Goal: Task Accomplishment & Management: Manage account settings

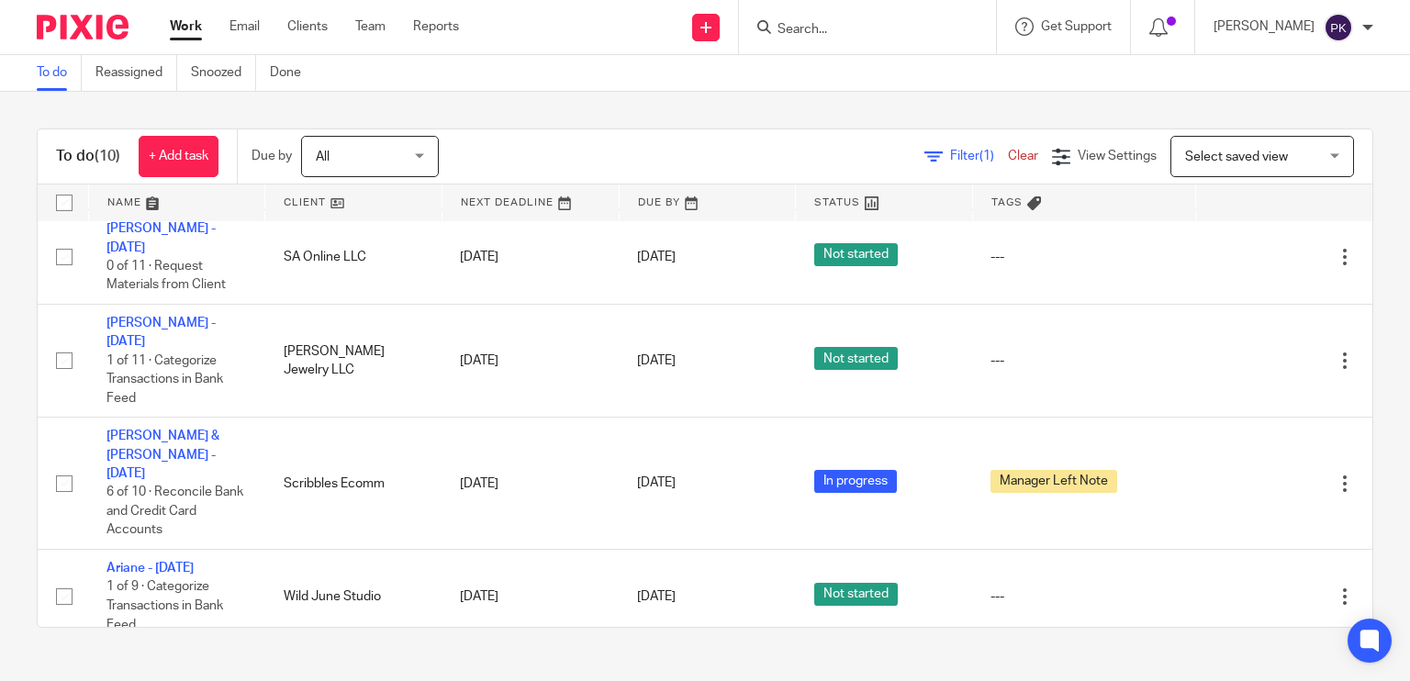
scroll to position [527, 0]
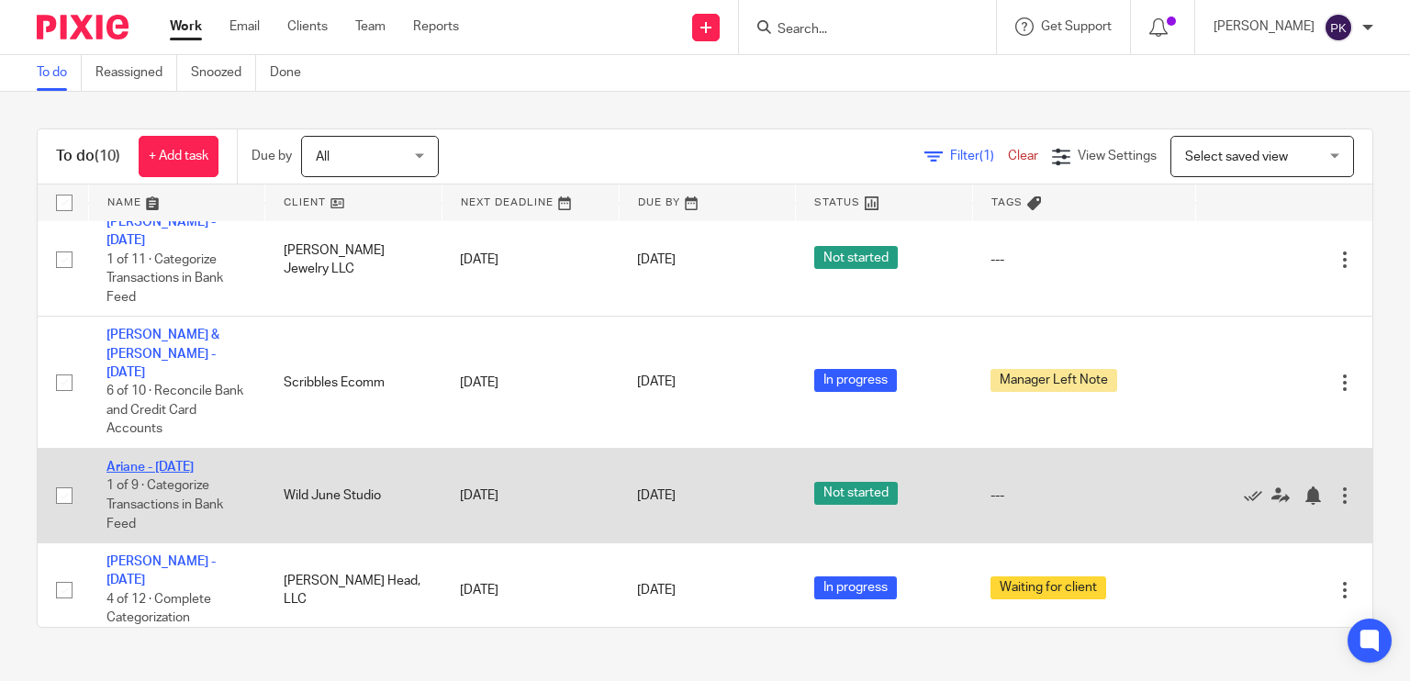
click at [176, 461] on link "Ariane - [DATE]" at bounding box center [150, 467] width 87 height 13
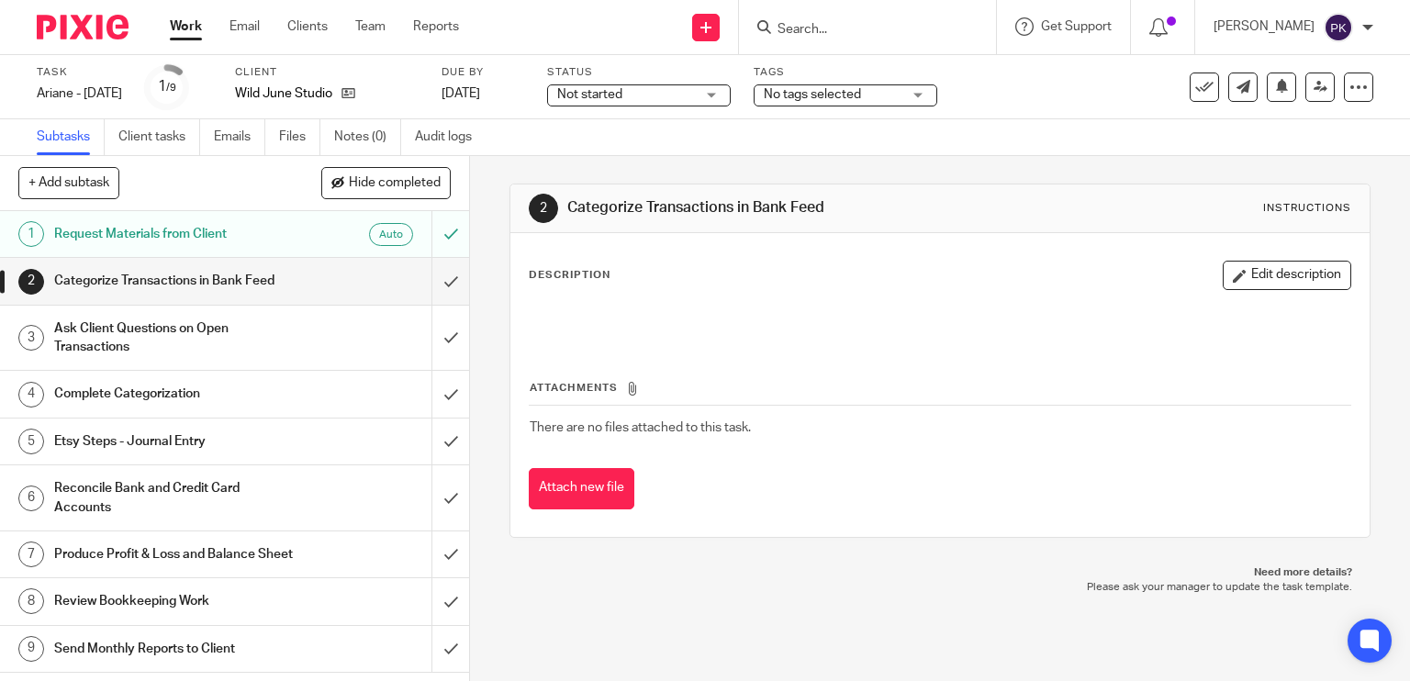
click at [687, 99] on span "Not started" at bounding box center [626, 94] width 138 height 19
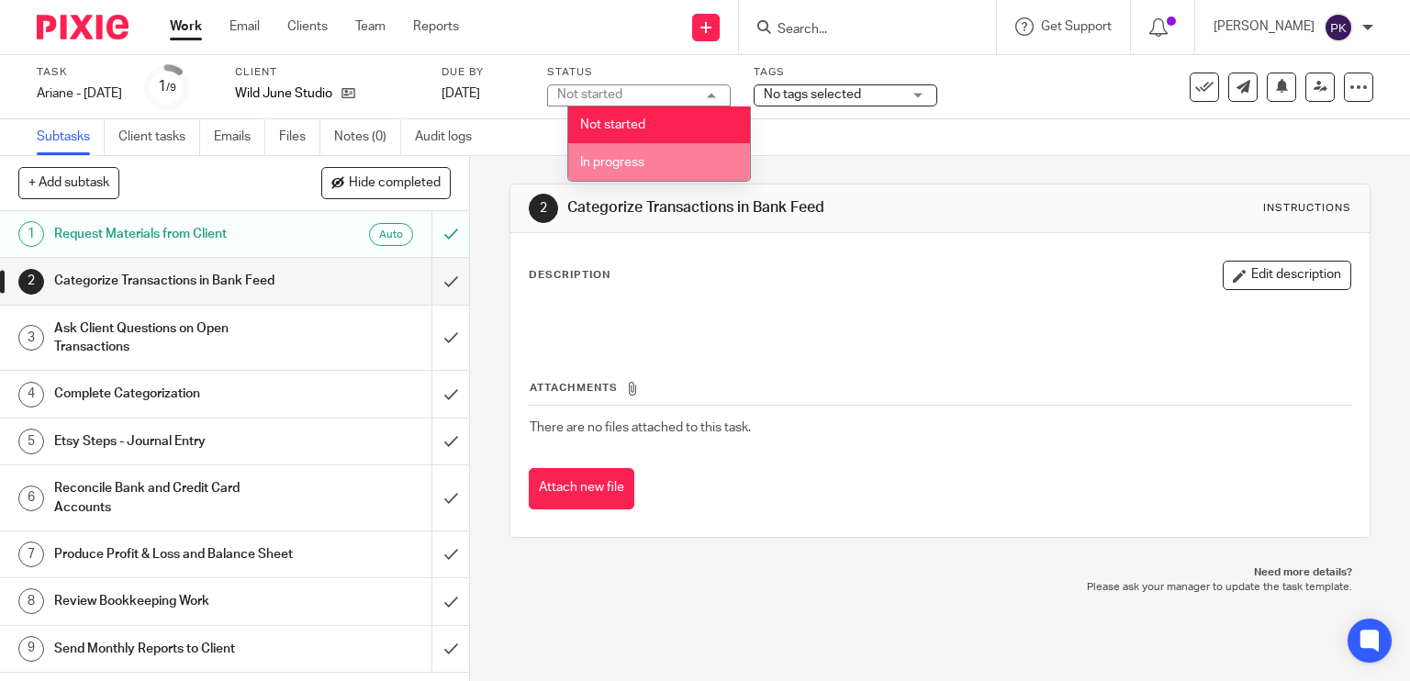
click at [679, 173] on li "In progress" at bounding box center [659, 162] width 182 height 38
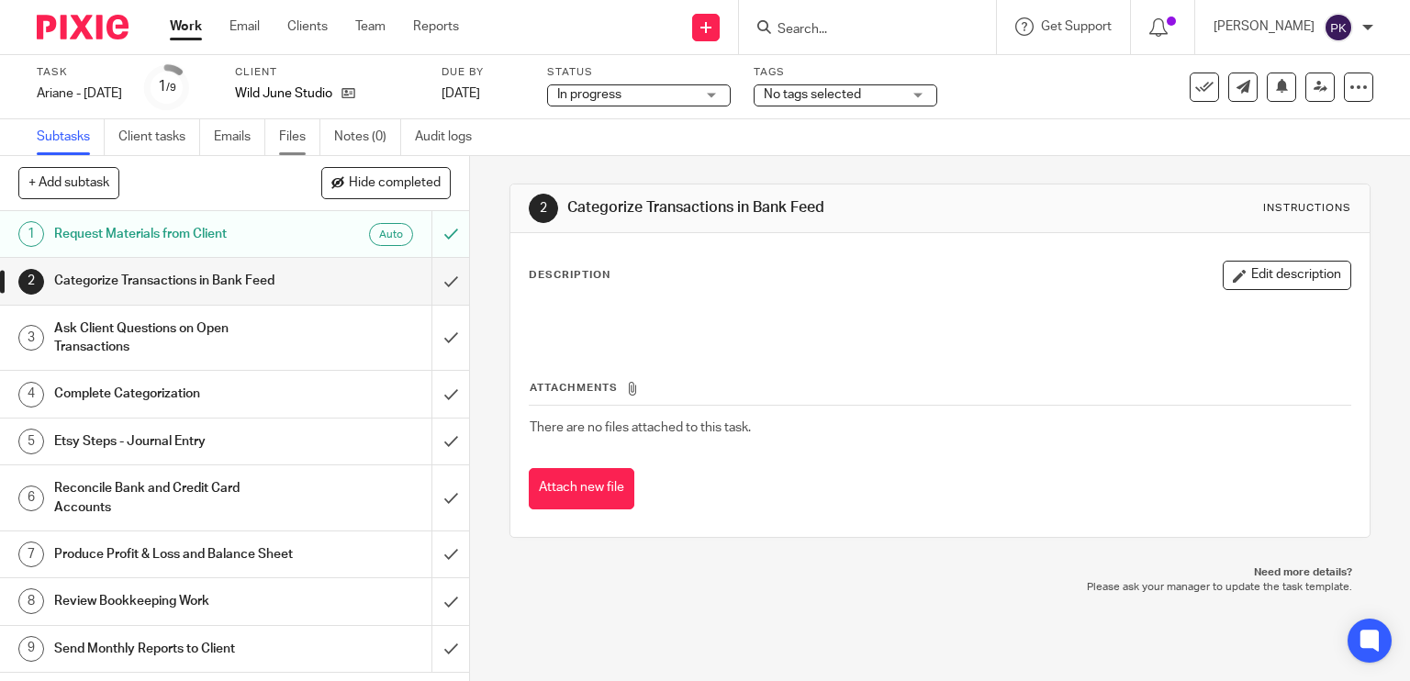
click at [303, 146] on link "Files" at bounding box center [299, 137] width 41 height 36
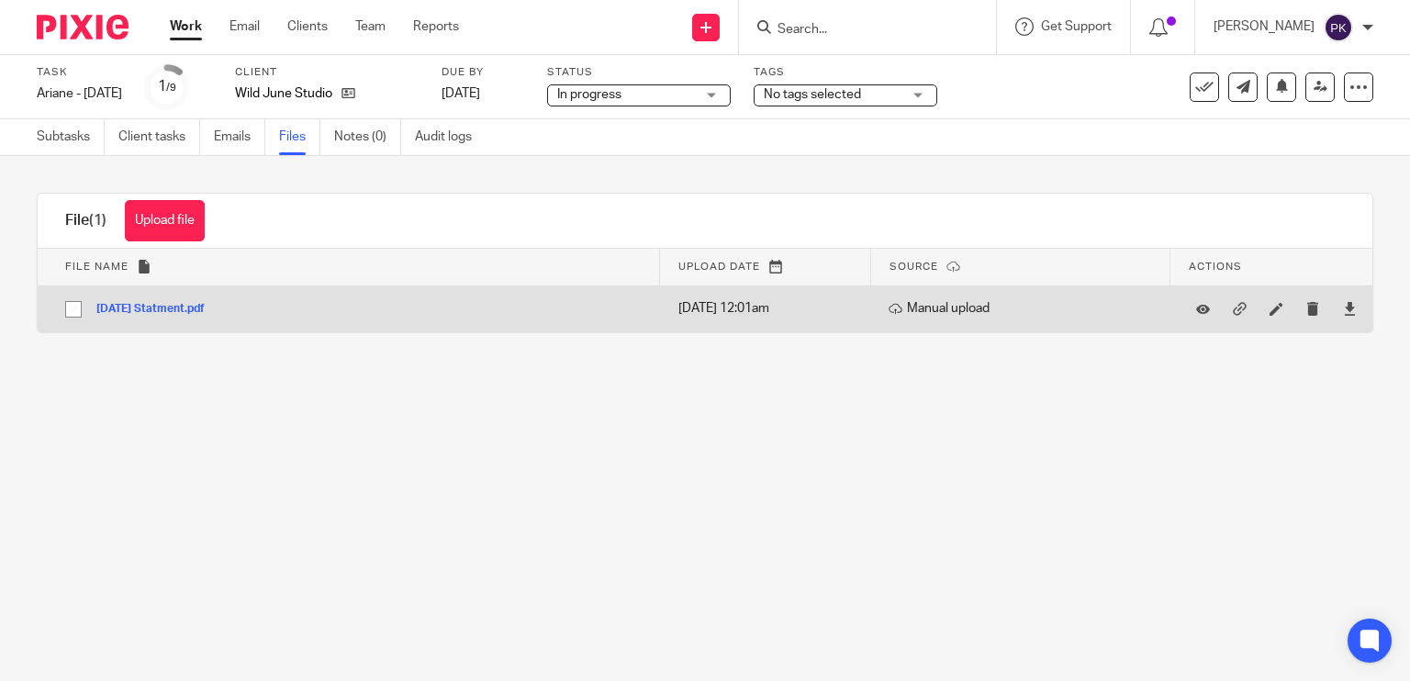
click at [195, 308] on button "[DATE] Statment.pdf" at bounding box center [157, 309] width 122 height 13
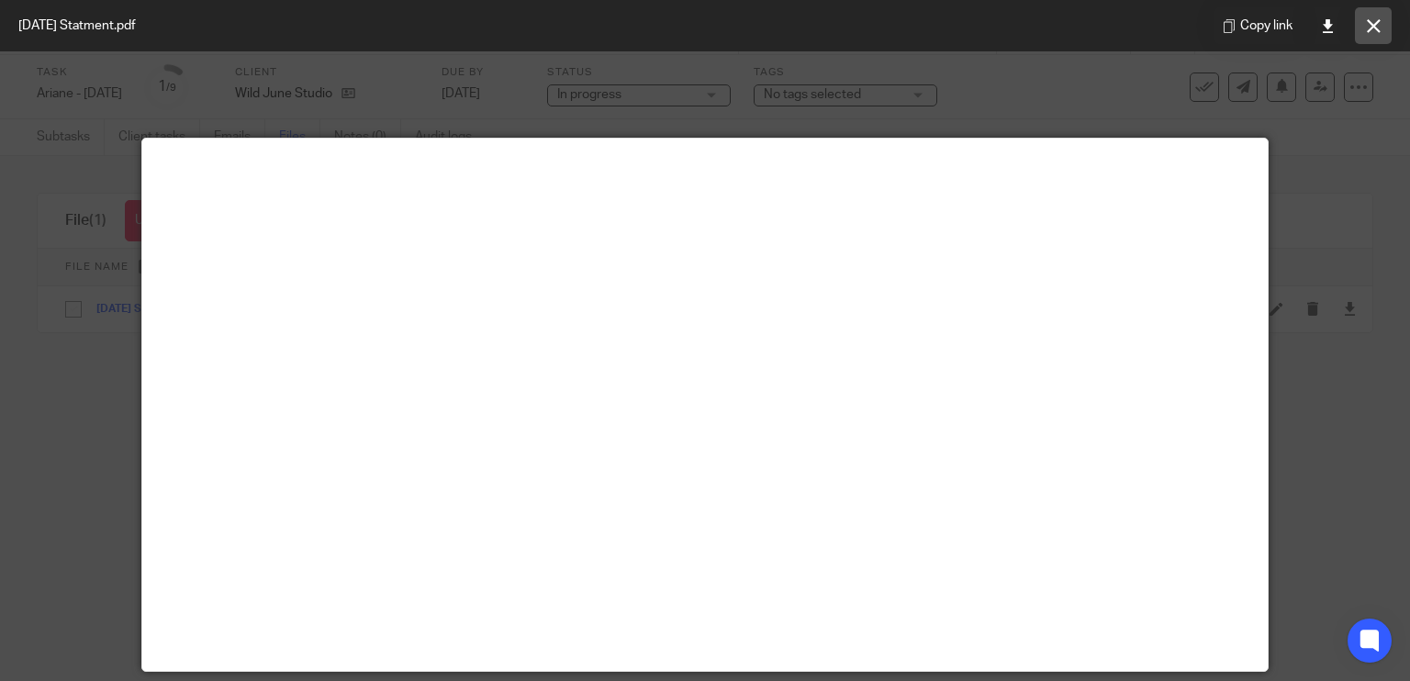
click at [1367, 25] on icon at bounding box center [1374, 26] width 14 height 14
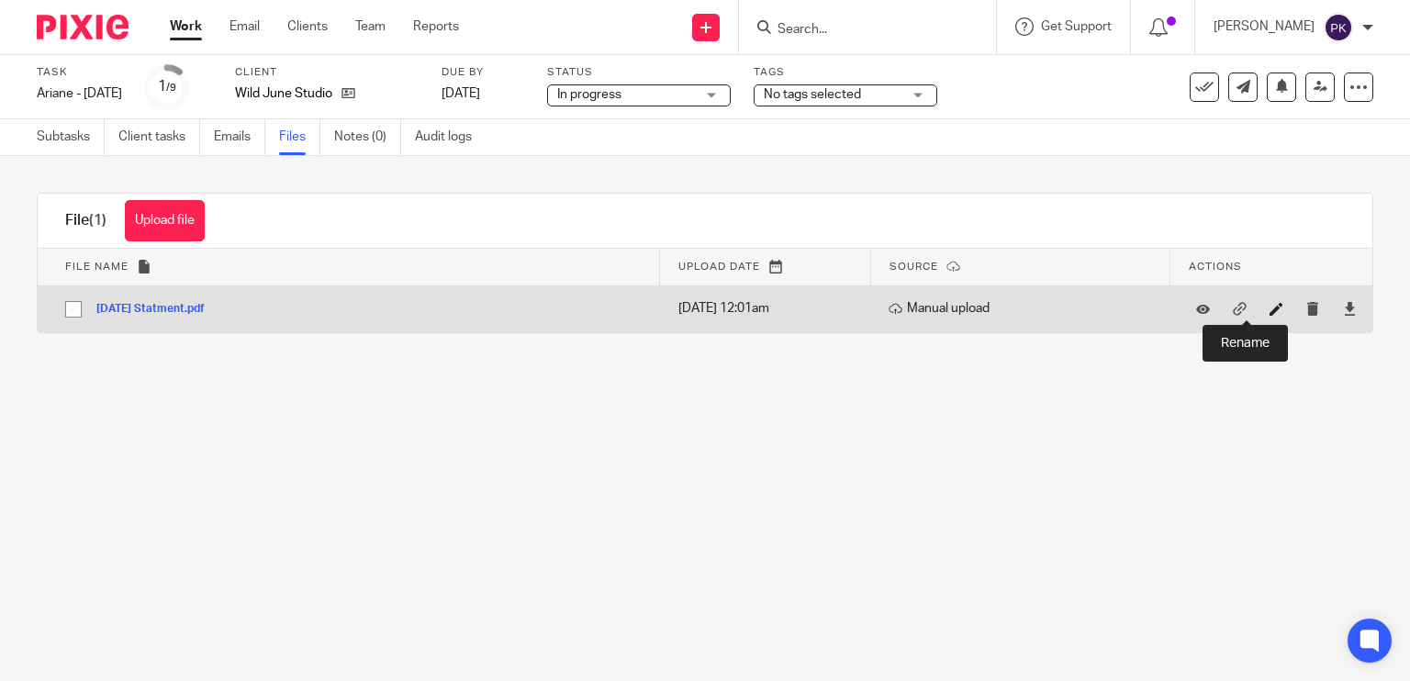
click at [1270, 314] on icon at bounding box center [1277, 309] width 14 height 14
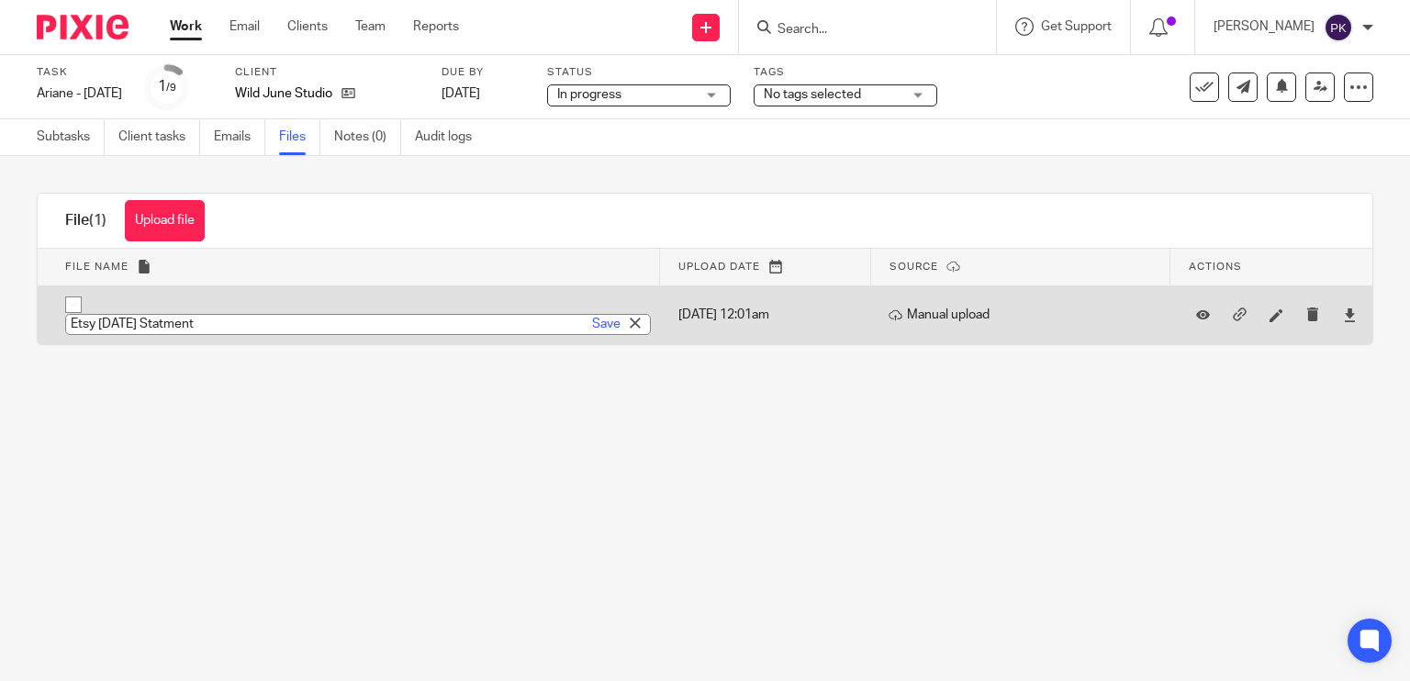
click at [181, 330] on input "Etsy July 2025 Statment" at bounding box center [358, 324] width 586 height 21
type input "Etsy July 2025 Statement"
click at [594, 320] on link "Save" at bounding box center [606, 324] width 28 height 18
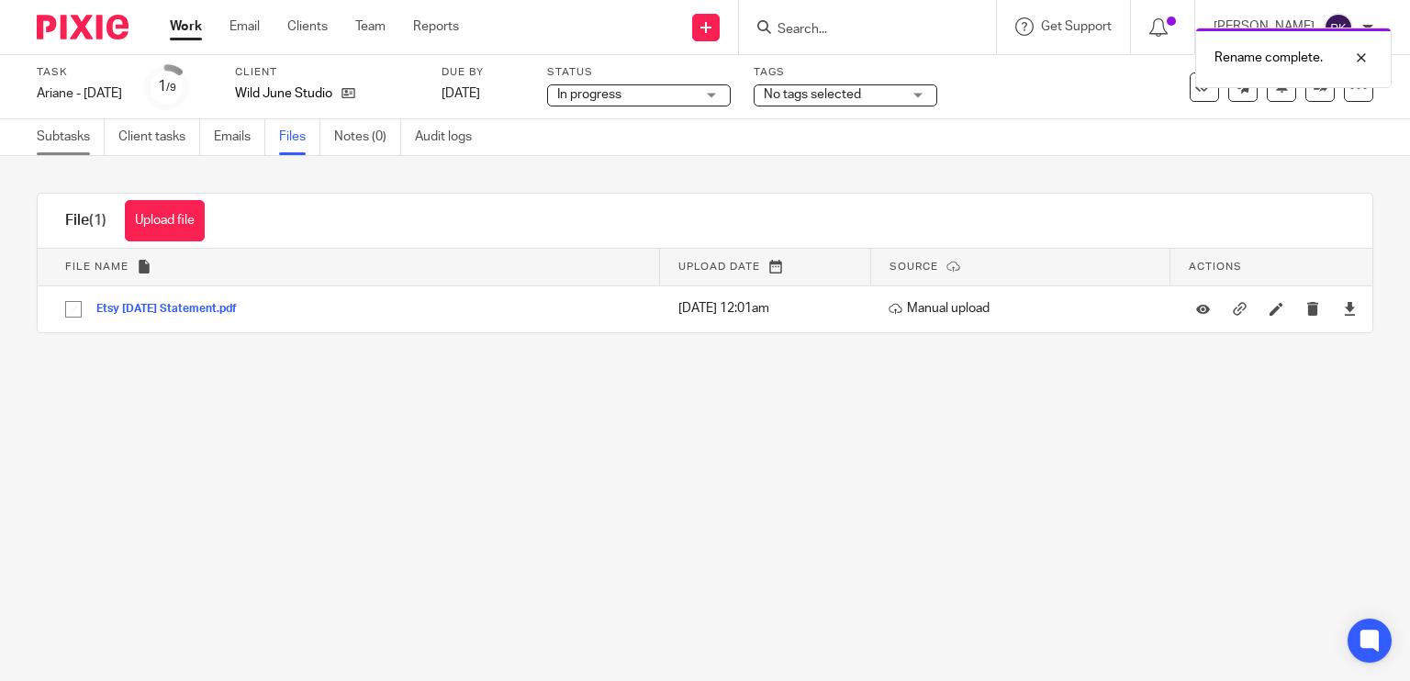
click at [72, 146] on link "Subtasks" at bounding box center [71, 137] width 68 height 36
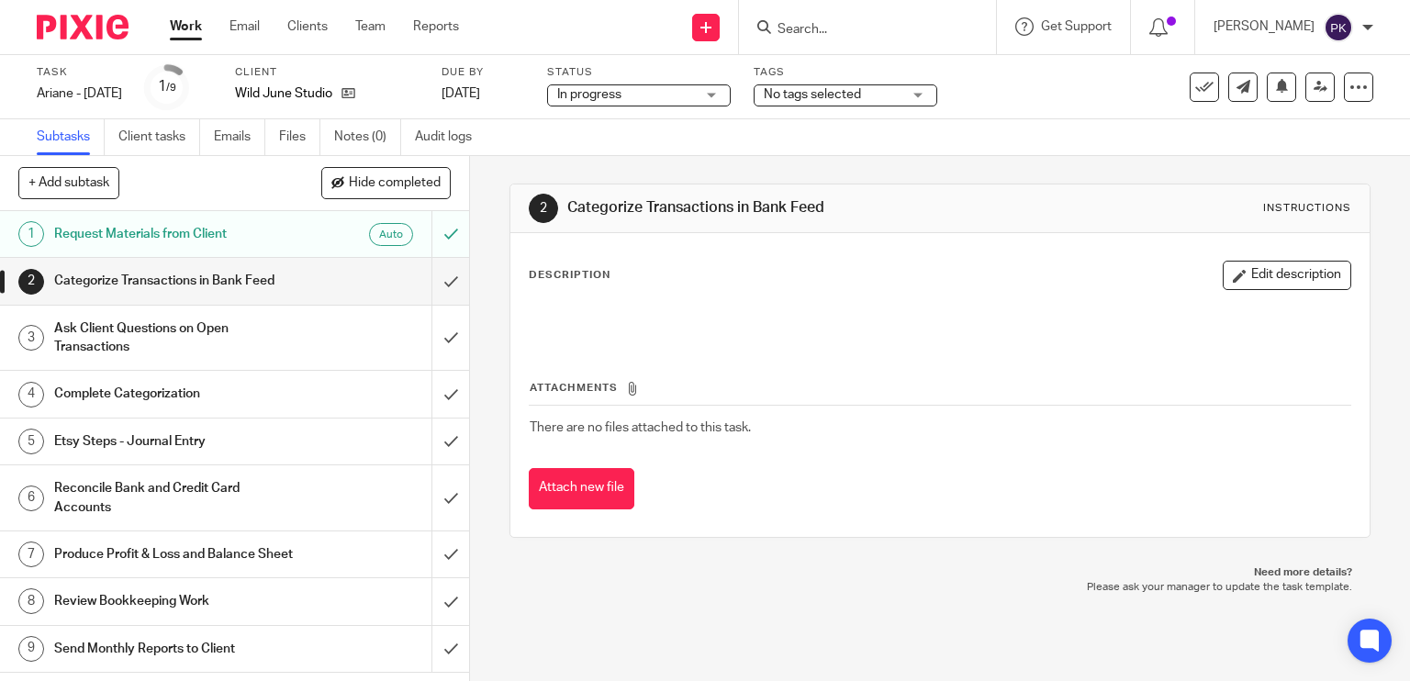
click at [813, 98] on span "No tags selected" at bounding box center [812, 94] width 97 height 13
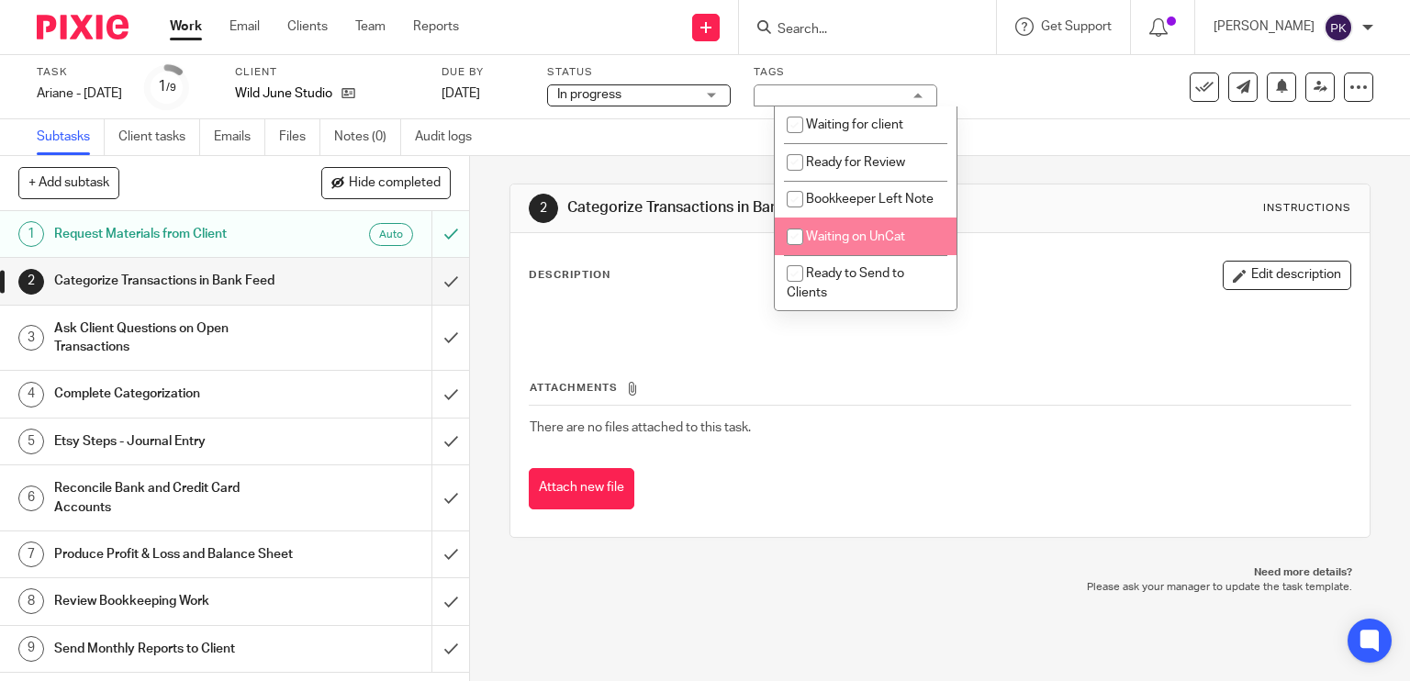
click at [848, 243] on span "Waiting on UnCat" at bounding box center [855, 236] width 99 height 13
checkbox input "true"
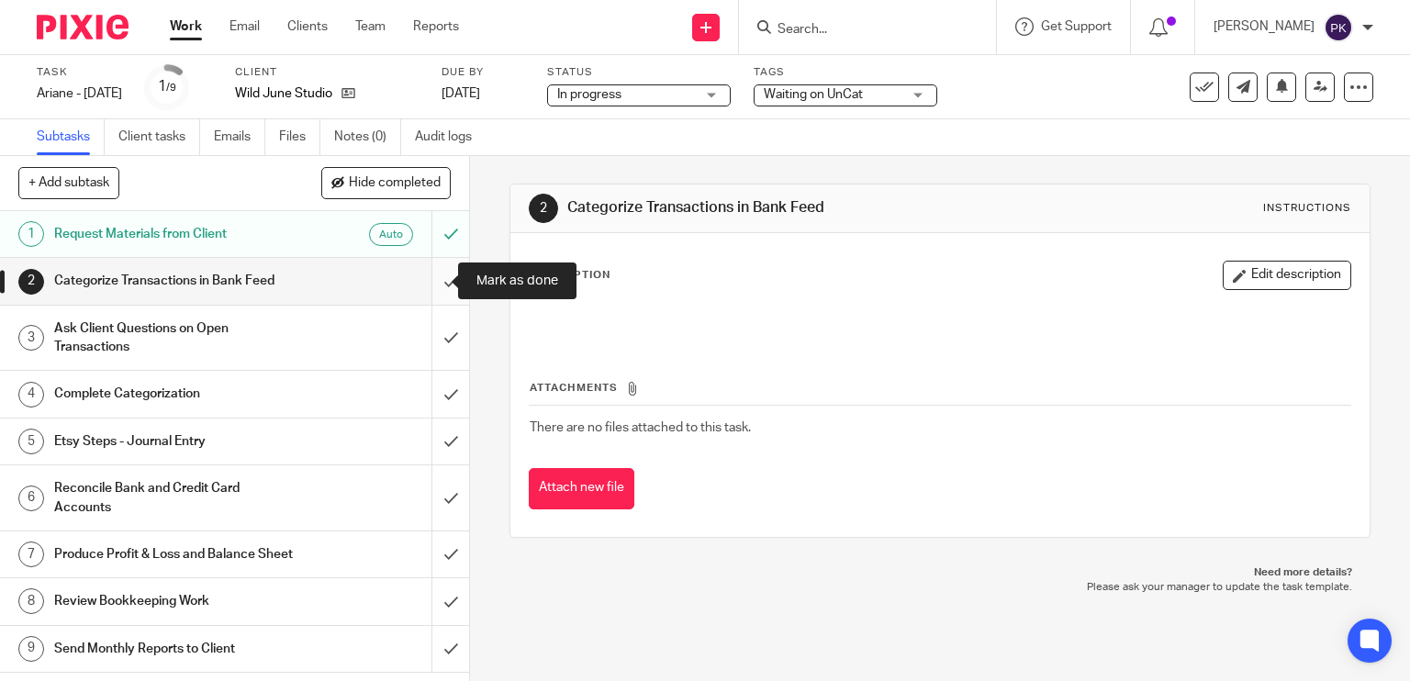
click at [422, 280] on input "submit" at bounding box center [234, 281] width 469 height 46
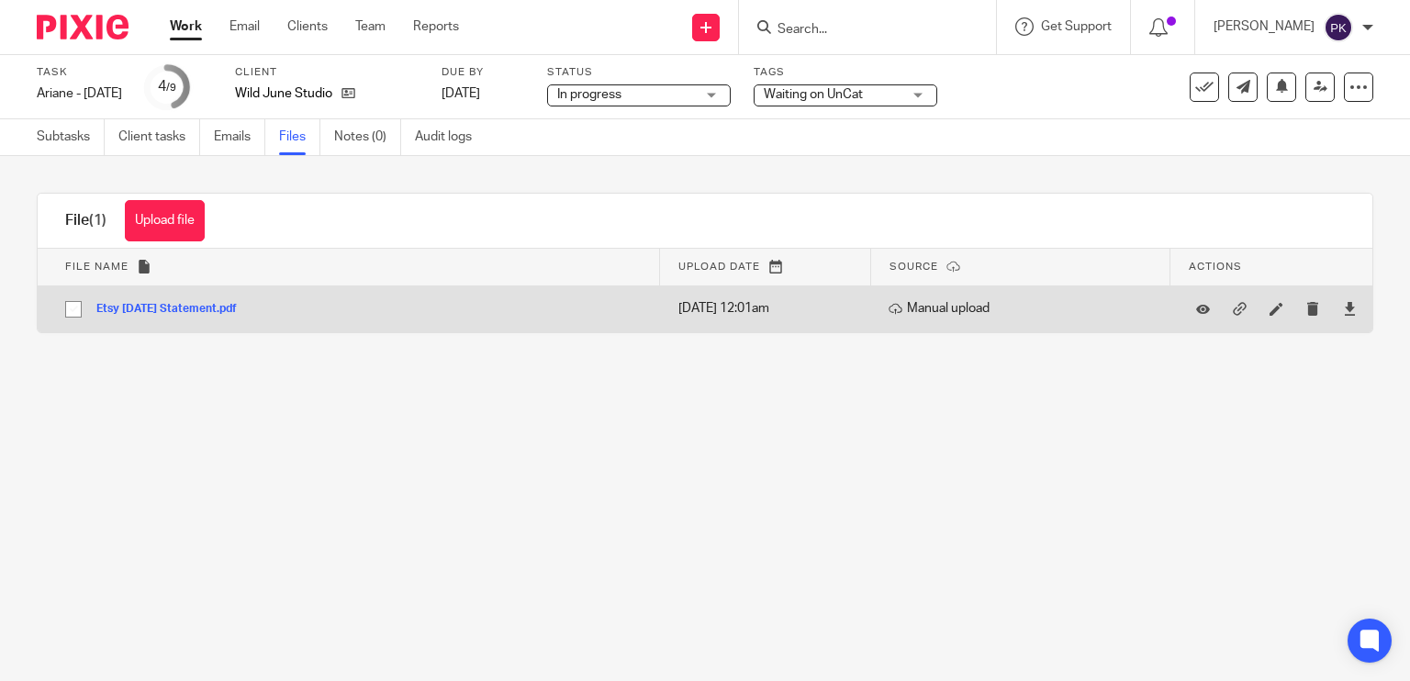
click at [183, 315] on div "Etsy [DATE] Statement.pdf" at bounding box center [173, 308] width 154 height 18
click at [197, 310] on button "Etsy [DATE] Statement.pdf" at bounding box center [173, 309] width 154 height 13
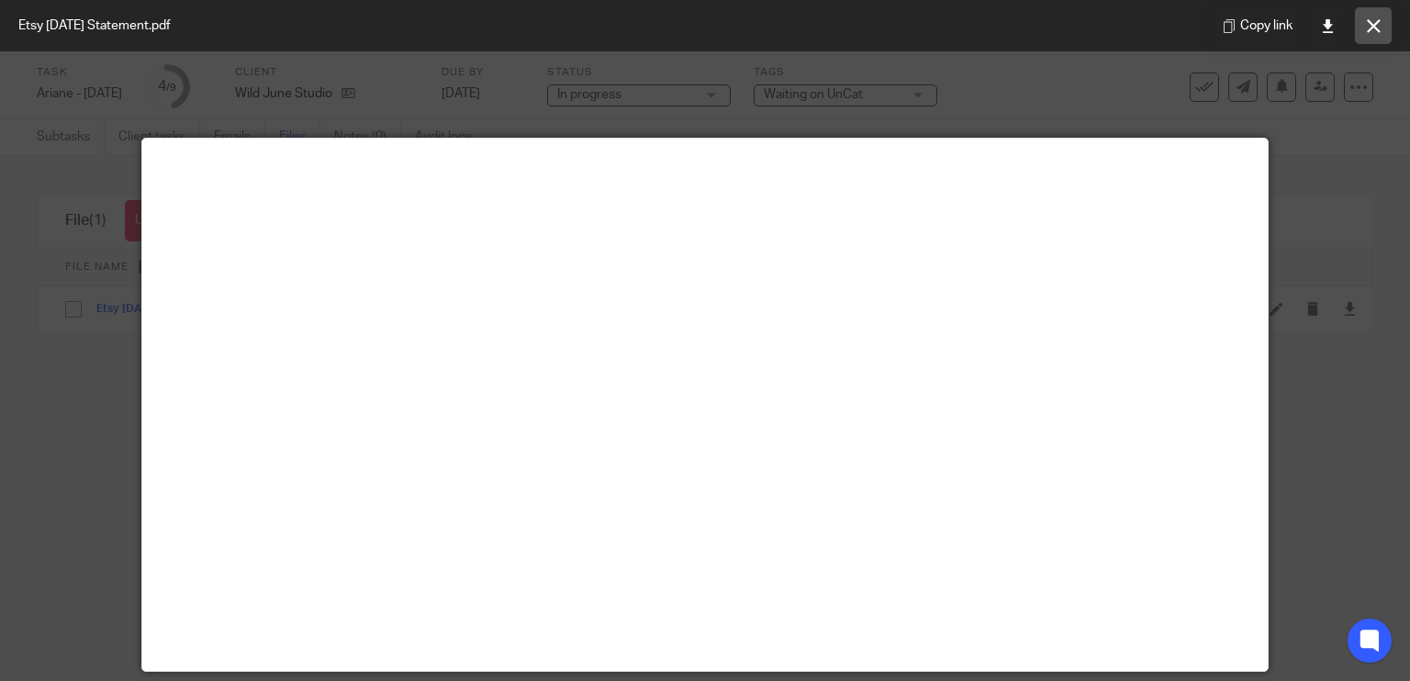
click at [1377, 25] on icon at bounding box center [1374, 26] width 14 height 14
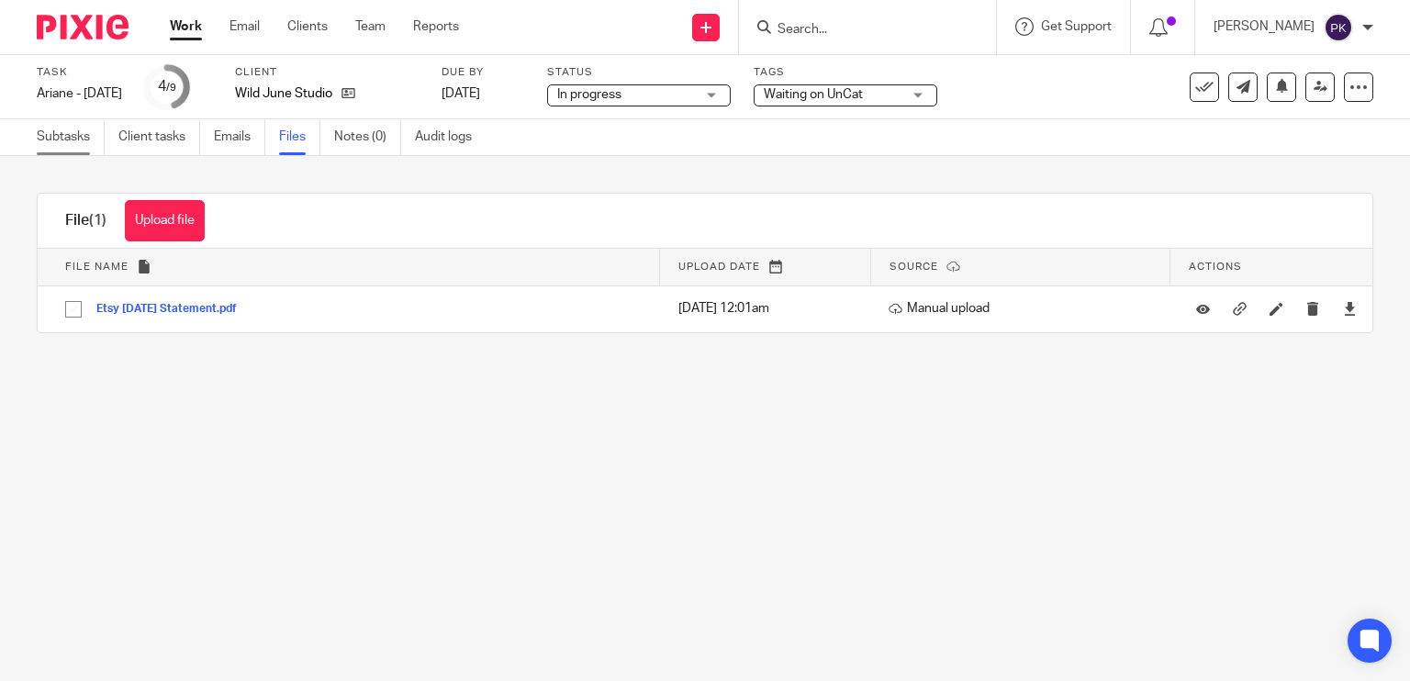
click at [65, 144] on link "Subtasks" at bounding box center [71, 137] width 68 height 36
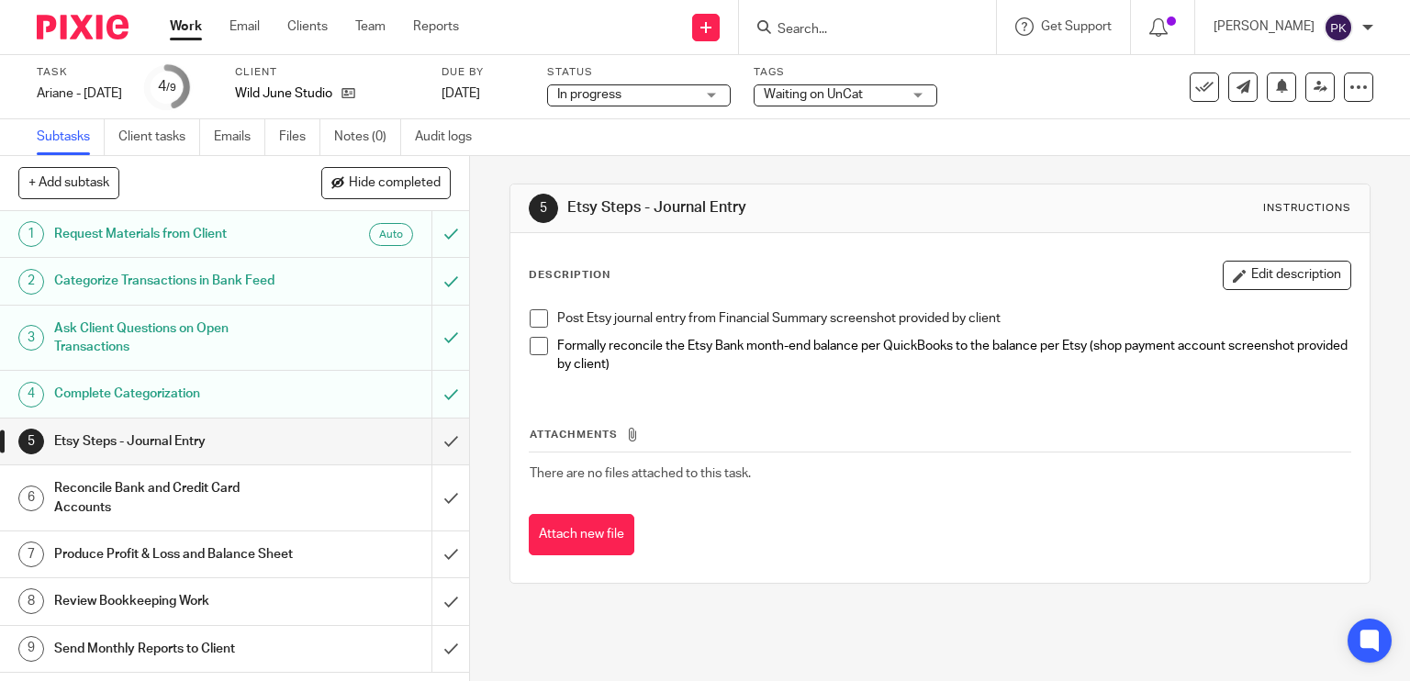
click at [537, 318] on span at bounding box center [539, 318] width 18 height 18
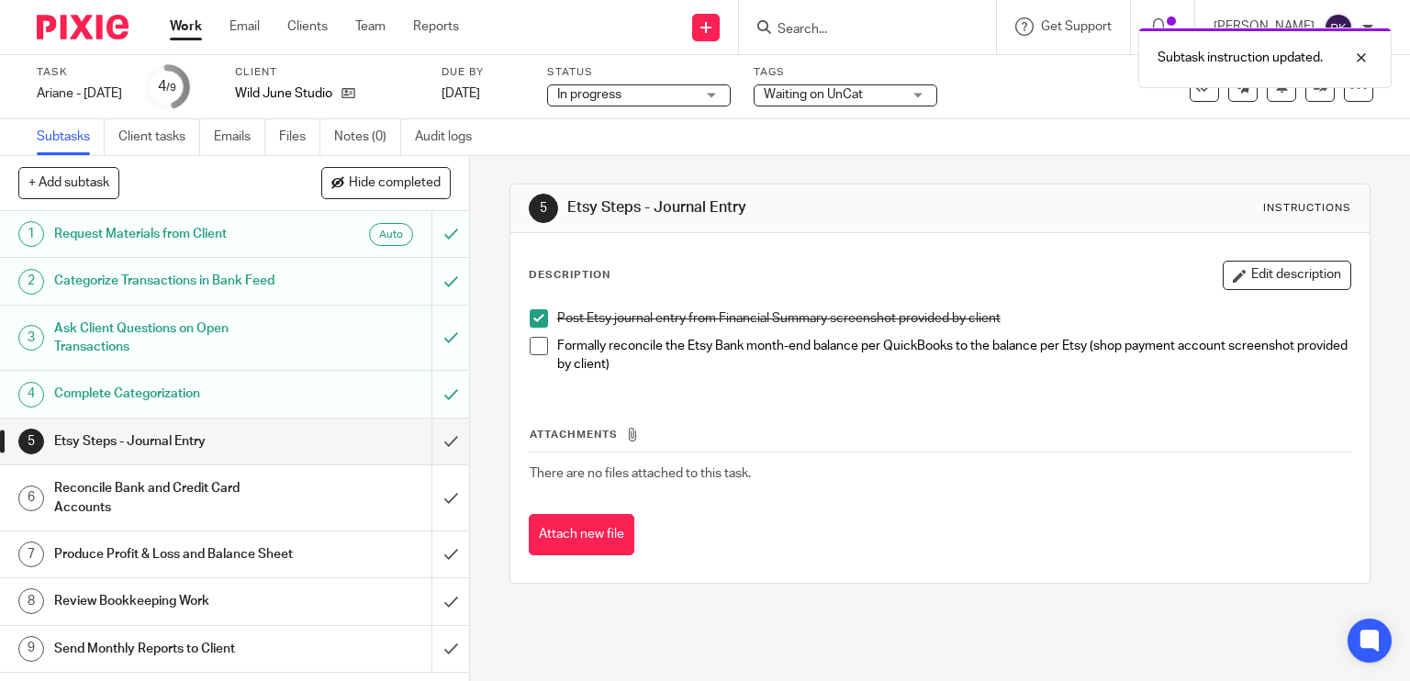
click at [533, 348] on span at bounding box center [539, 346] width 18 height 18
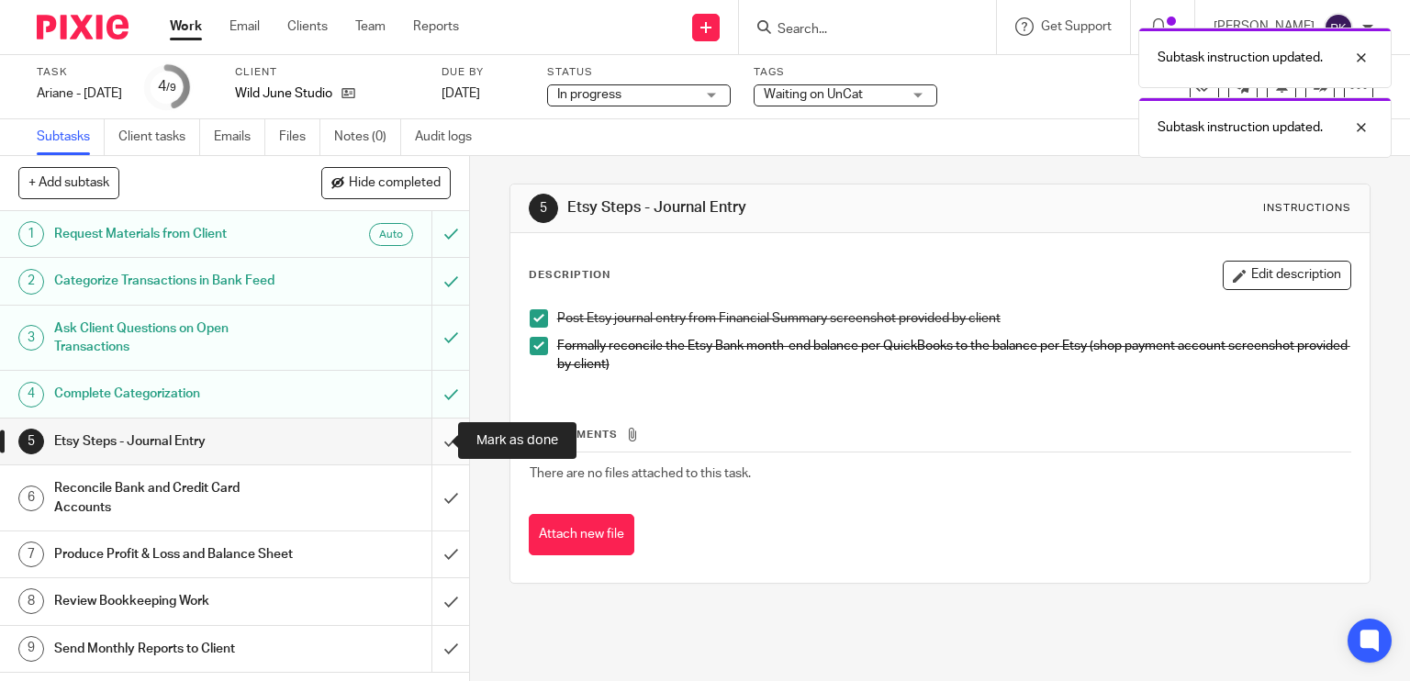
click at [437, 429] on input "submit" at bounding box center [234, 442] width 469 height 46
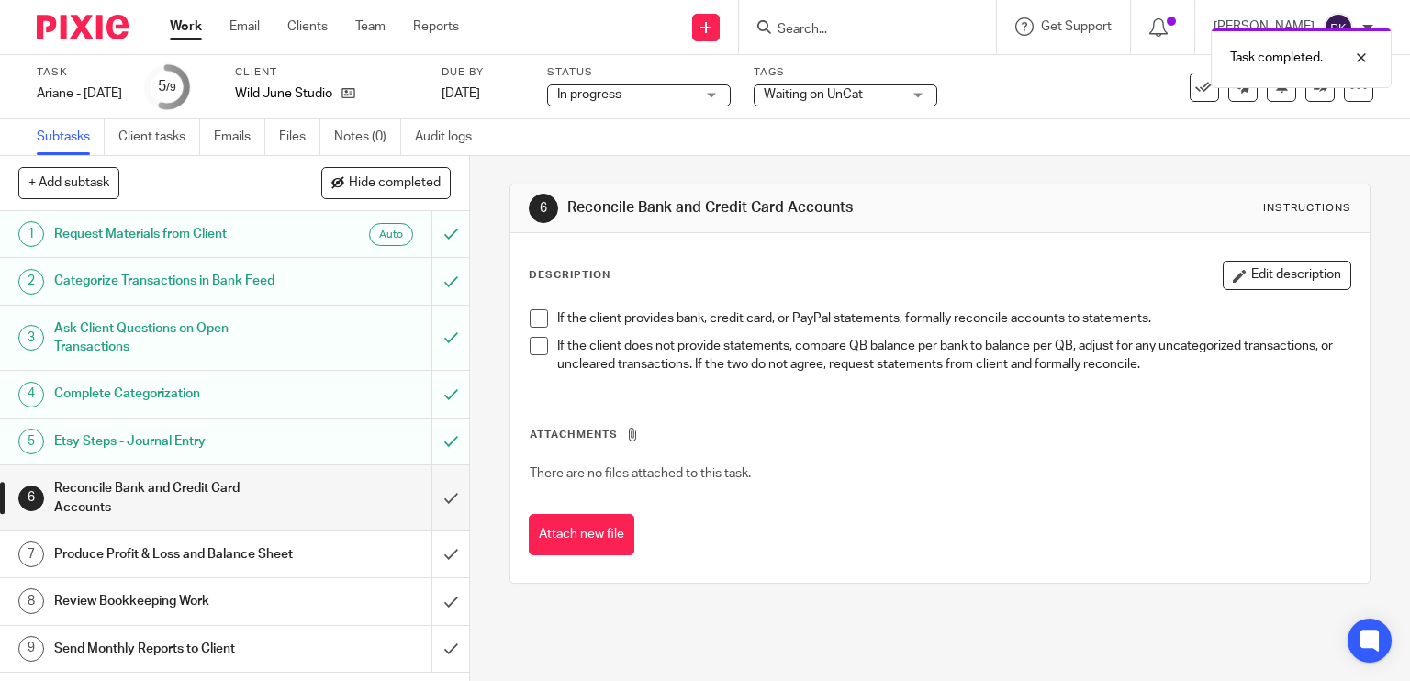
click at [521, 320] on div "If the client provides bank, credit card, or PayPal statements, formally reconc…" at bounding box center [941, 344] width 840 height 88
click at [536, 309] on li "If the client provides bank, credit card, or PayPal statements, formally reconc…" at bounding box center [941, 323] width 822 height 28
click at [533, 319] on span at bounding box center [539, 318] width 18 height 18
click at [533, 343] on span at bounding box center [539, 346] width 18 height 18
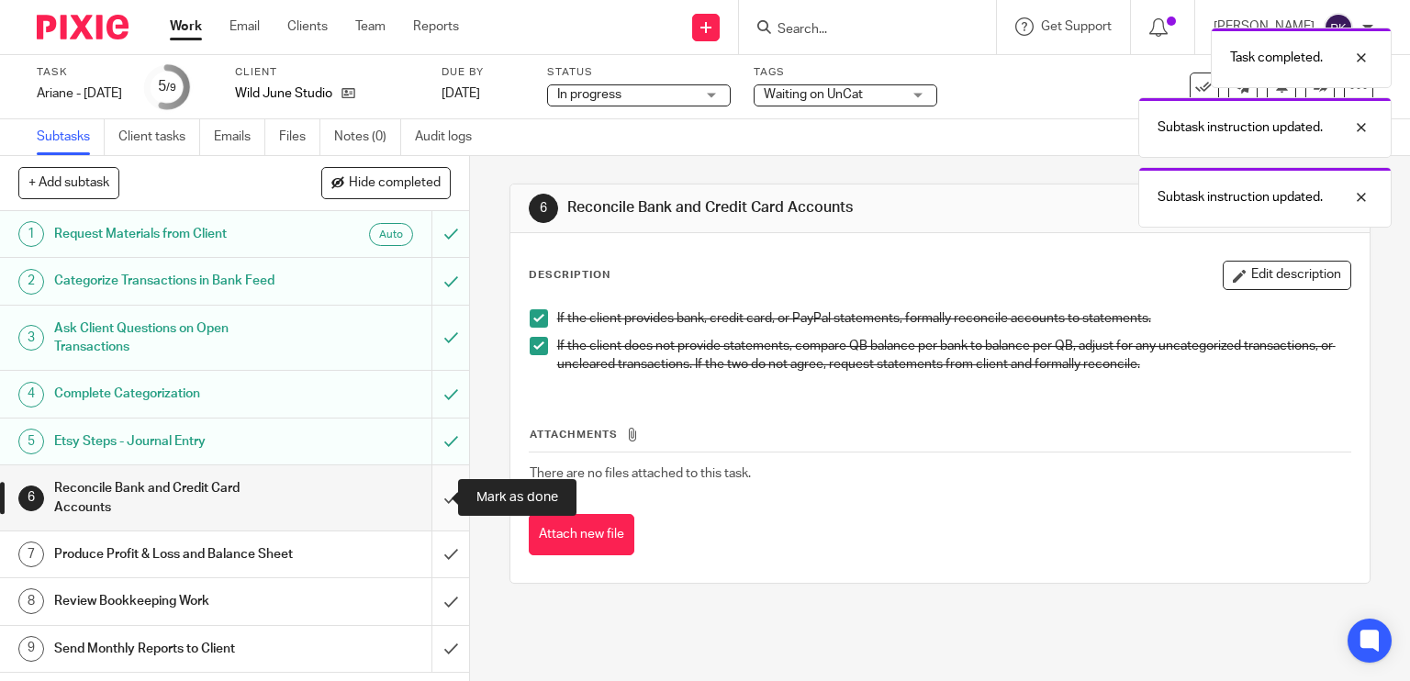
click at [420, 491] on input "submit" at bounding box center [234, 497] width 469 height 65
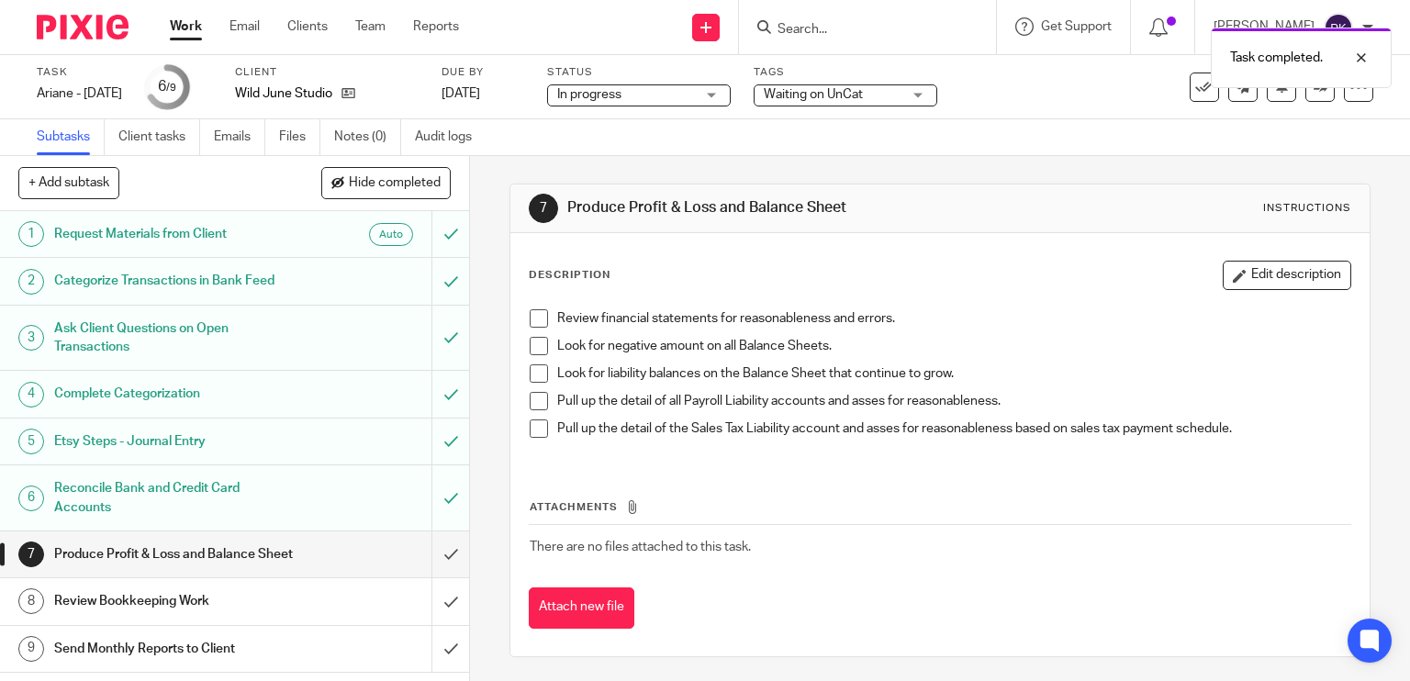
click at [530, 311] on span at bounding box center [539, 318] width 18 height 18
click at [530, 342] on span at bounding box center [539, 346] width 18 height 18
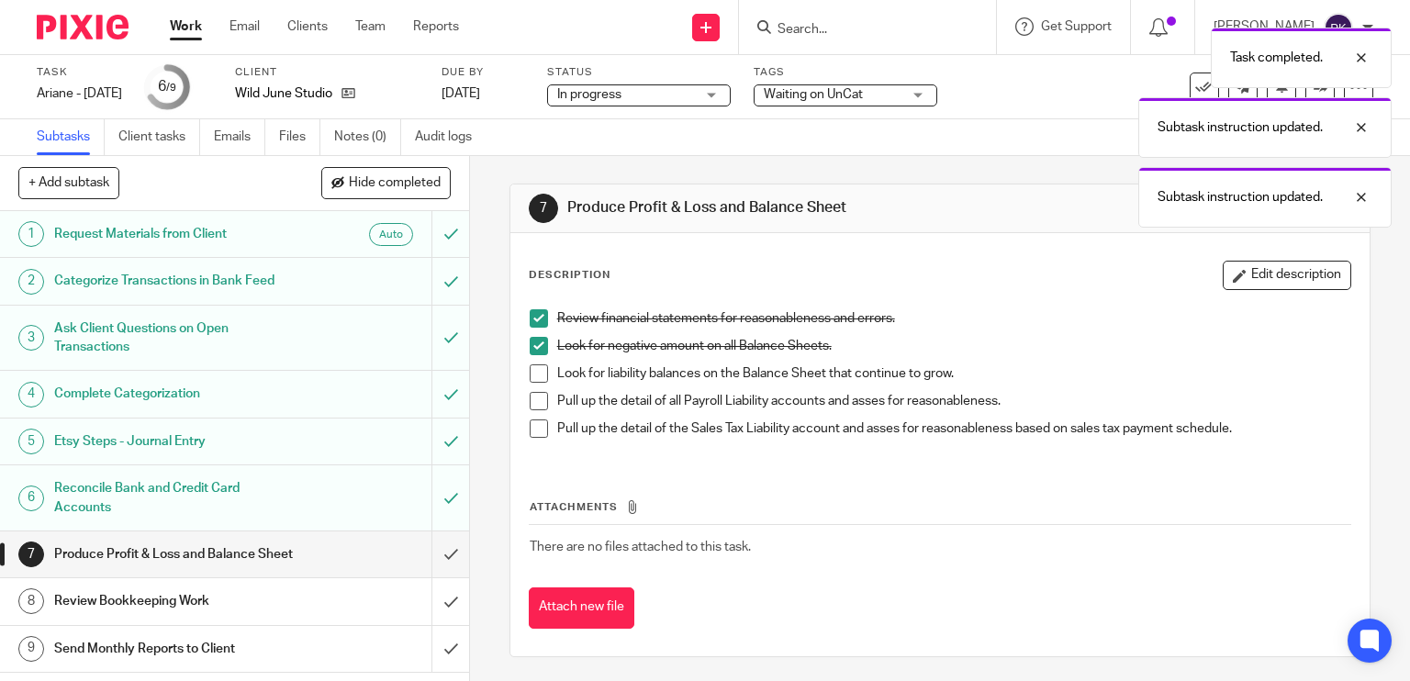
click at [530, 374] on span at bounding box center [539, 373] width 18 height 18
click at [530, 404] on span at bounding box center [539, 401] width 18 height 18
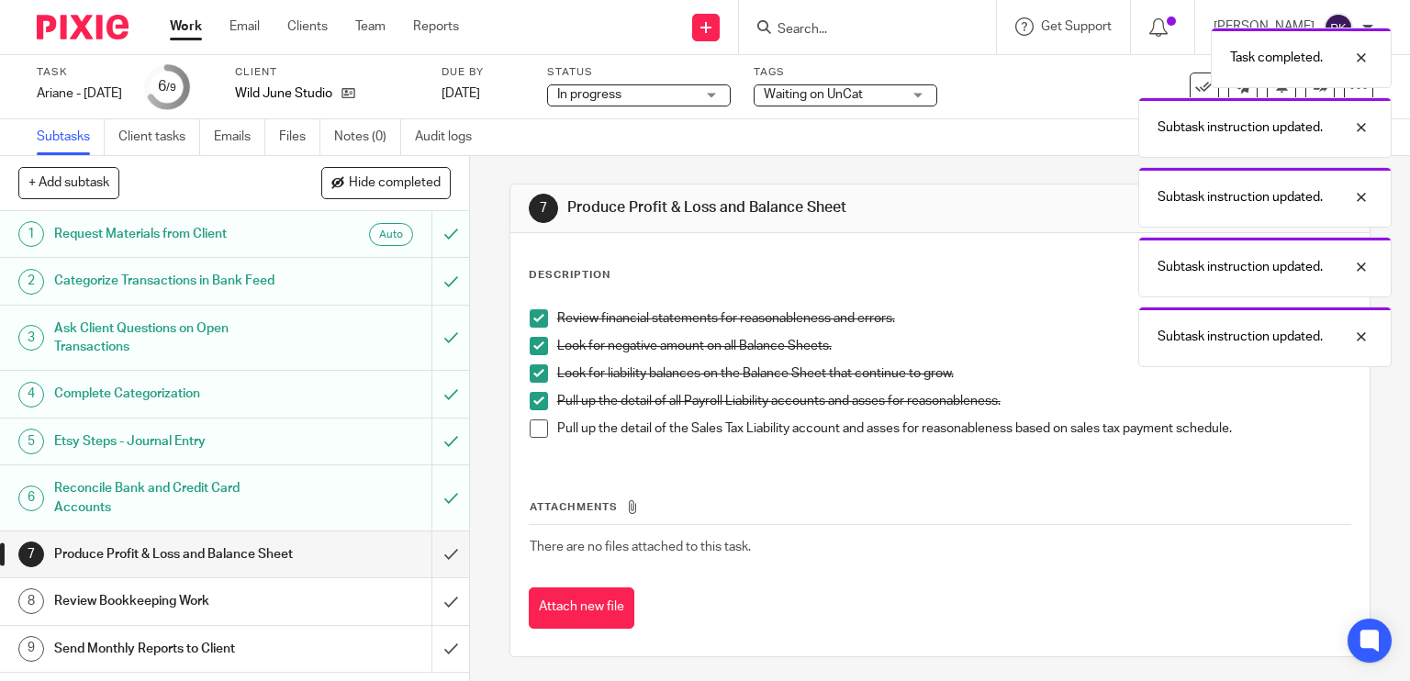
click at [530, 425] on span at bounding box center [539, 429] width 18 height 18
click at [433, 548] on input "submit" at bounding box center [234, 555] width 469 height 46
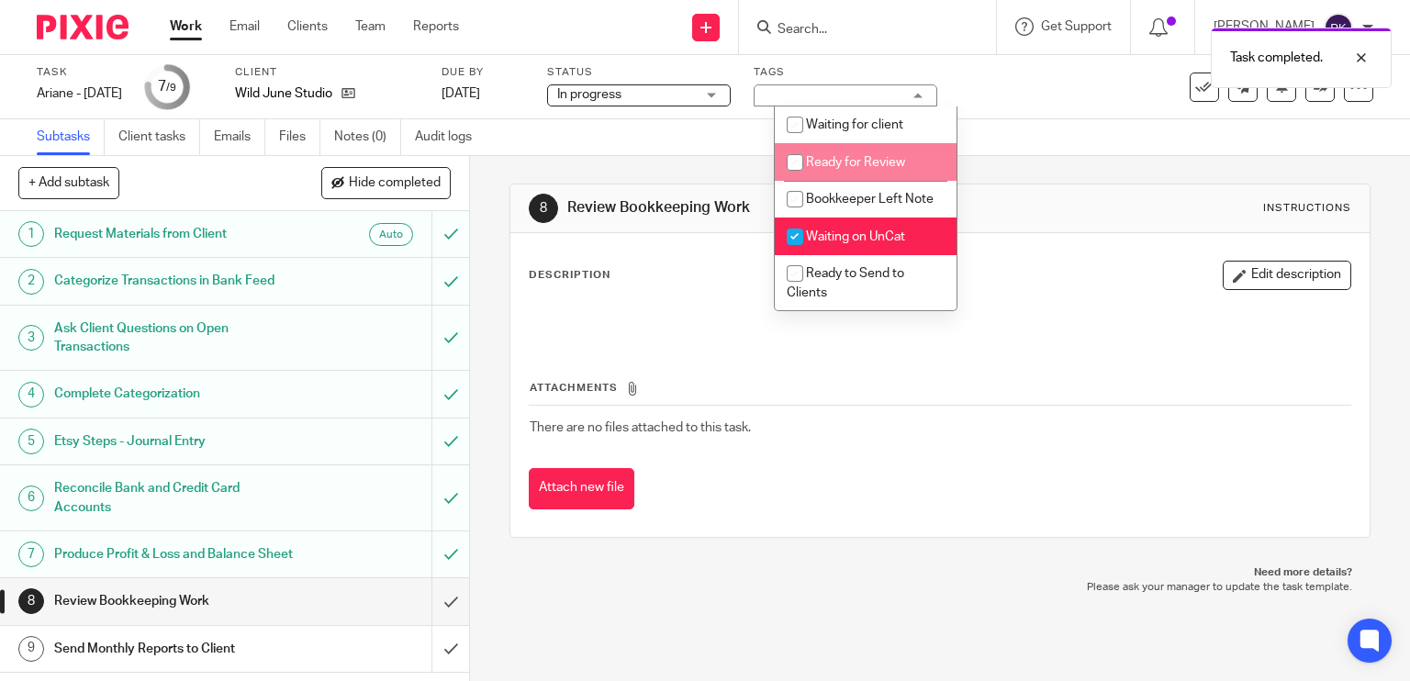
click at [870, 161] on span "Ready for Review" at bounding box center [855, 162] width 99 height 13
checkbox input "true"
click at [687, 128] on div "Subtasks Client tasks Emails Files Notes (0) Audit logs" at bounding box center [705, 137] width 1410 height 37
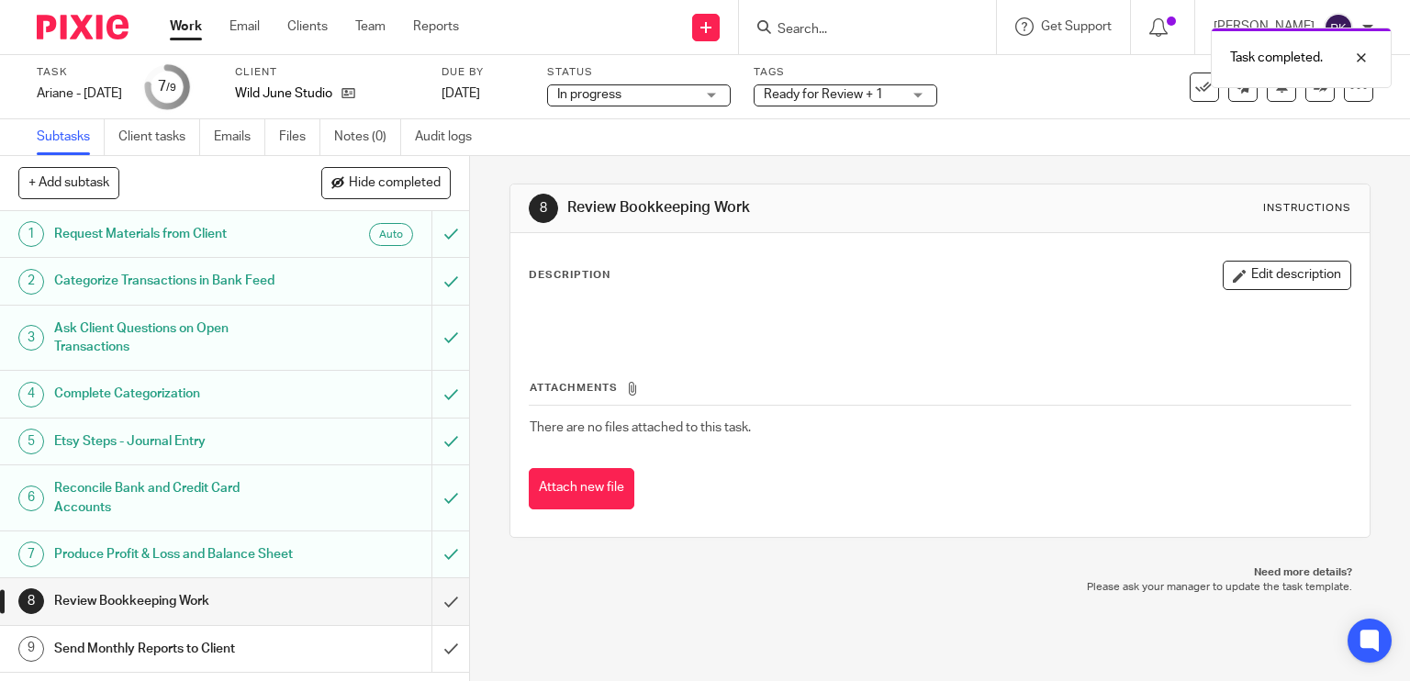
click at [180, 28] on link "Work" at bounding box center [186, 26] width 32 height 18
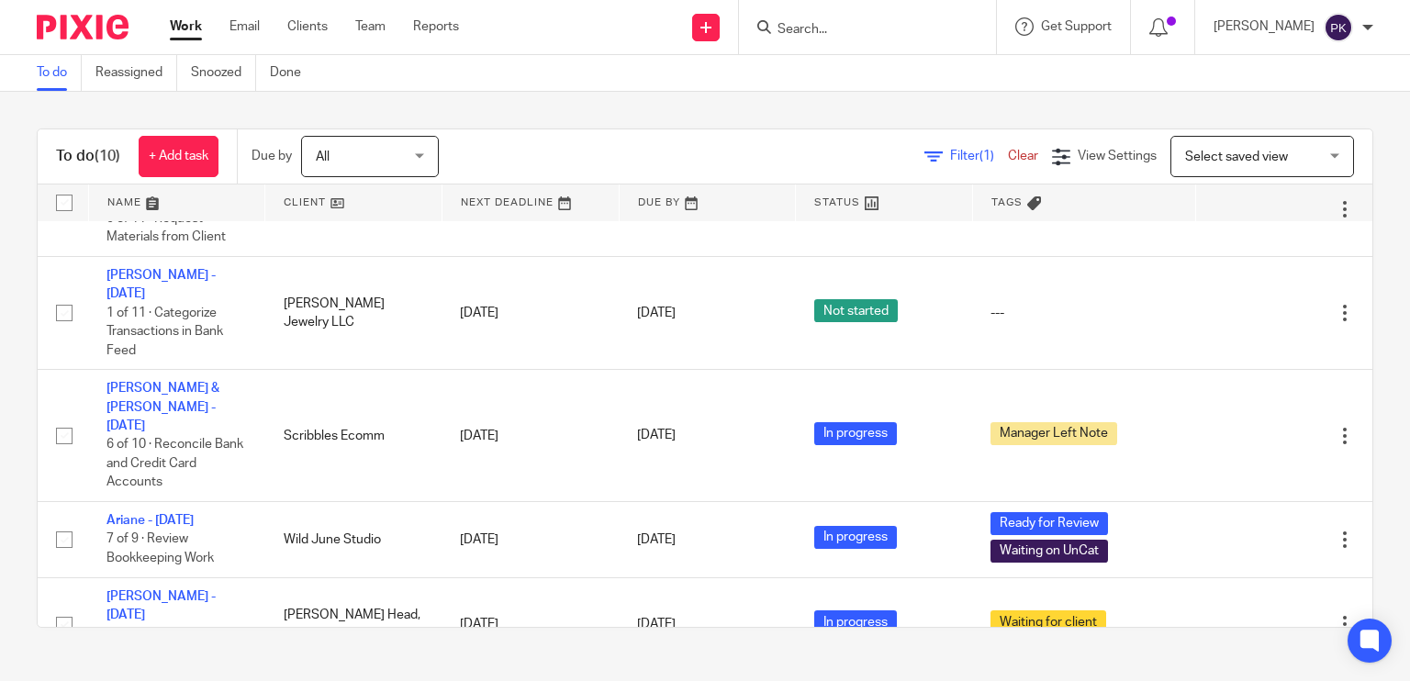
scroll to position [485, 0]
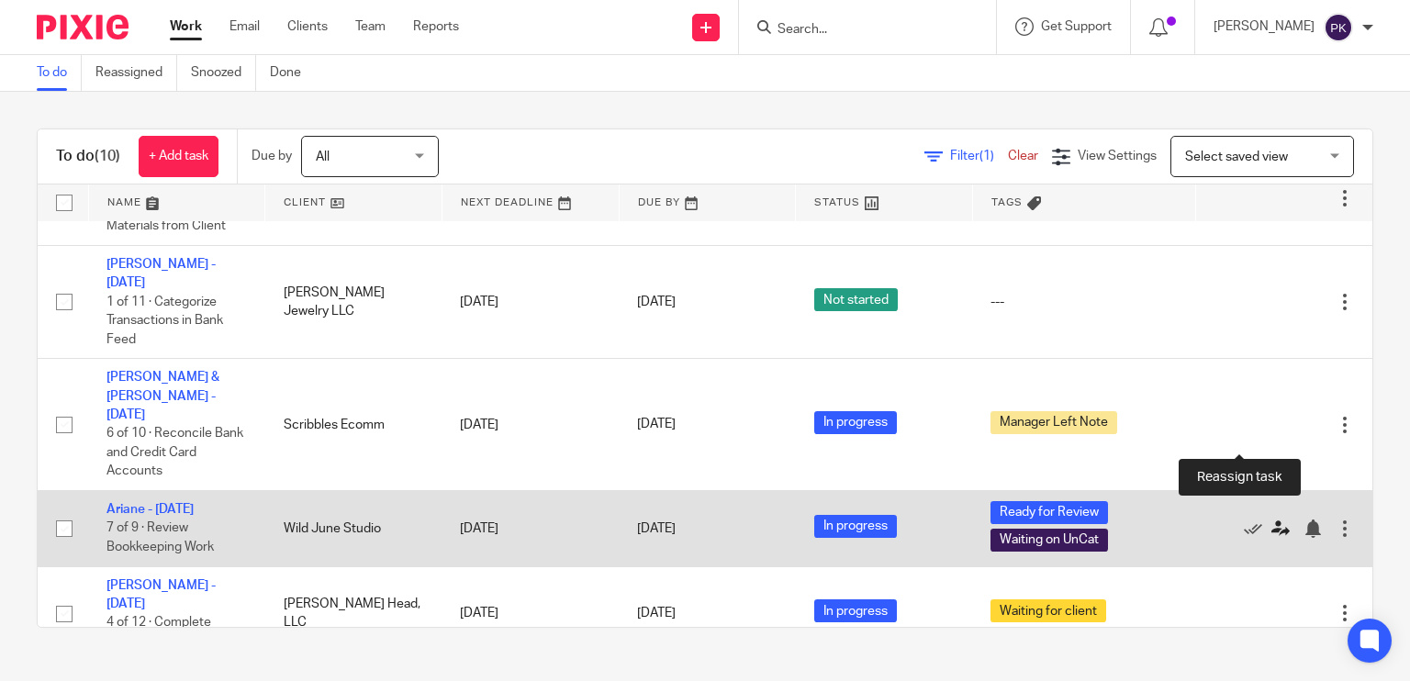
click at [1272, 520] on icon at bounding box center [1281, 529] width 18 height 18
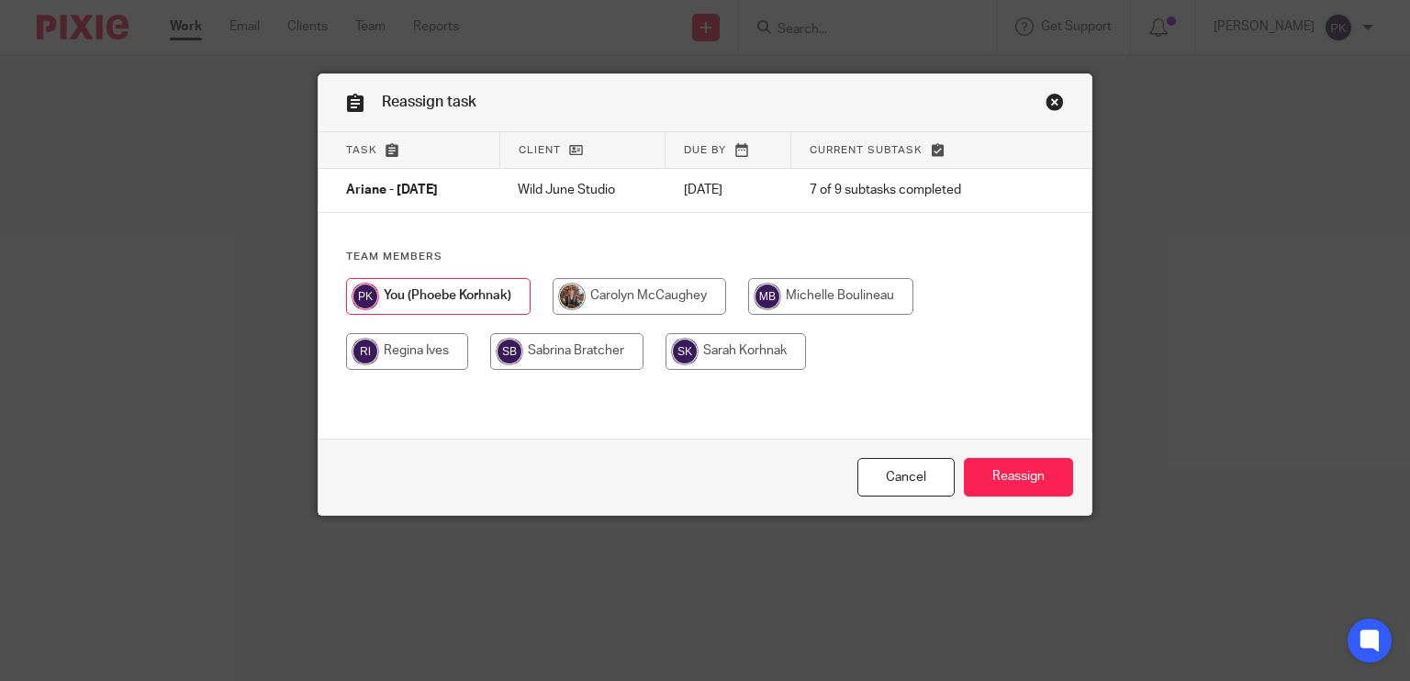
click at [867, 300] on input "radio" at bounding box center [830, 296] width 165 height 37
radio input "true"
click at [1038, 488] on input "Reassign" at bounding box center [1018, 477] width 109 height 39
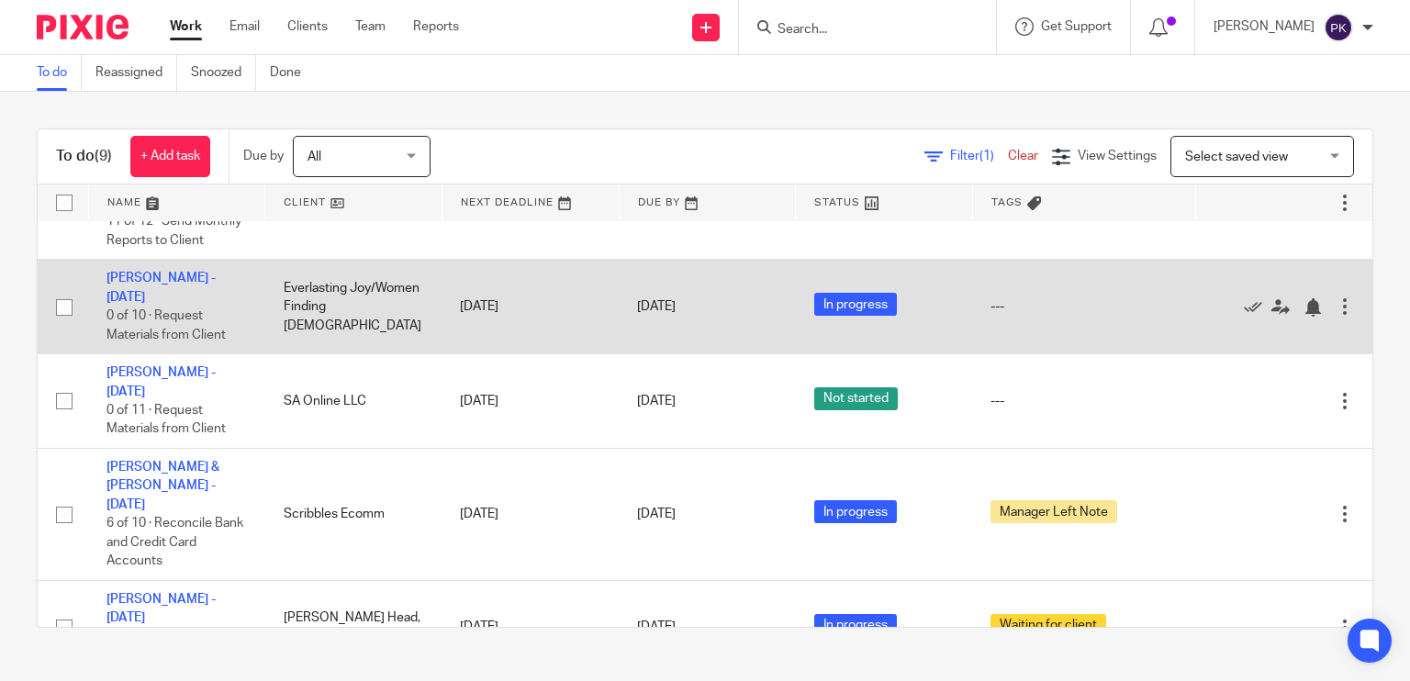
scroll to position [432, 0]
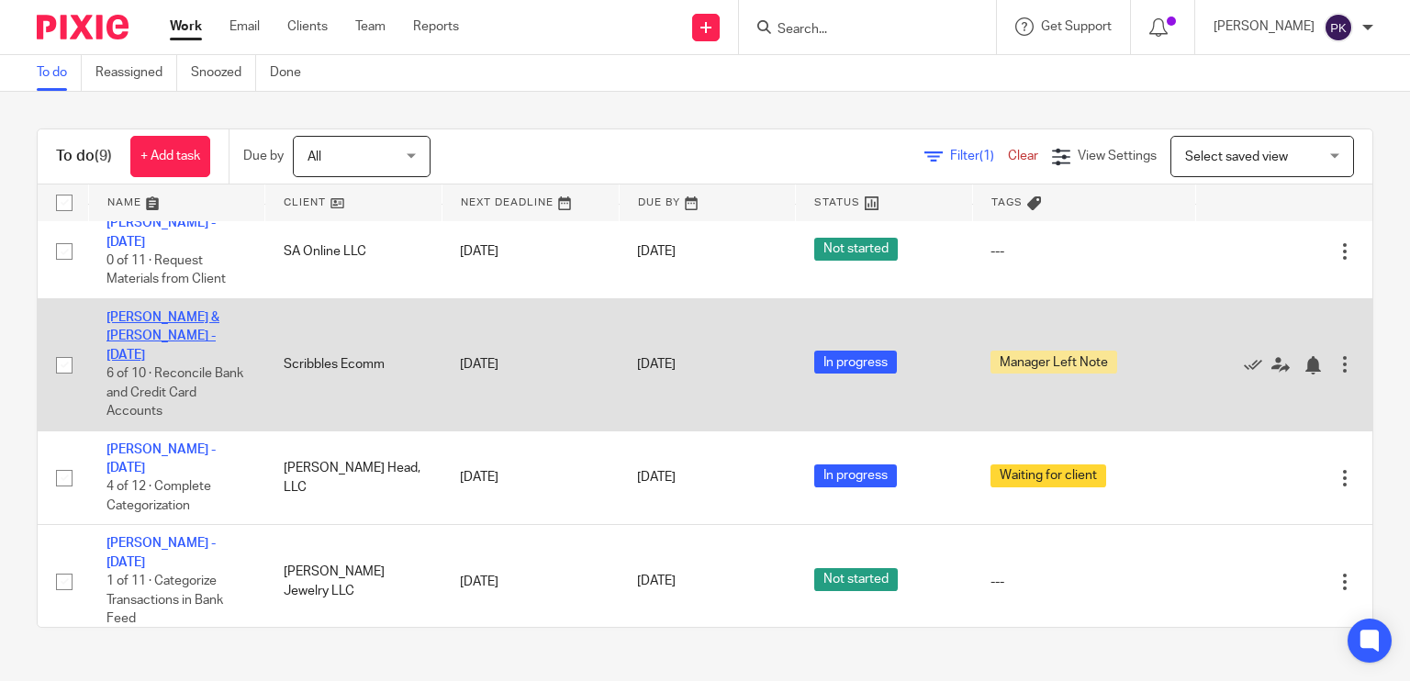
click at [195, 311] on link "David & Gene - July 2025" at bounding box center [163, 336] width 113 height 50
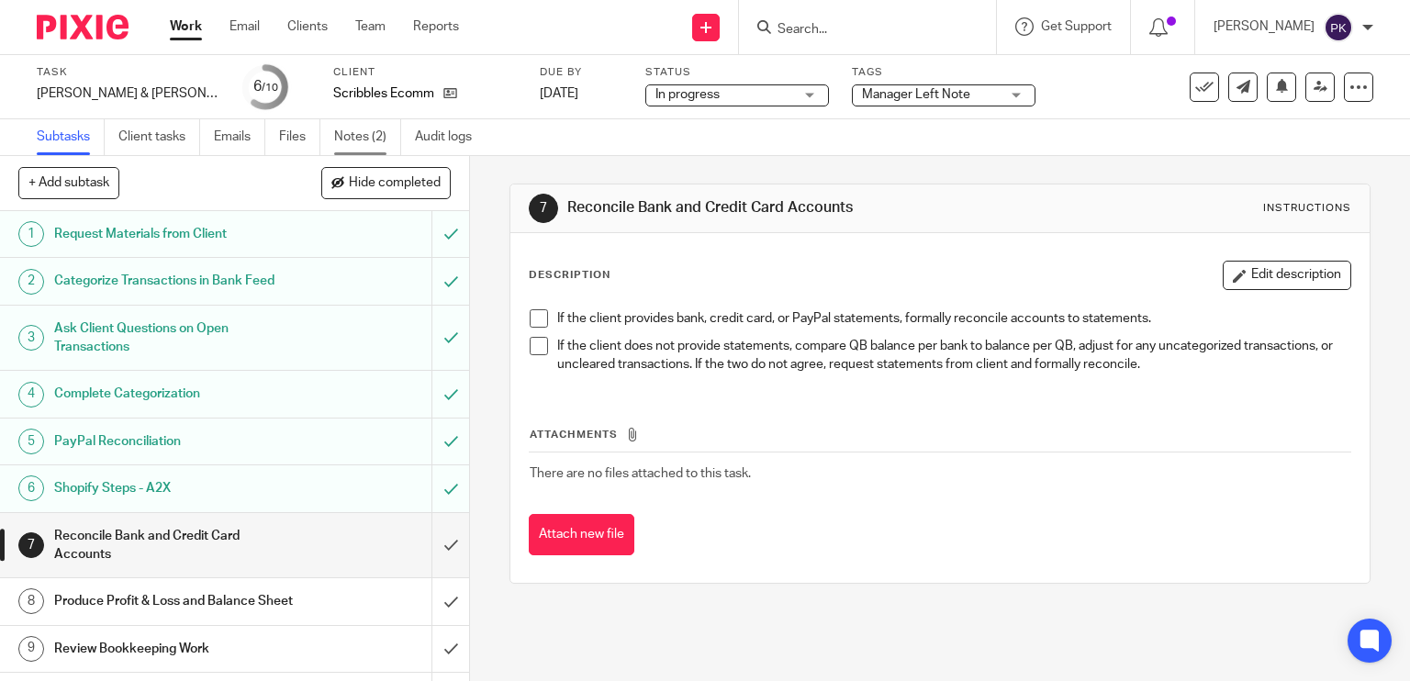
click at [349, 135] on link "Notes (2)" at bounding box center [367, 137] width 67 height 36
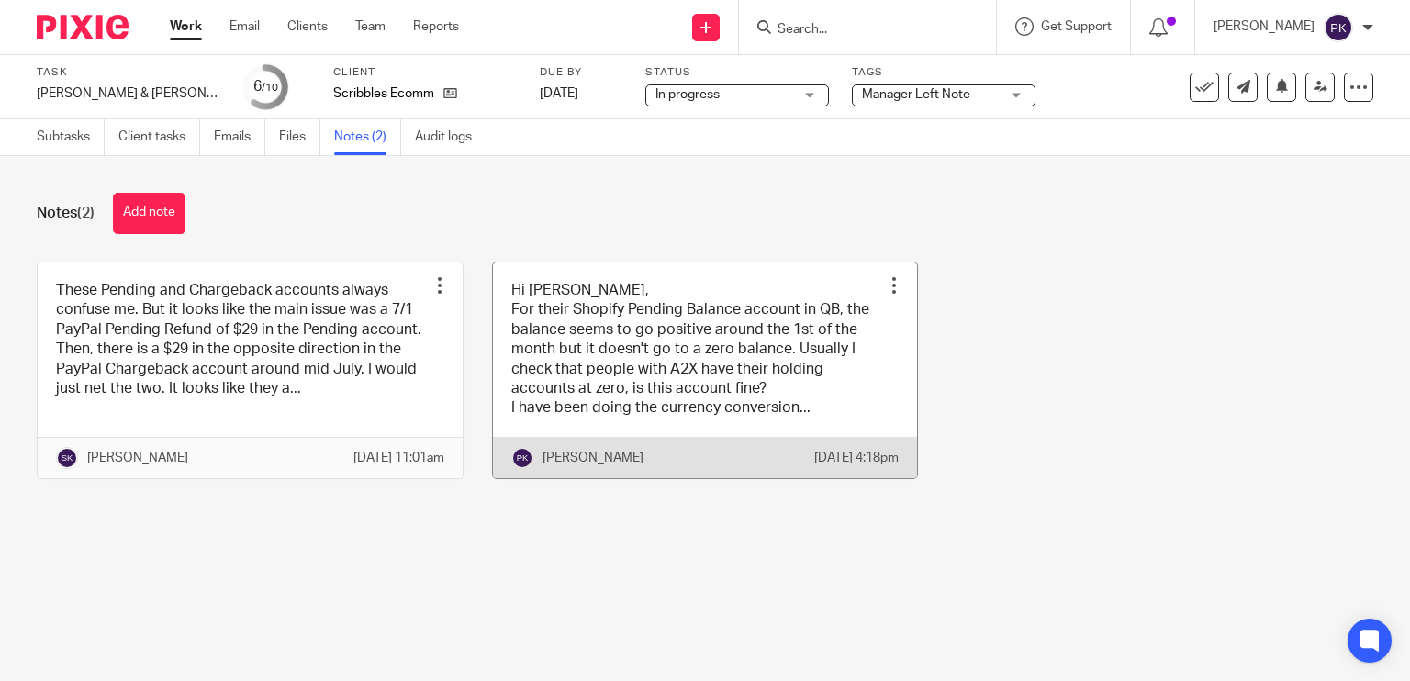
click at [566, 401] on link at bounding box center [705, 371] width 425 height 216
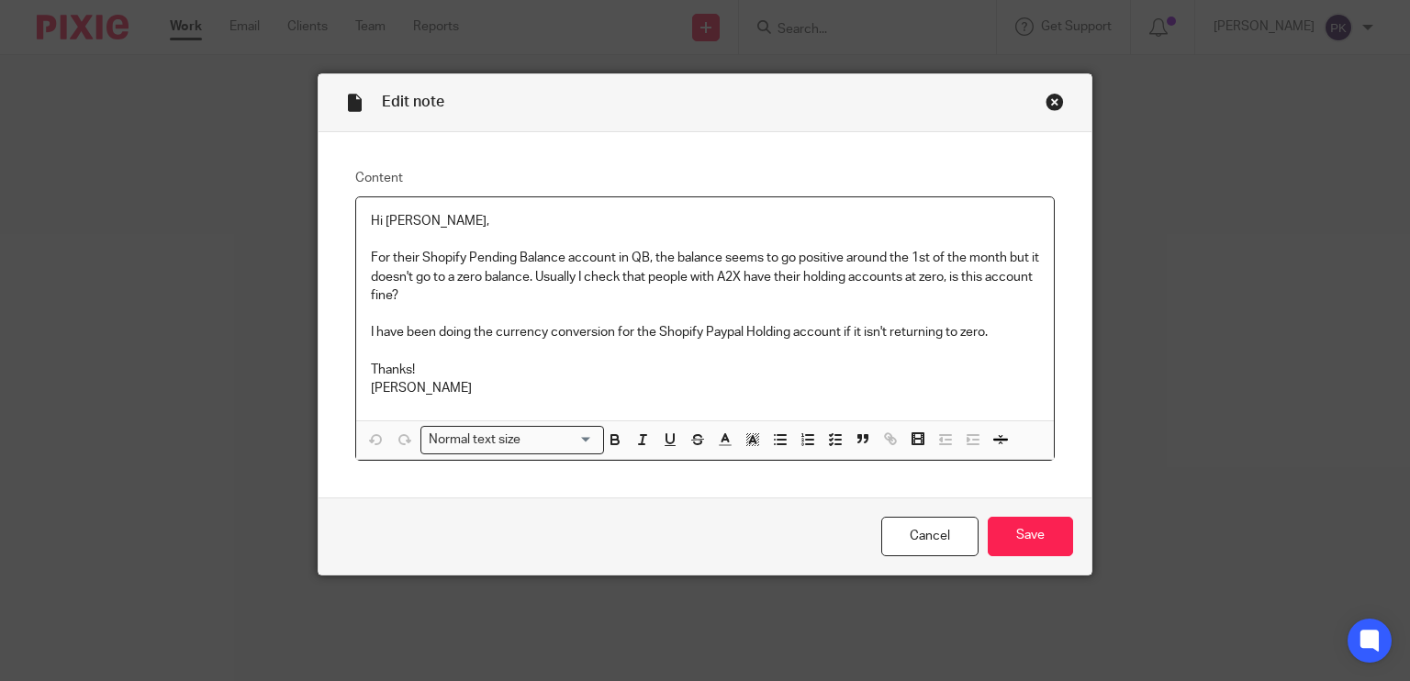
click at [1046, 103] on div "Close this dialog window" at bounding box center [1055, 102] width 18 height 18
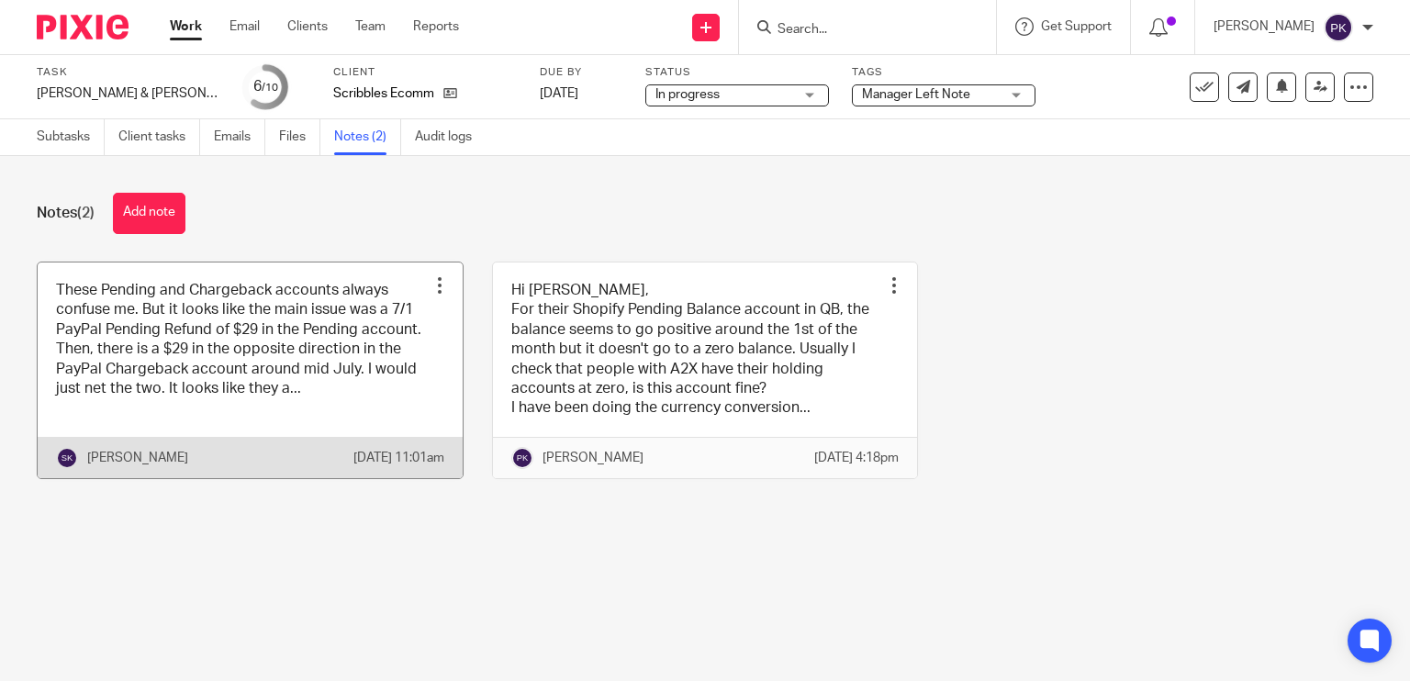
click at [231, 371] on link at bounding box center [250, 371] width 425 height 216
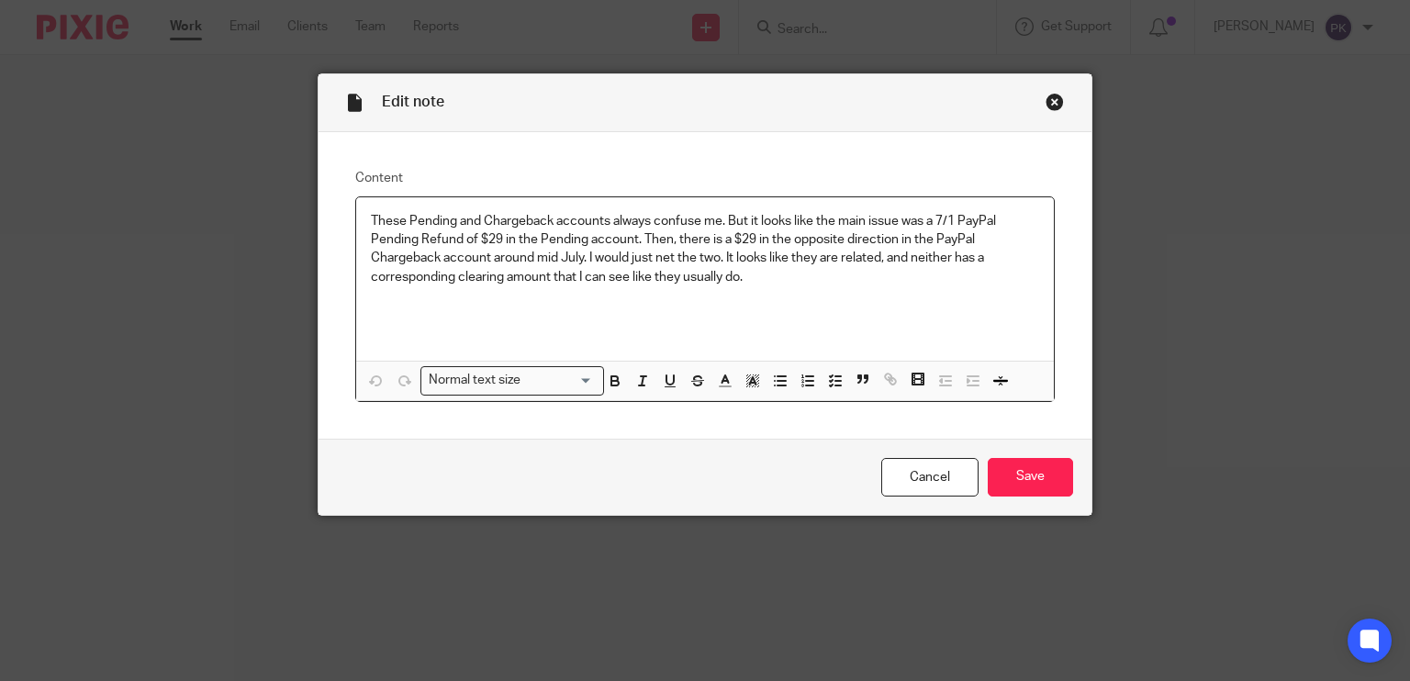
click at [1048, 102] on div "Close this dialog window" at bounding box center [1055, 102] width 18 height 18
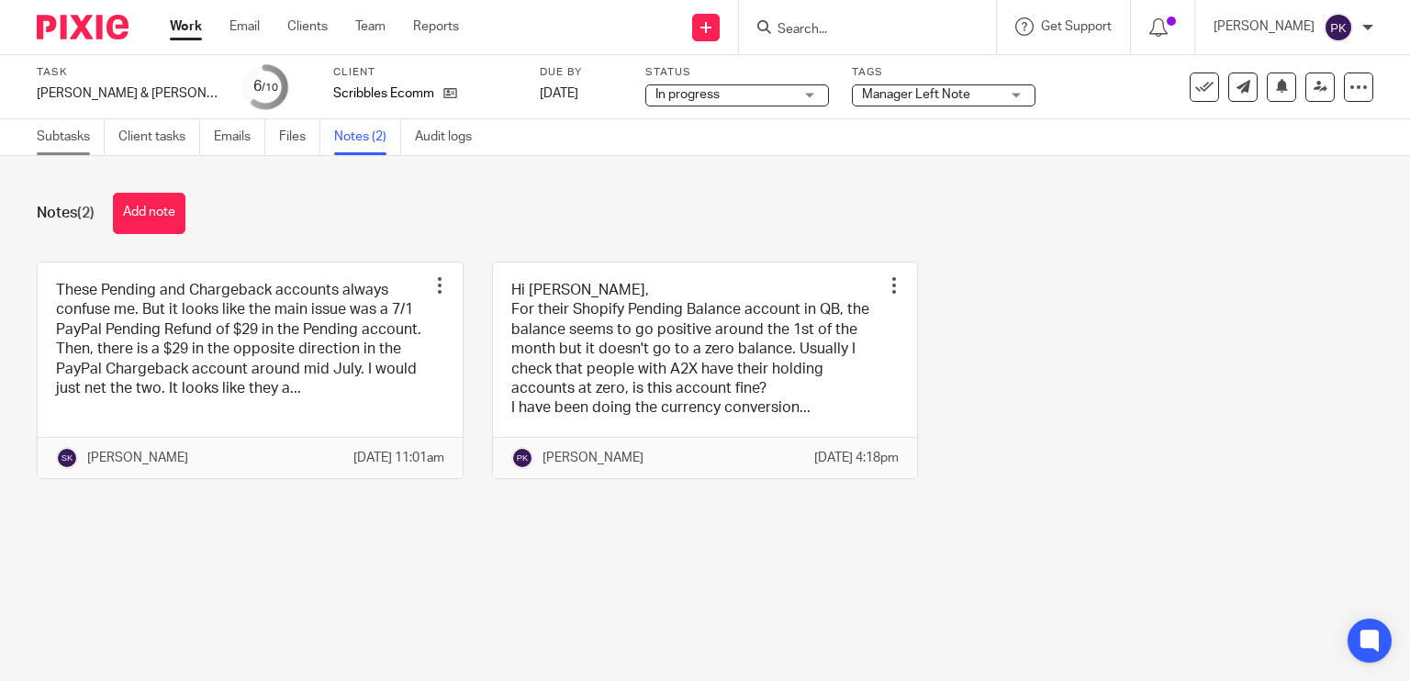
click at [84, 138] on link "Subtasks" at bounding box center [71, 137] width 68 height 36
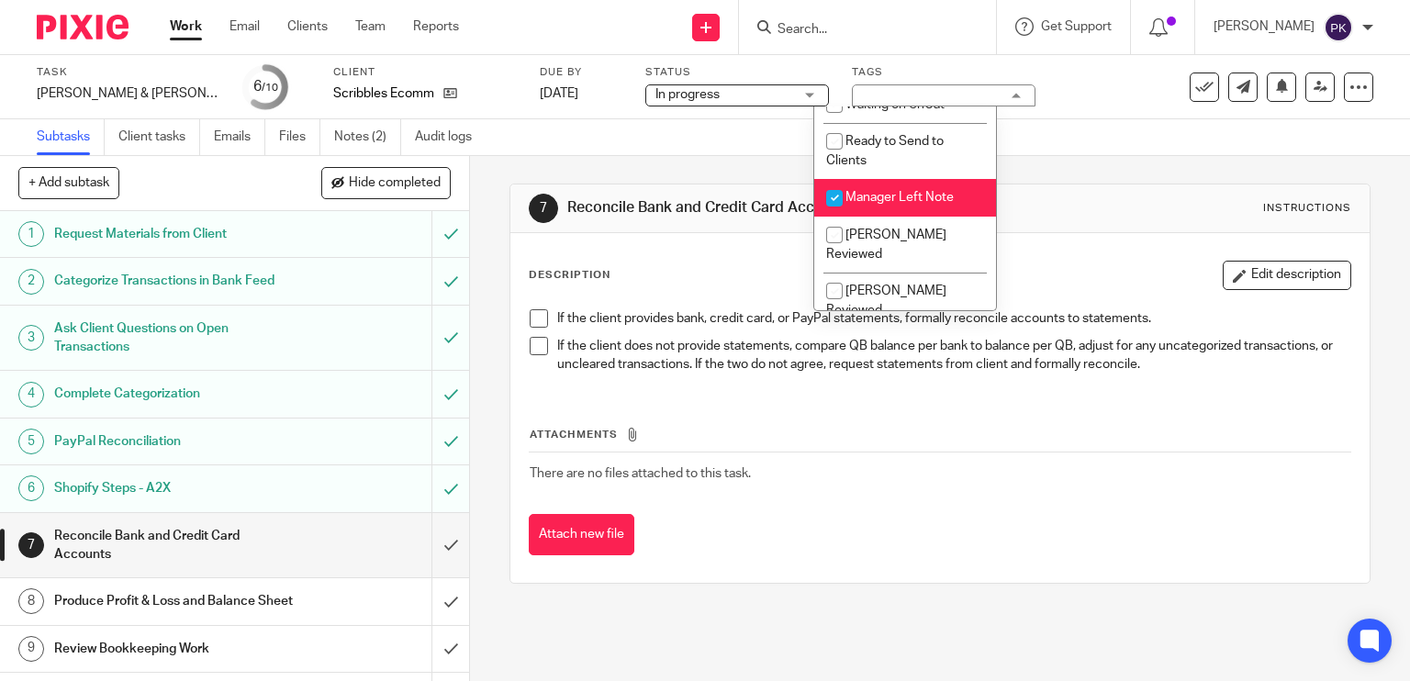
scroll to position [138, 0]
click at [863, 197] on li "Manager Left Note" at bounding box center [905, 193] width 182 height 38
checkbox input "false"
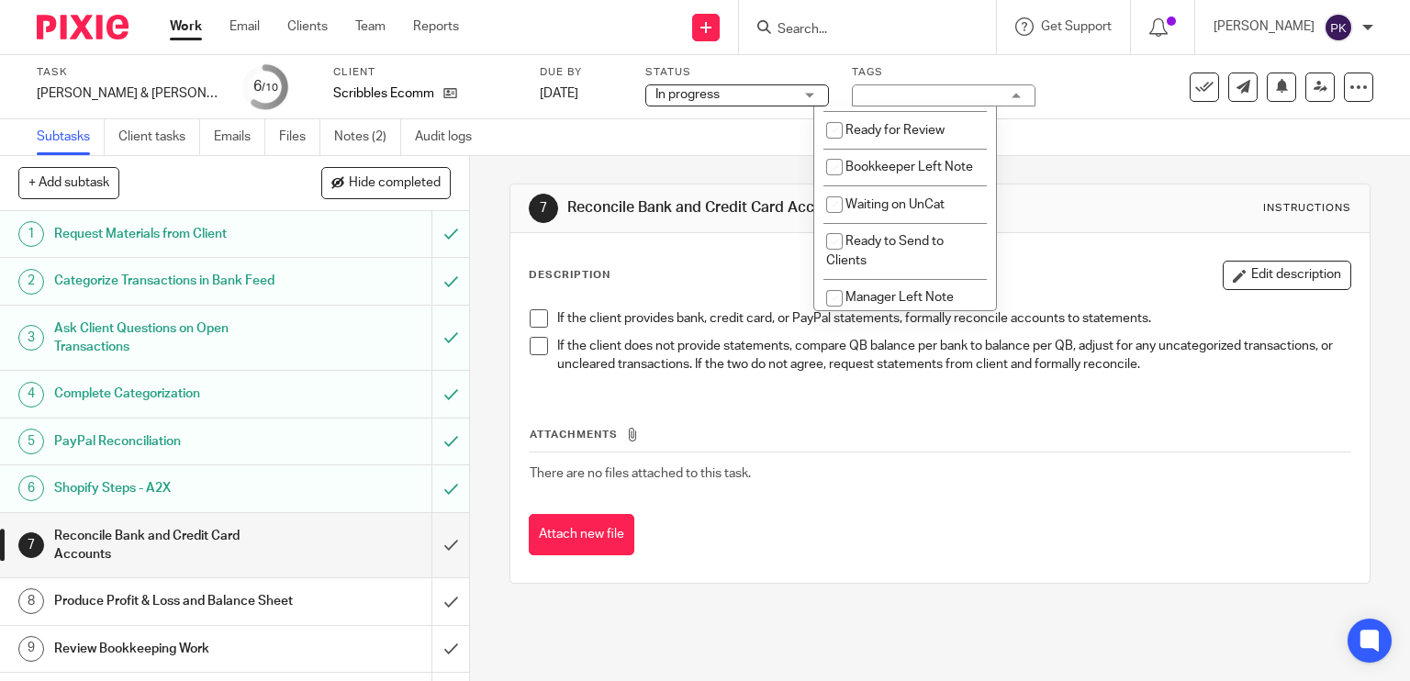
scroll to position [0, 0]
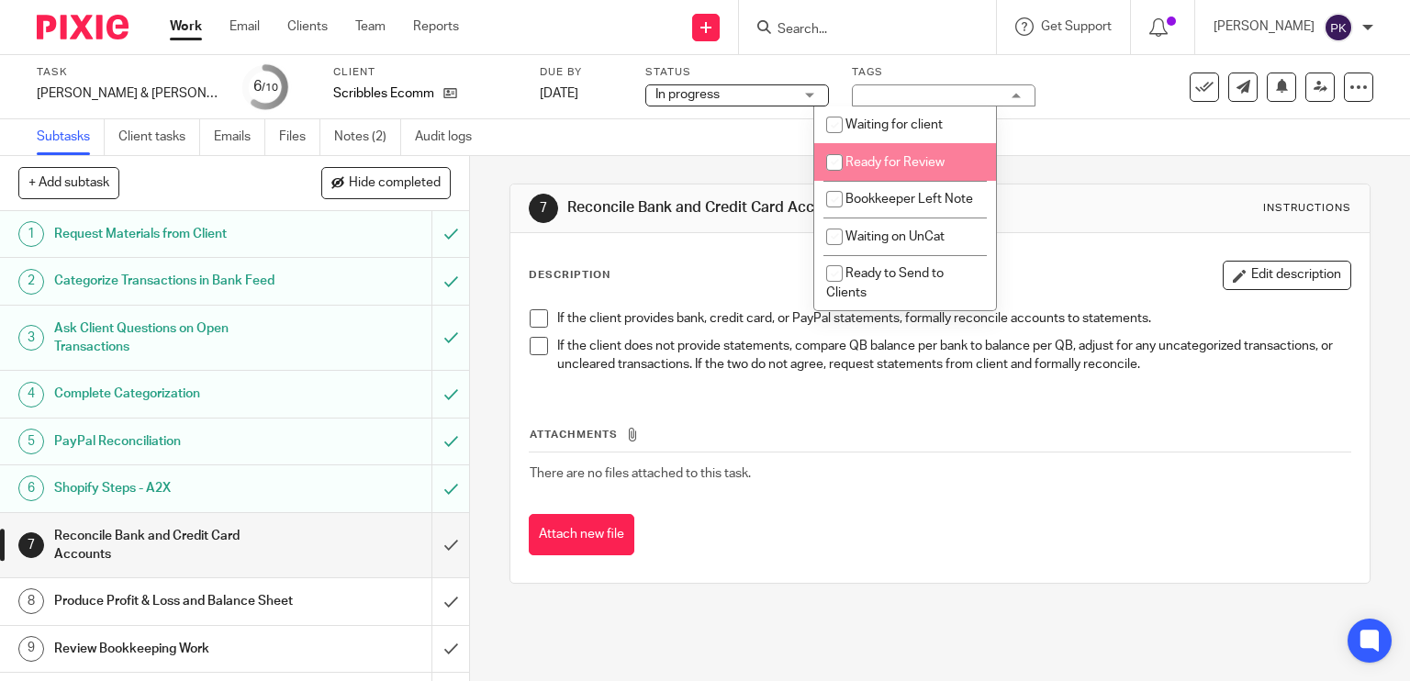
click at [891, 166] on span "Ready for Review" at bounding box center [895, 162] width 99 height 13
checkbox input "true"
click at [678, 135] on div "Subtasks Client tasks Emails Files Notes (2) Audit logs" at bounding box center [705, 137] width 1410 height 37
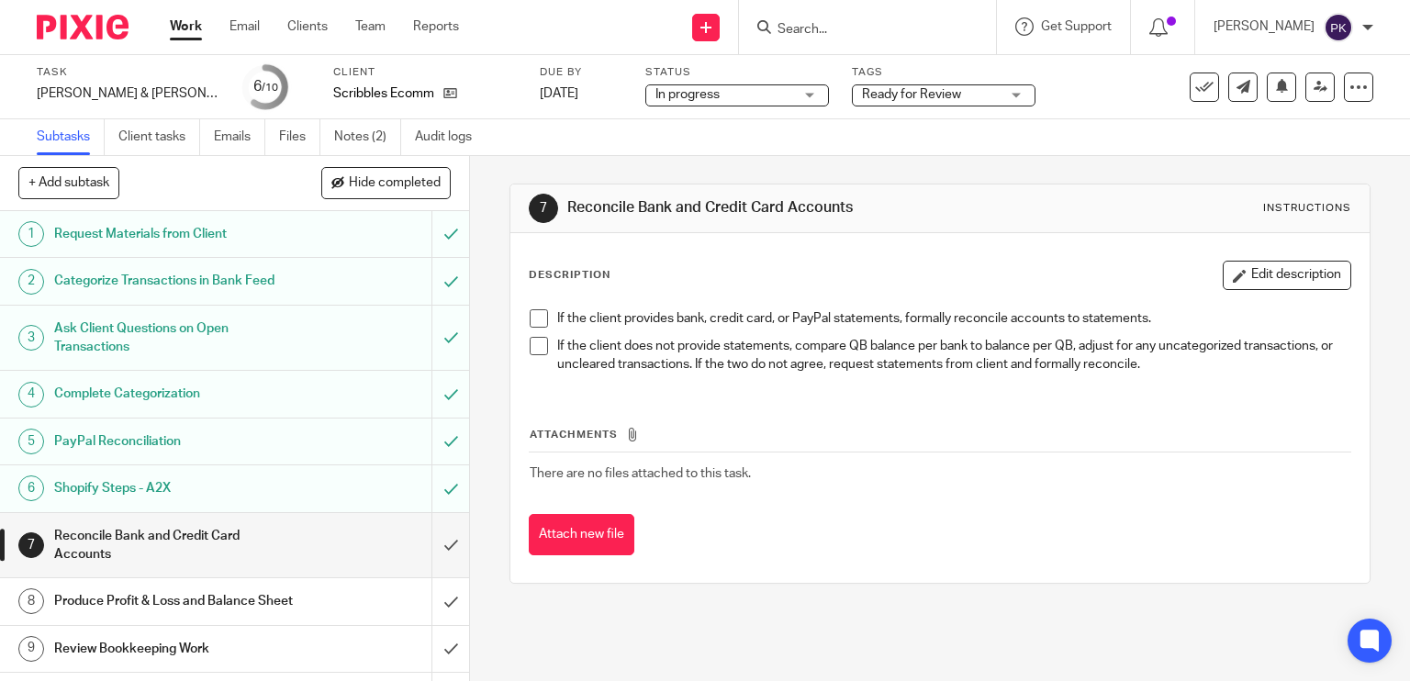
click at [530, 314] on span at bounding box center [539, 318] width 18 height 18
click at [531, 341] on span at bounding box center [539, 346] width 18 height 18
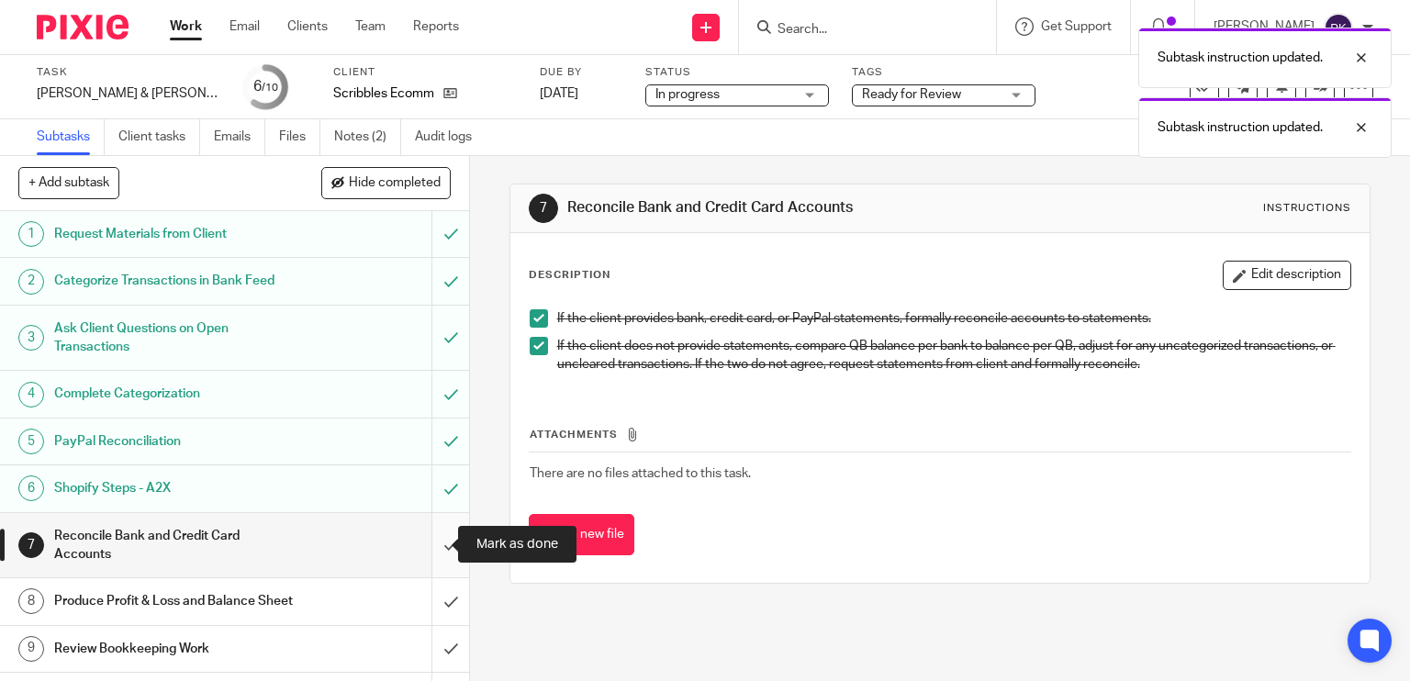
click at [426, 533] on input "submit" at bounding box center [234, 545] width 469 height 65
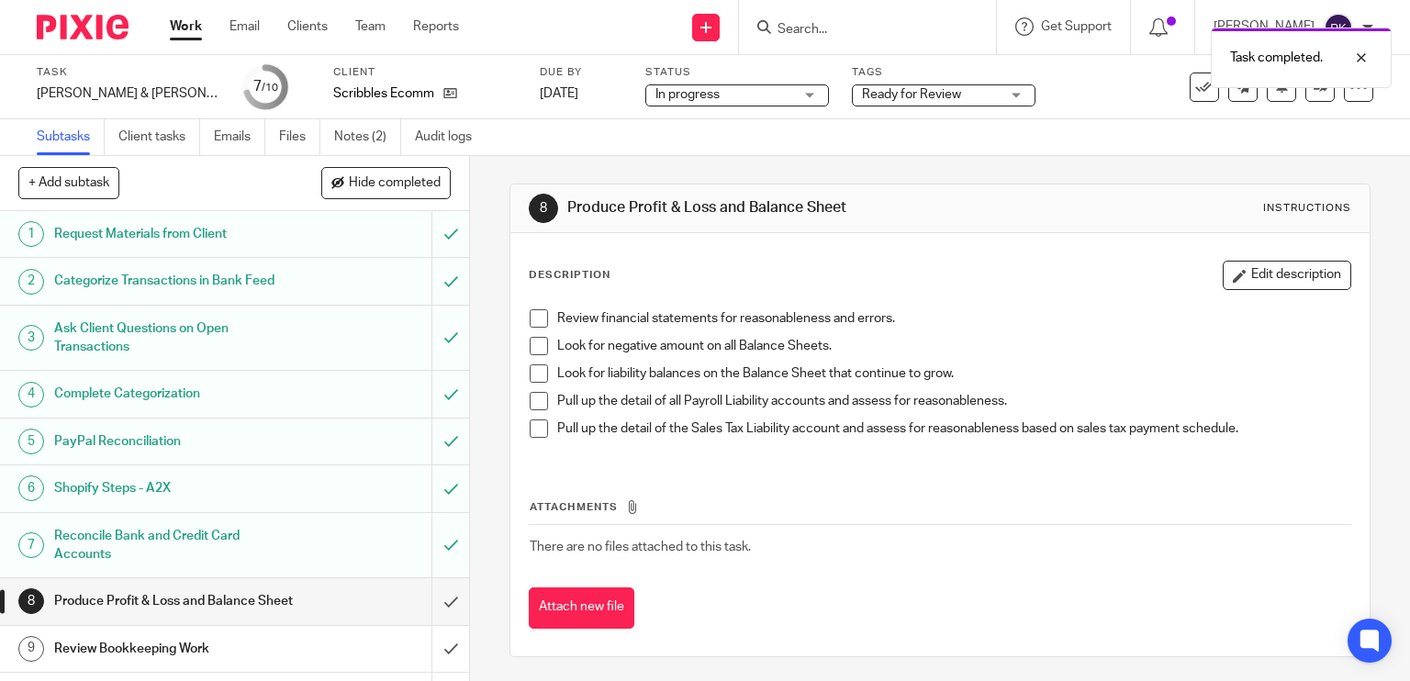
click at [531, 317] on span at bounding box center [539, 318] width 18 height 18
click at [531, 341] on span at bounding box center [539, 346] width 18 height 18
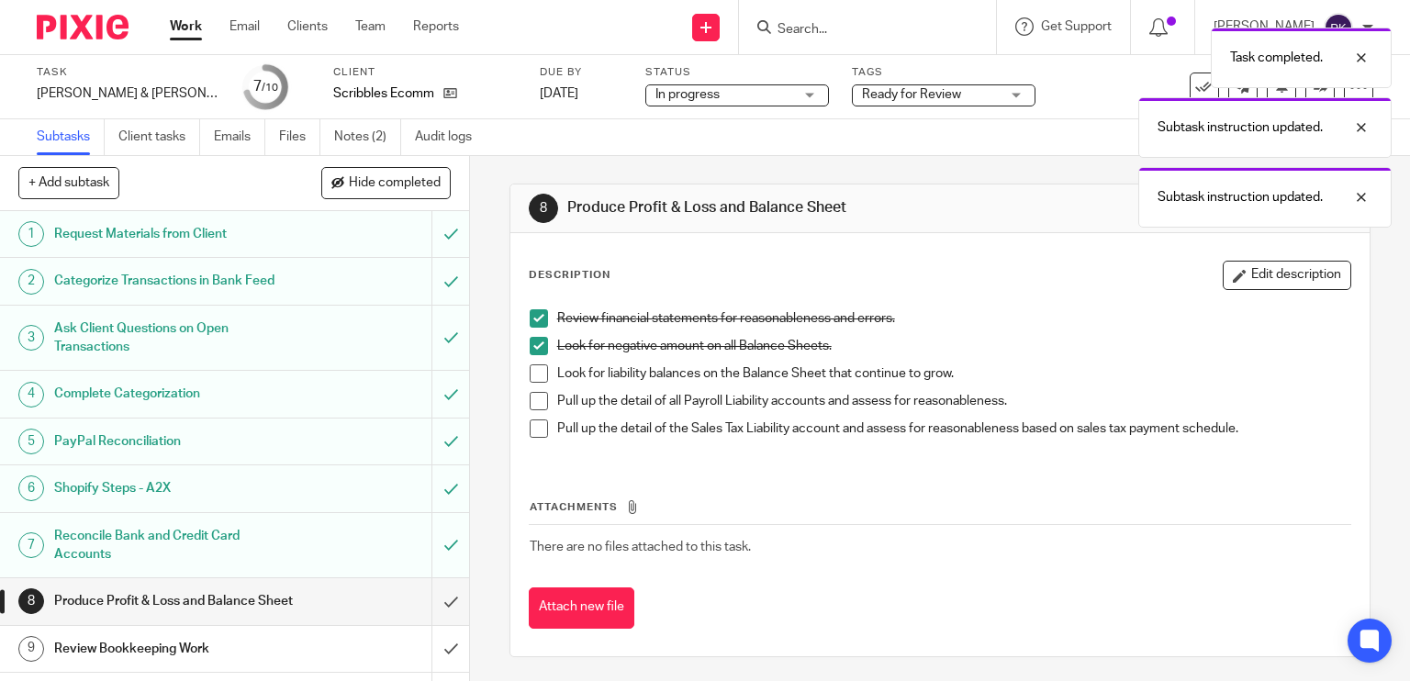
click at [531, 376] on span at bounding box center [539, 373] width 18 height 18
click at [530, 400] on span at bounding box center [539, 401] width 18 height 18
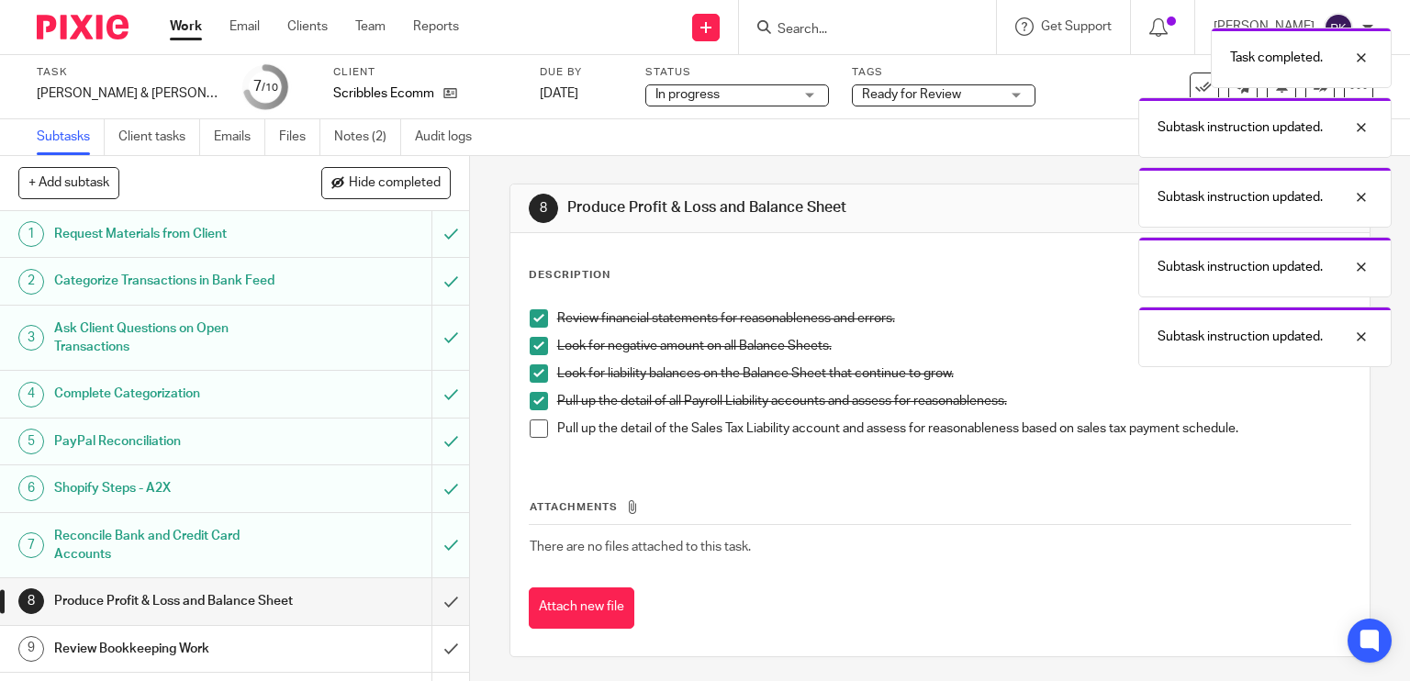
click at [530, 429] on span at bounding box center [539, 429] width 18 height 18
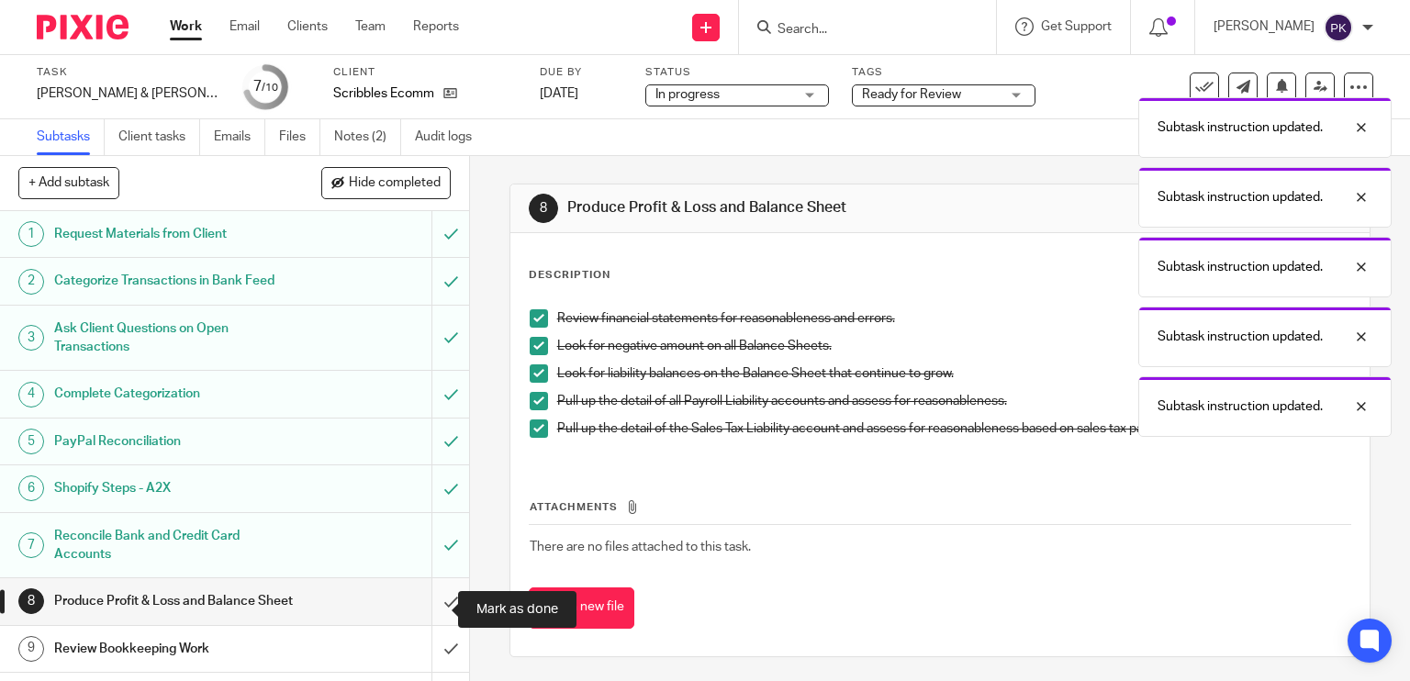
click at [426, 603] on input "submit" at bounding box center [234, 601] width 469 height 46
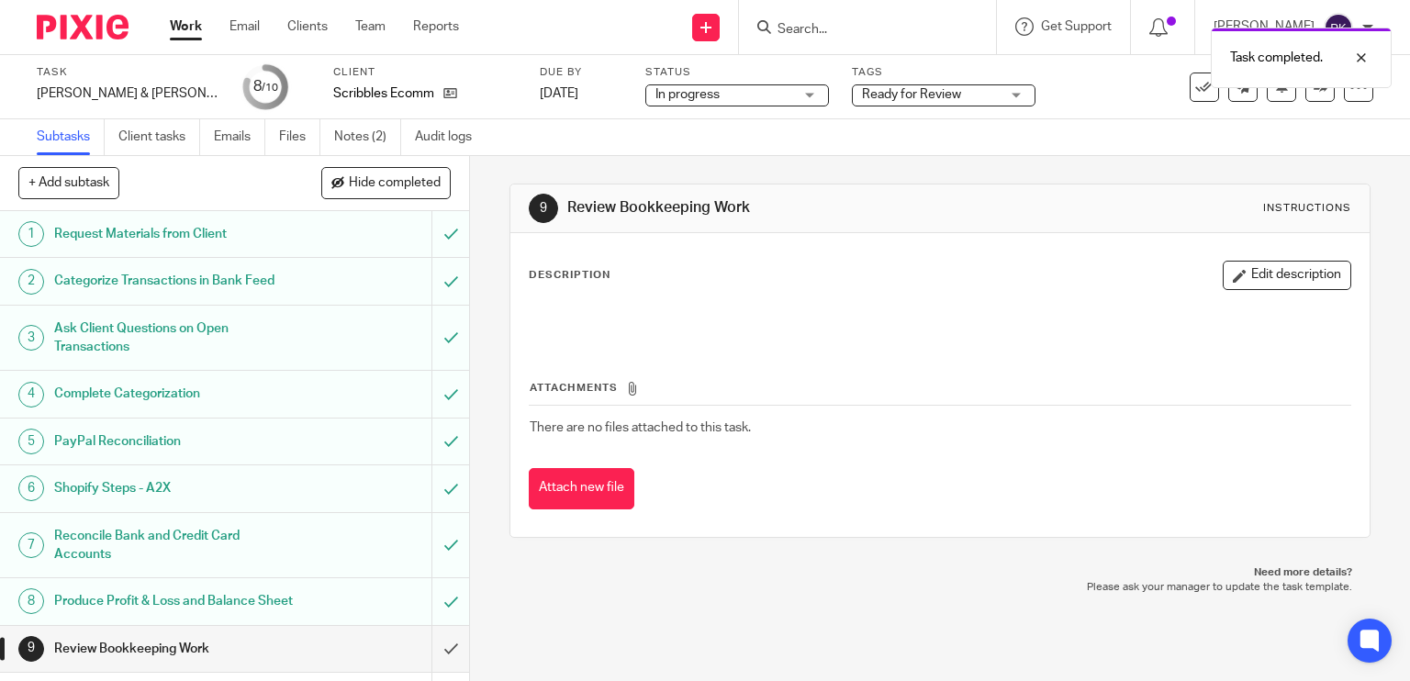
click at [874, 89] on span "Ready for Review" at bounding box center [911, 94] width 99 height 13
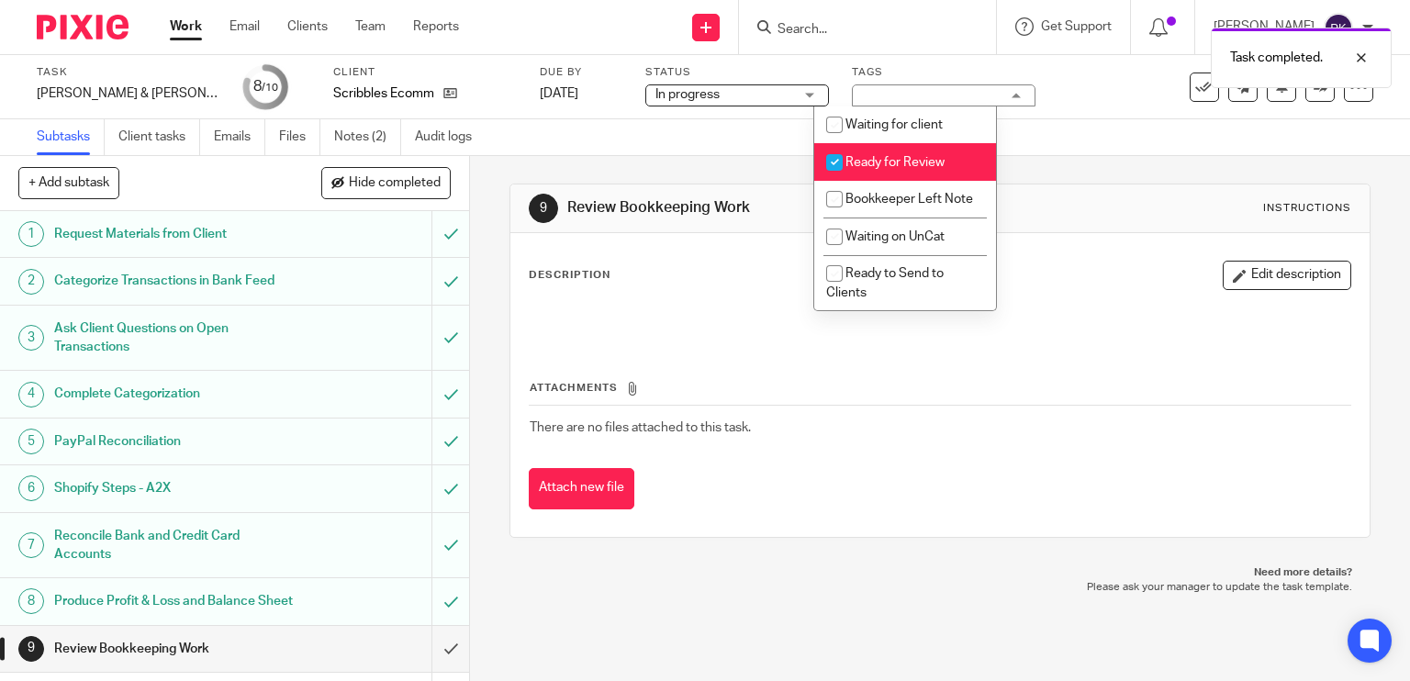
click at [874, 165] on span "Ready for Review" at bounding box center [895, 162] width 99 height 13
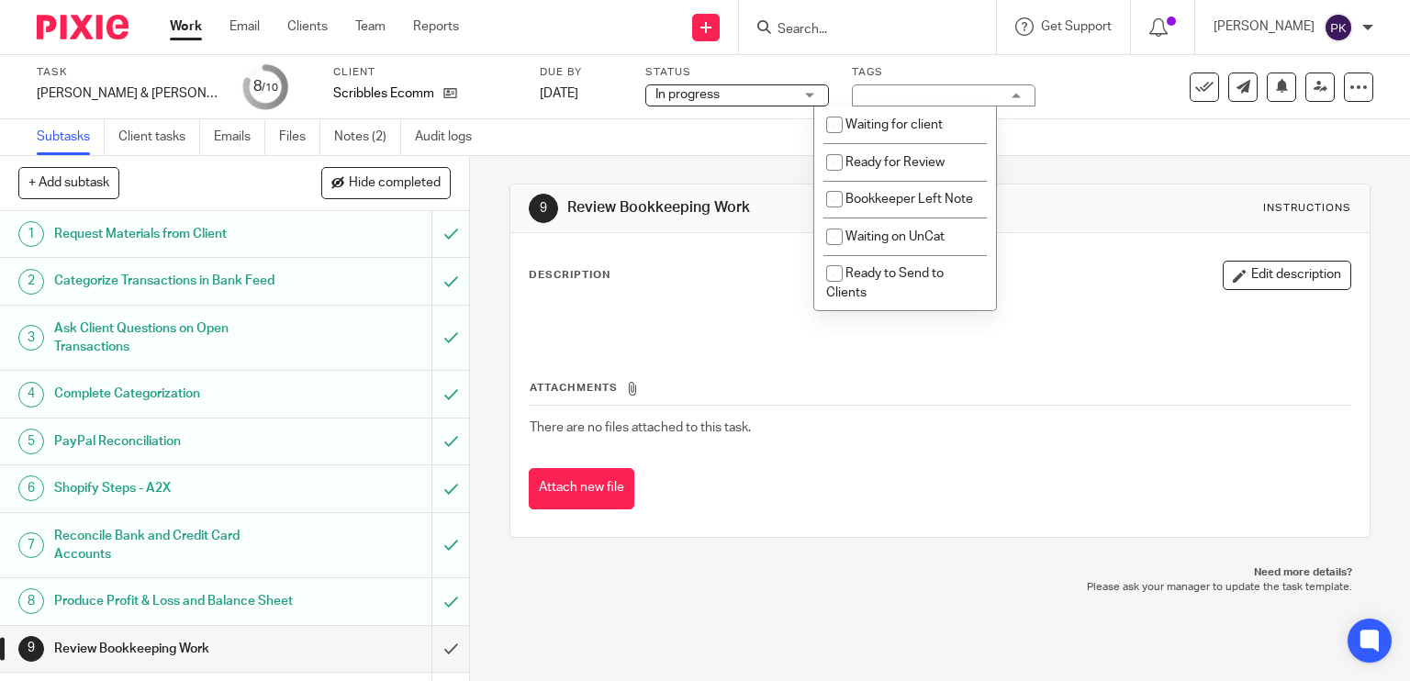
click at [184, 39] on div "Work Email Clients Team Reports Work Email Clients Team Reports Settings" at bounding box center [318, 27] width 335 height 54
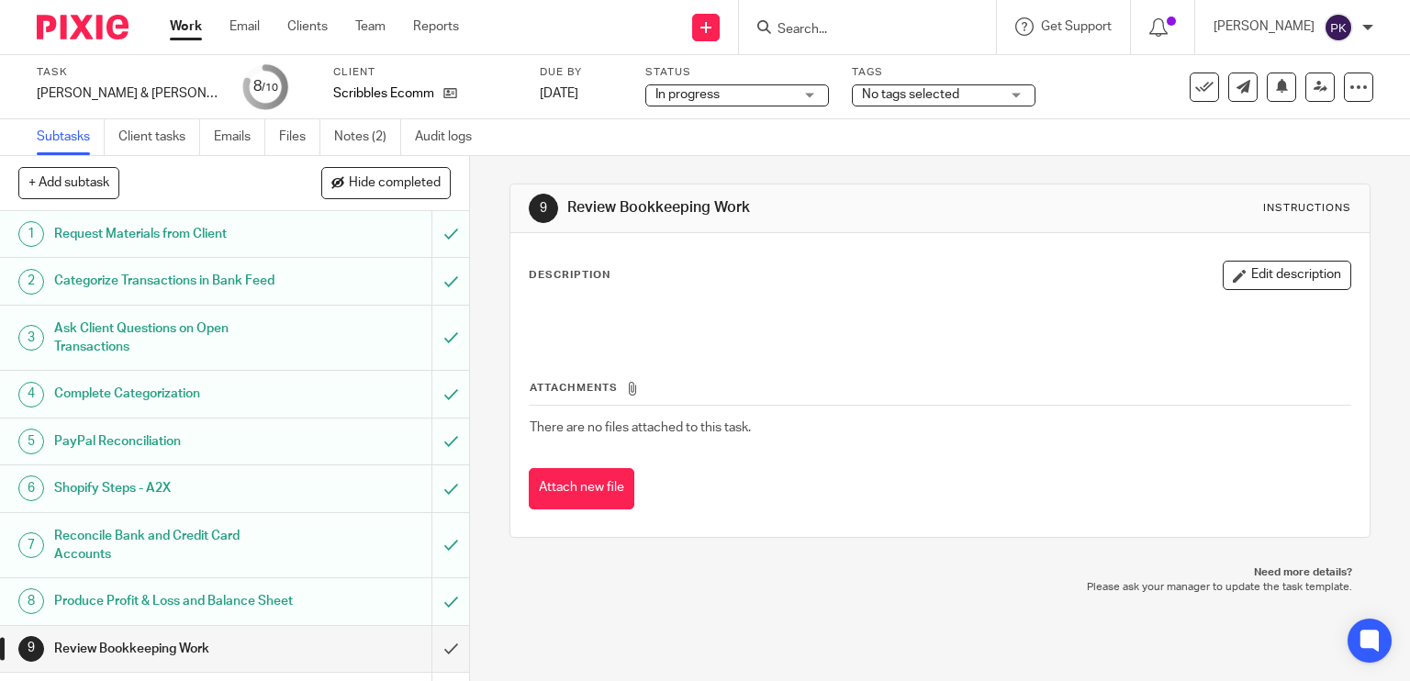
click at [883, 100] on span "No tags selected" at bounding box center [910, 94] width 97 height 13
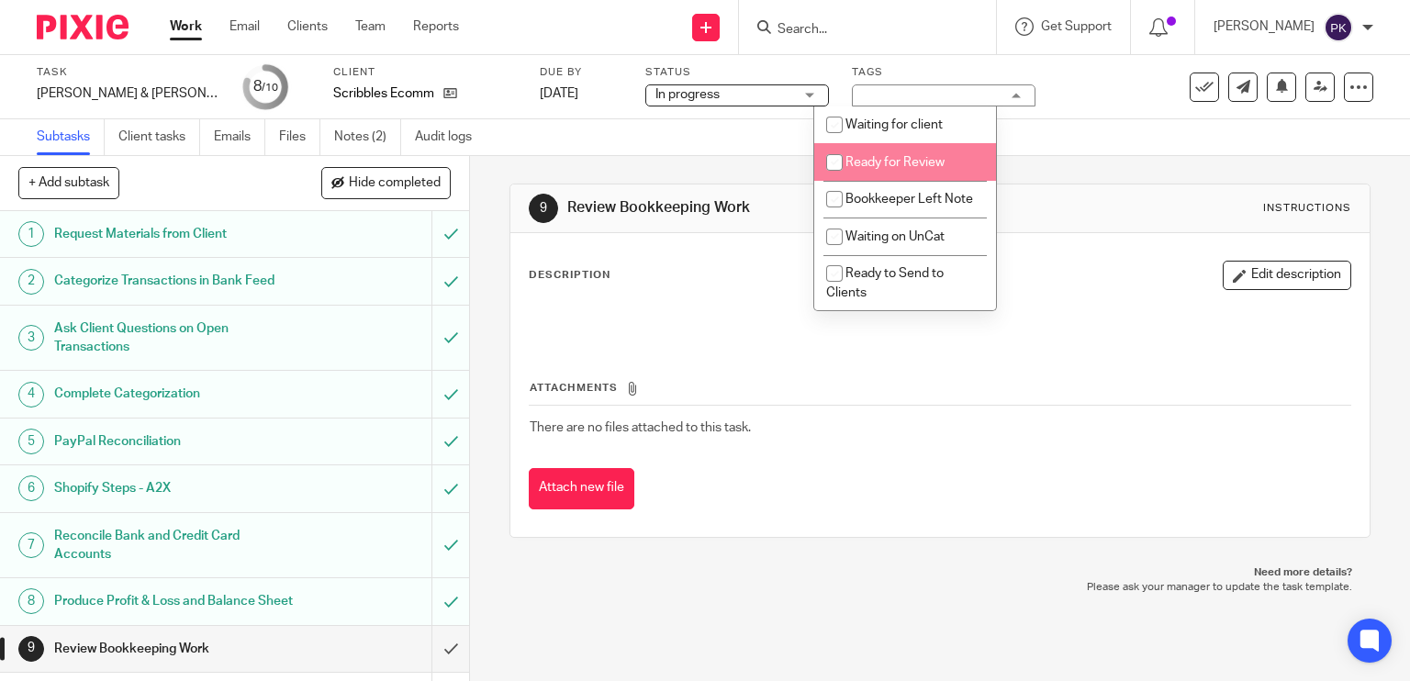
click at [883, 157] on span "Ready for Review" at bounding box center [895, 162] width 99 height 13
checkbox input "true"
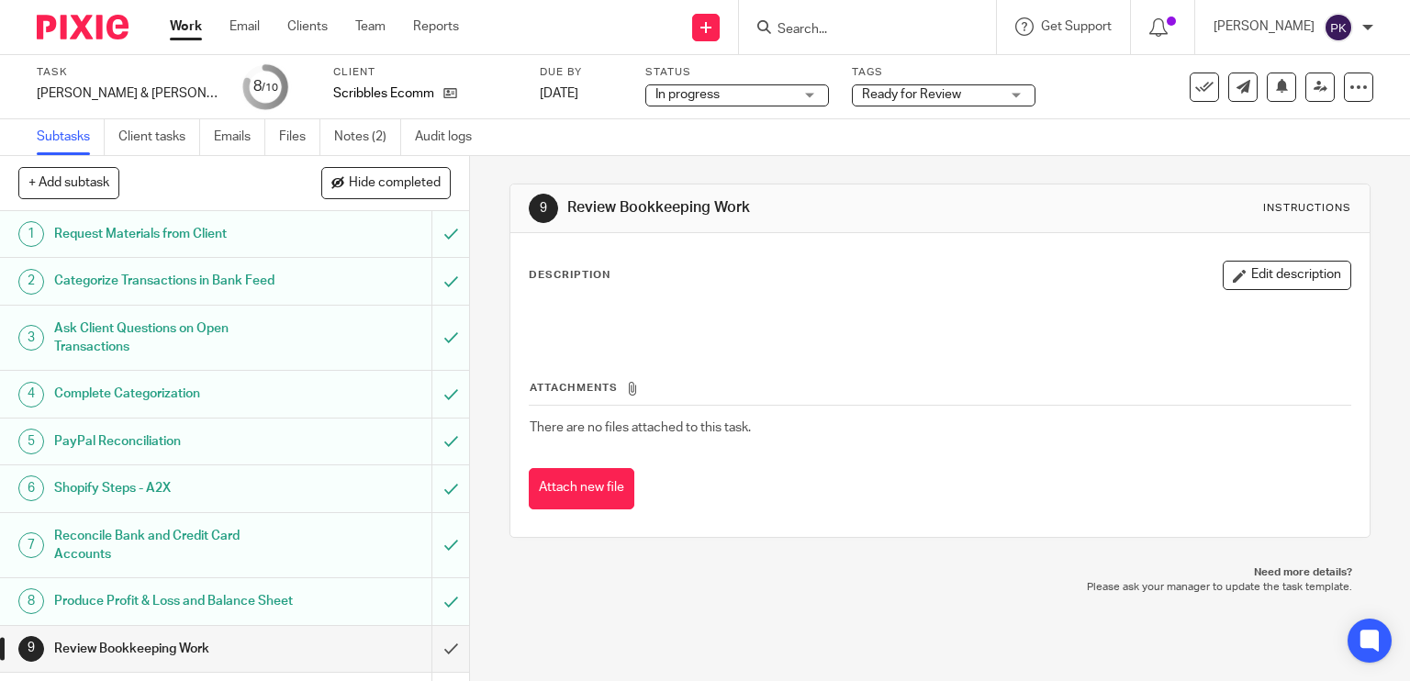
click at [651, 153] on div "Subtasks Client tasks Emails Files Notes (2) Audit logs" at bounding box center [705, 137] width 1410 height 37
click at [185, 16] on div "Work Email Clients Team Reports Work Email Clients Team Reports Settings" at bounding box center [318, 27] width 335 height 54
click at [185, 25] on link "Work" at bounding box center [186, 26] width 32 height 18
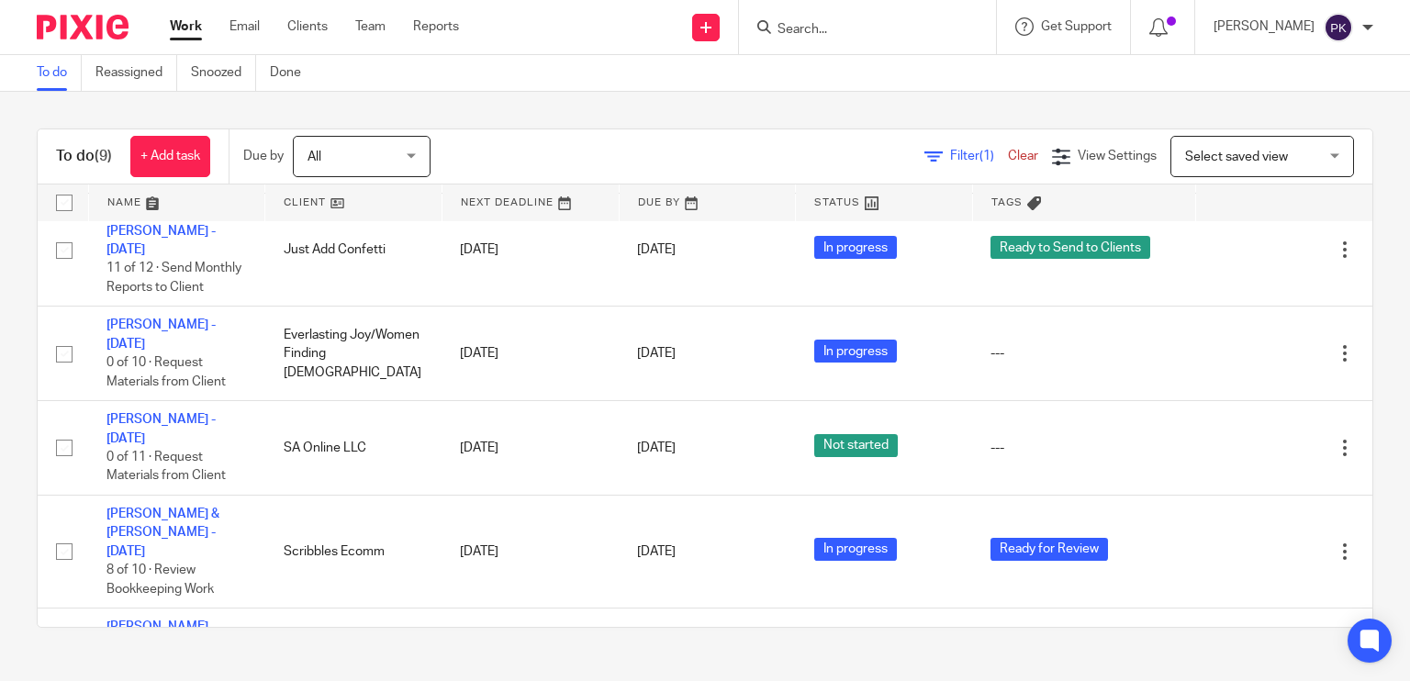
scroll to position [411, 0]
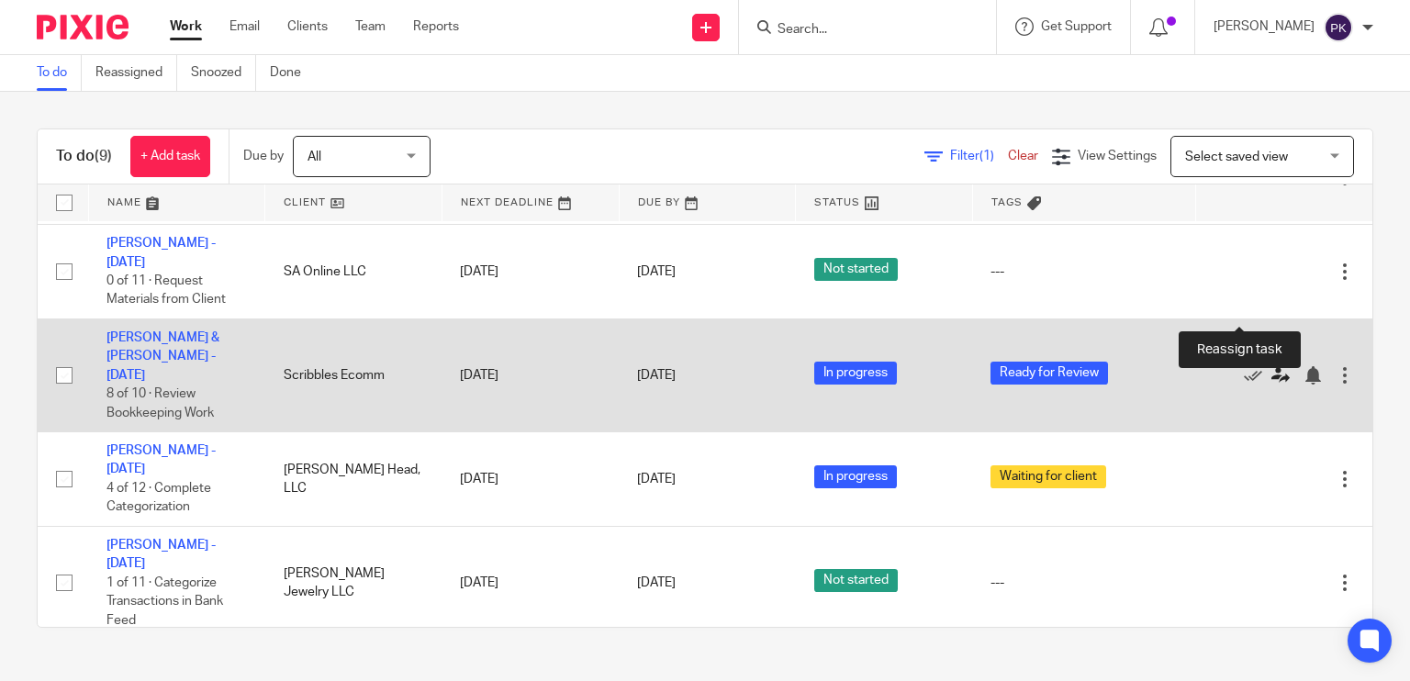
click at [1272, 366] on icon at bounding box center [1281, 375] width 18 height 18
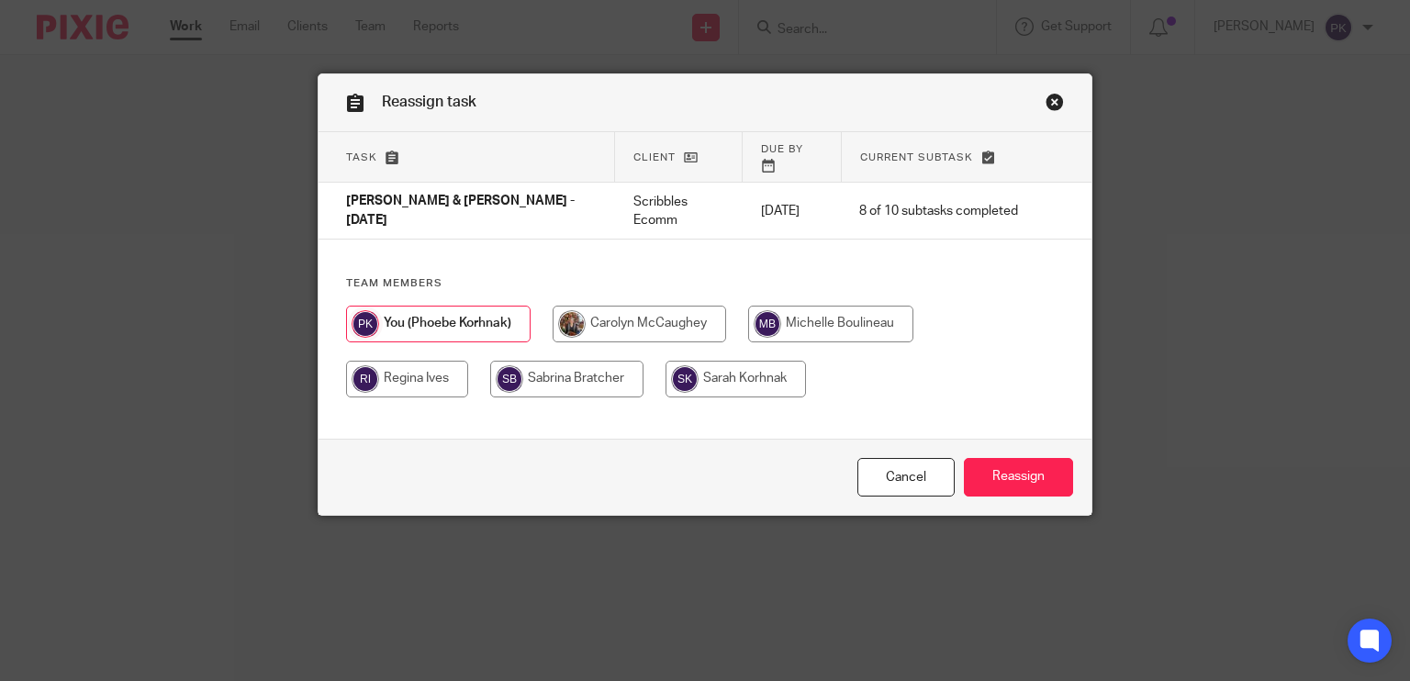
click at [863, 306] on input "radio" at bounding box center [830, 324] width 165 height 37
radio input "true"
click at [1028, 484] on input "Reassign" at bounding box center [1018, 477] width 109 height 39
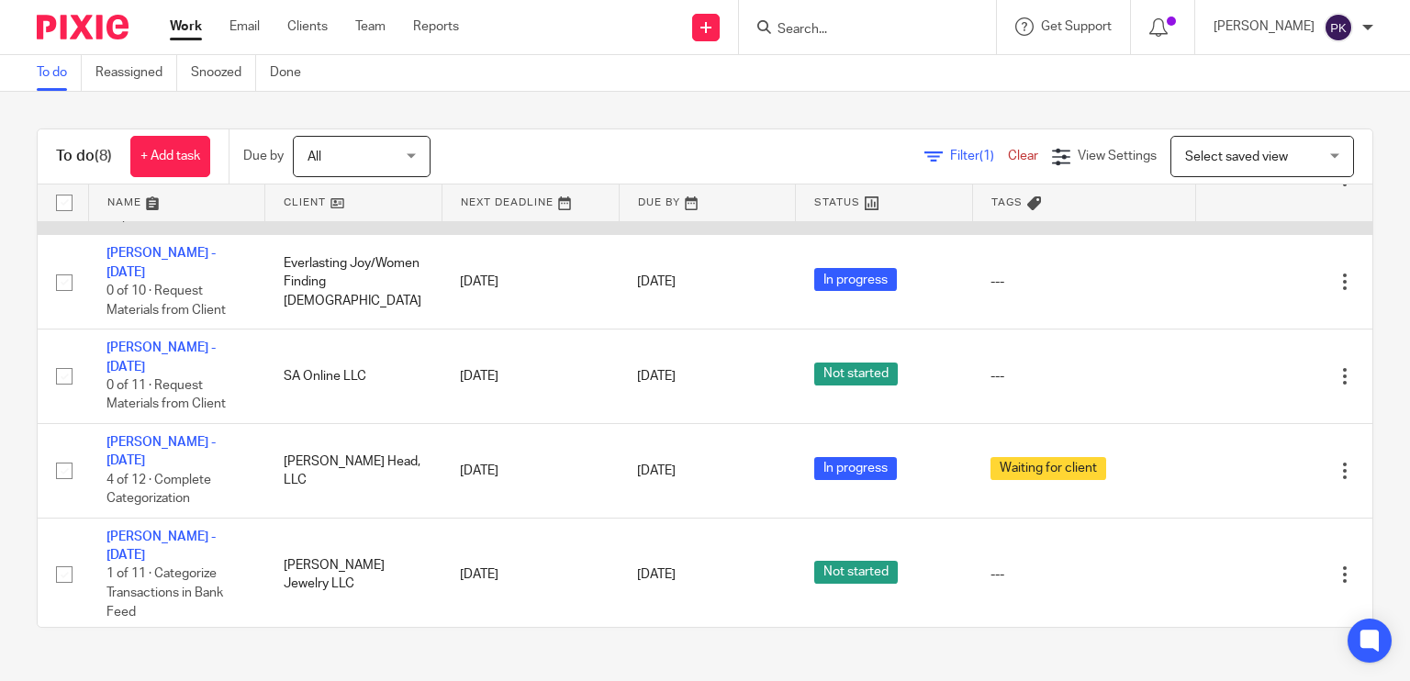
scroll to position [317, 0]
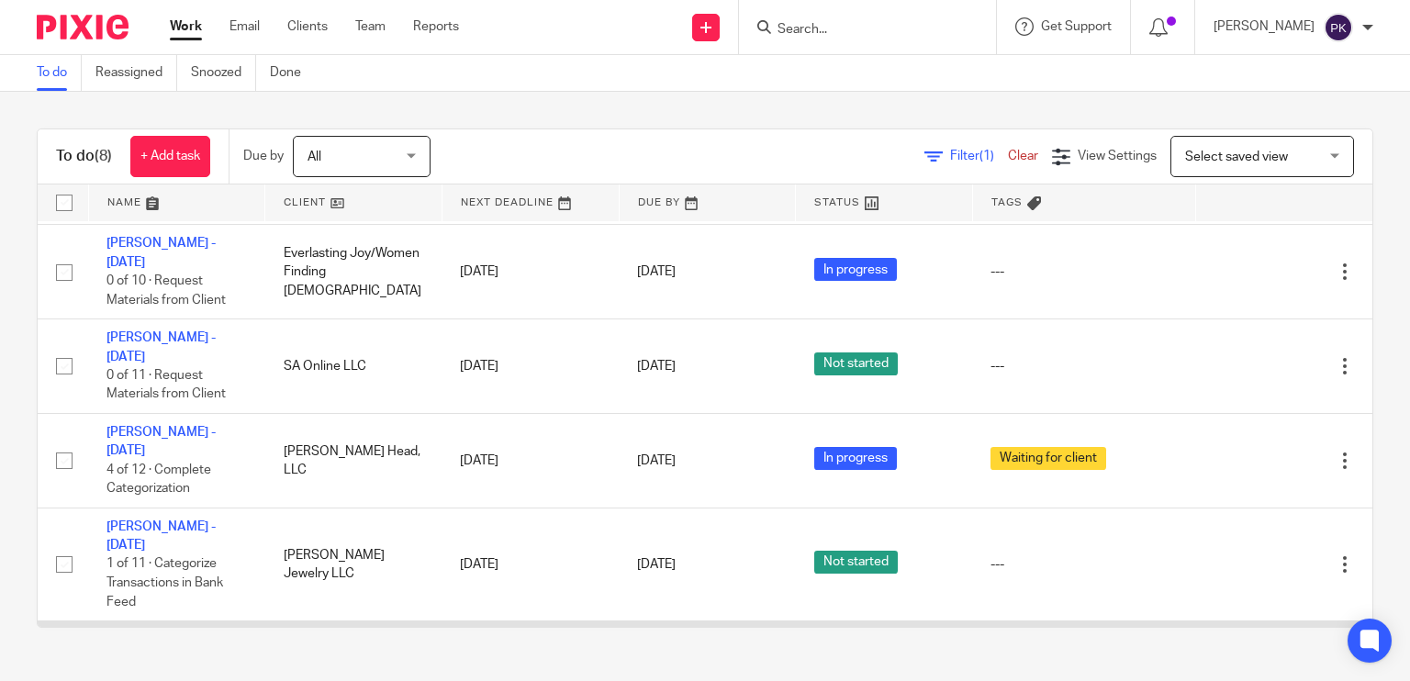
click at [173, 634] on link "[PERSON_NAME] - [DATE]" at bounding box center [161, 649] width 109 height 31
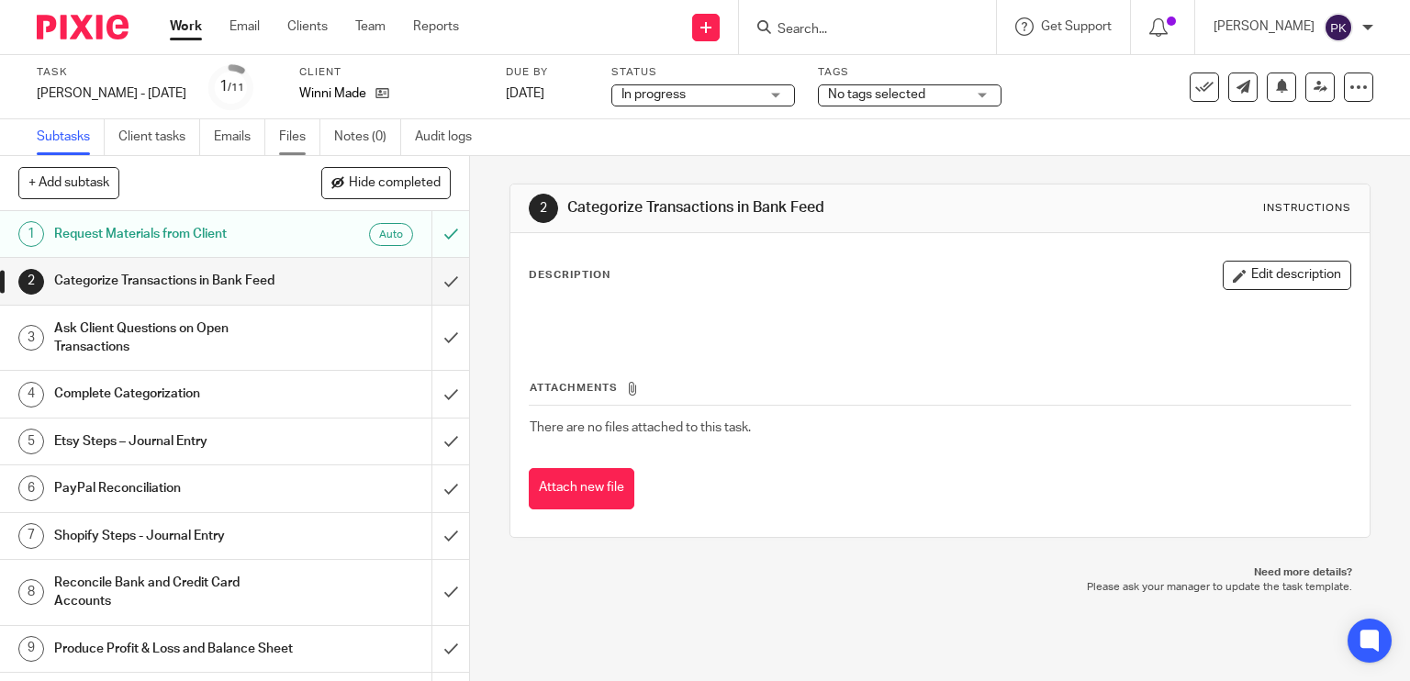
click at [290, 131] on link "Files" at bounding box center [299, 137] width 41 height 36
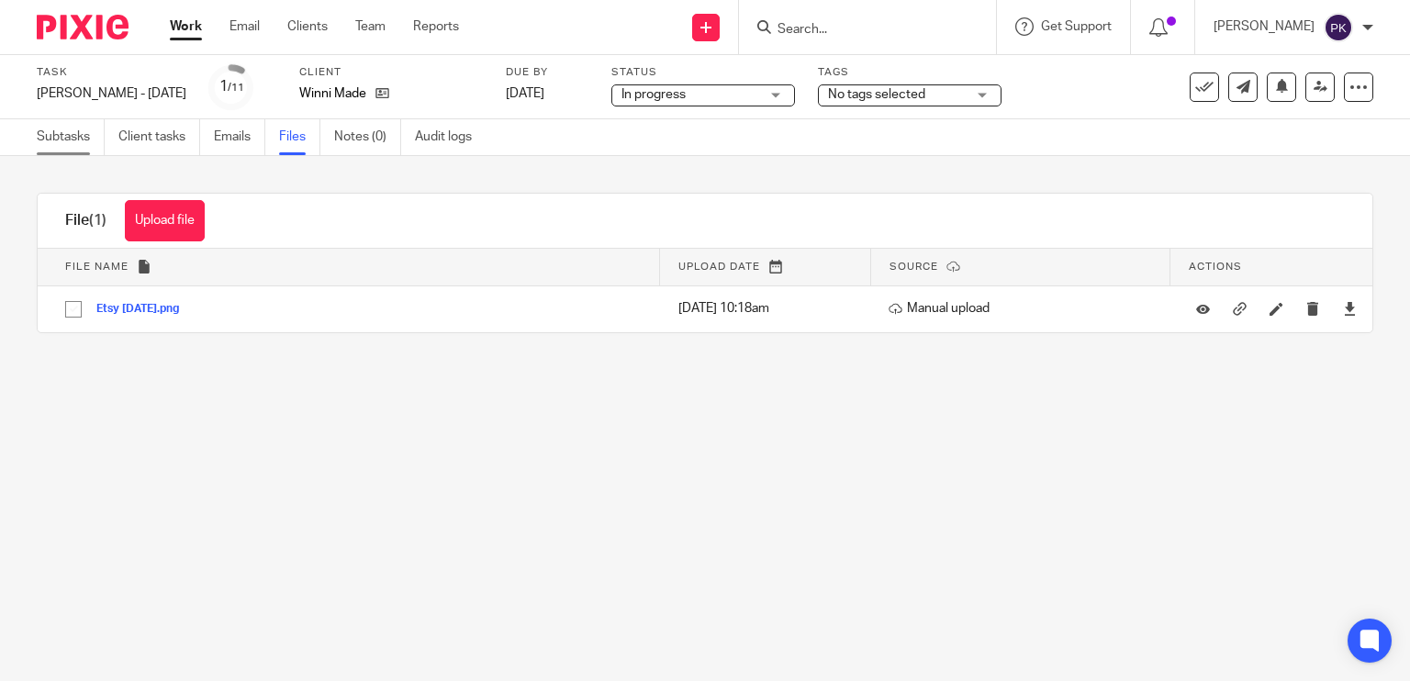
click at [77, 140] on link "Subtasks" at bounding box center [71, 137] width 68 height 36
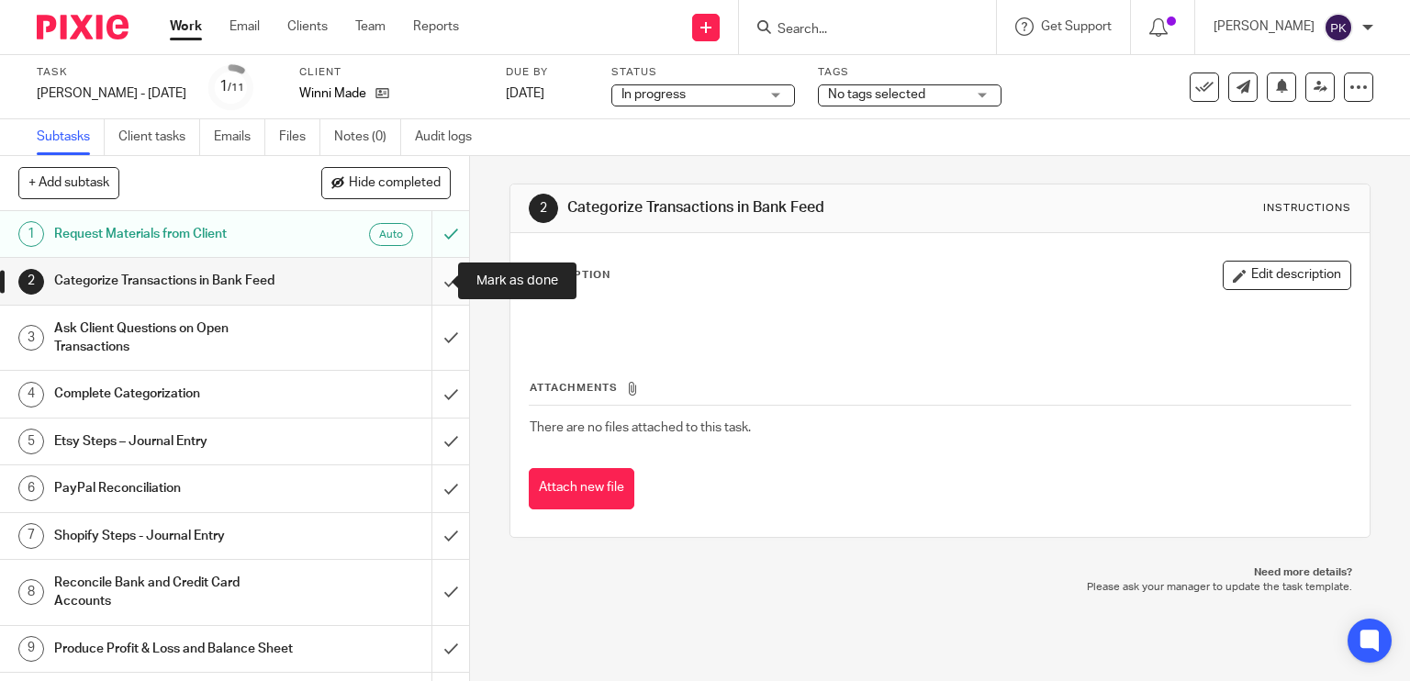
click at [422, 282] on input "submit" at bounding box center [234, 281] width 469 height 46
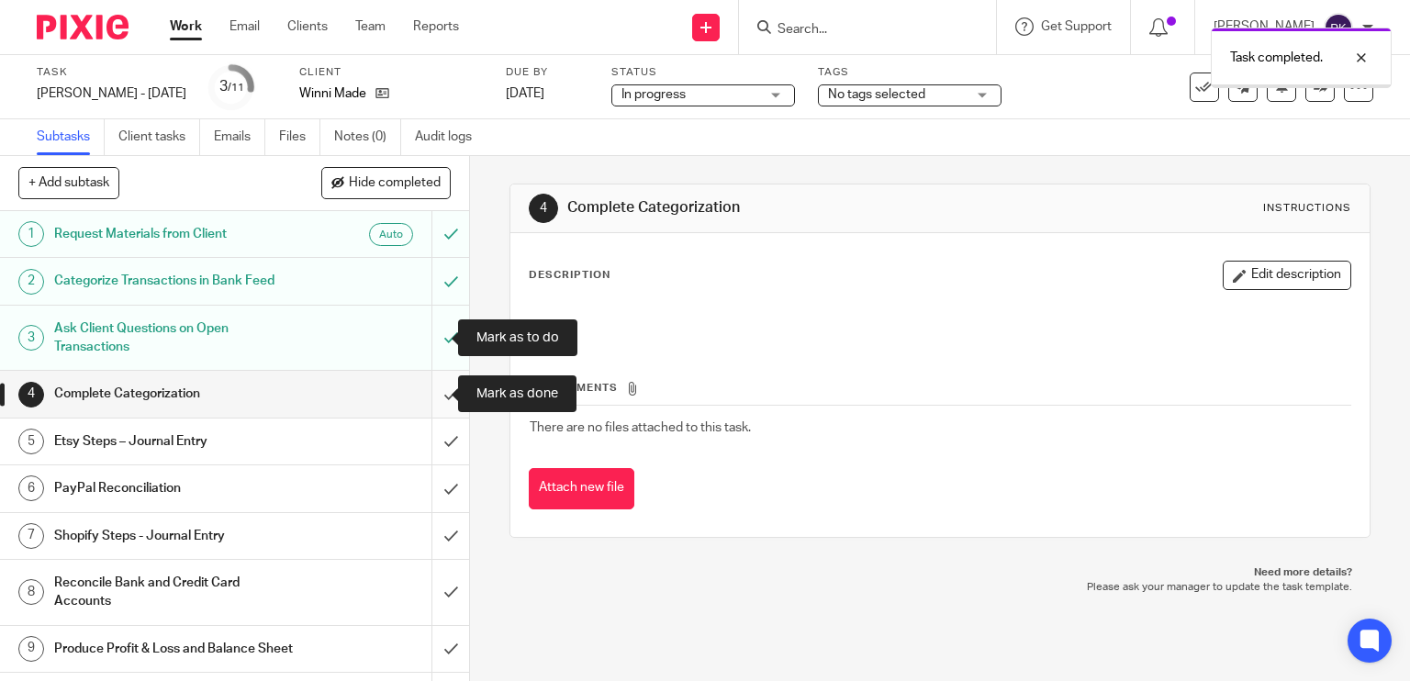
click at [426, 394] on input "submit" at bounding box center [234, 394] width 469 height 46
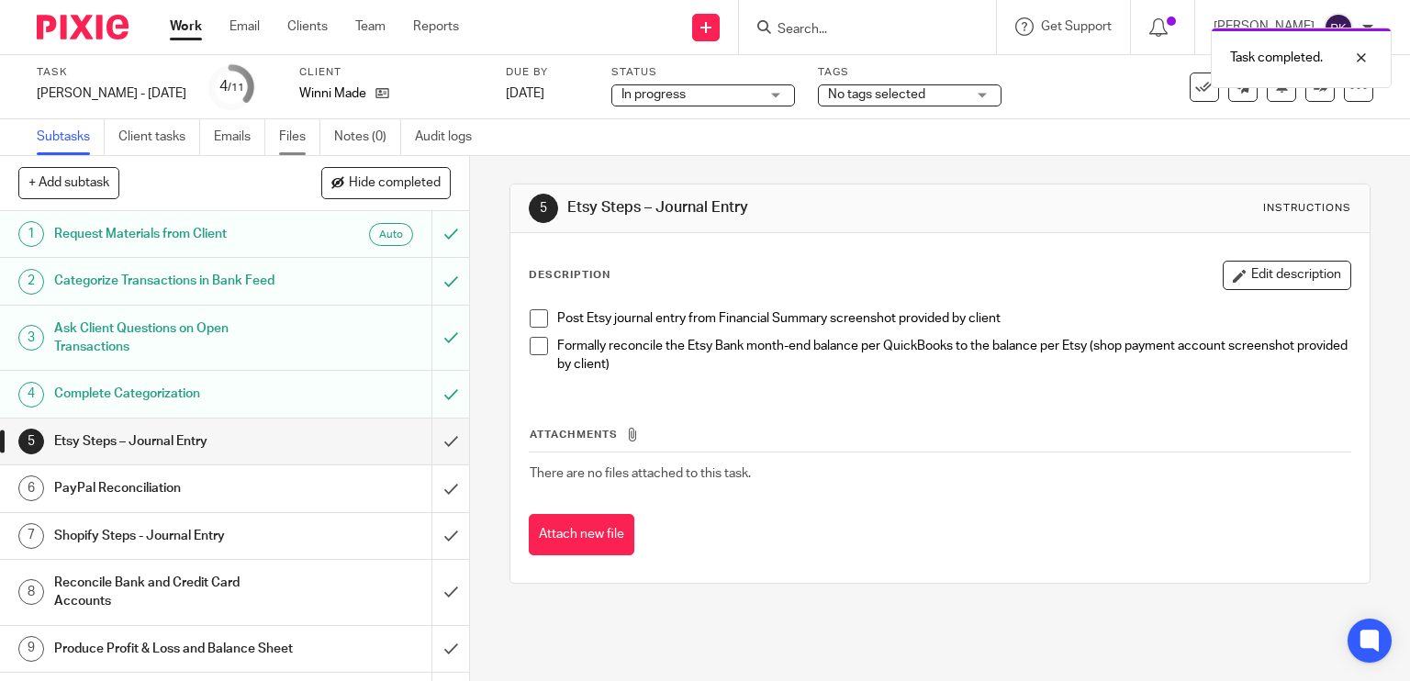
click at [298, 128] on link "Files" at bounding box center [299, 137] width 41 height 36
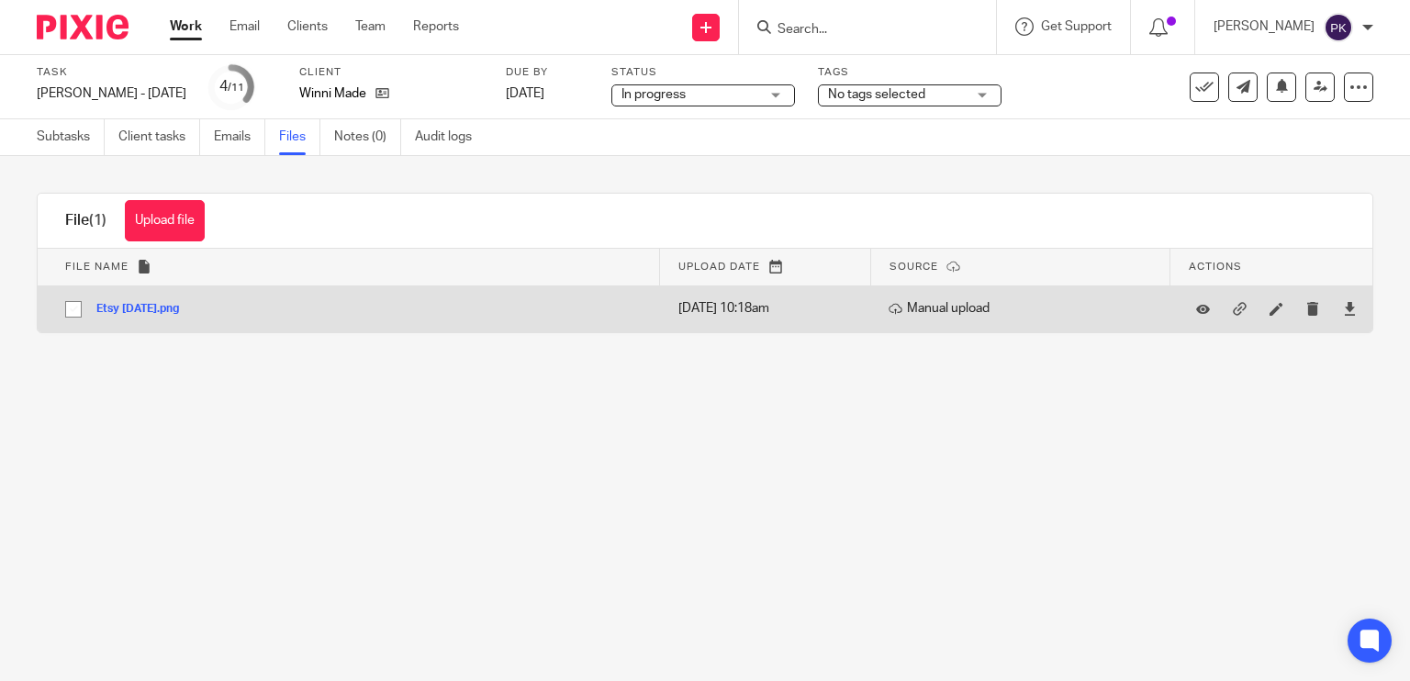
click at [151, 318] on div "Etsy July 2025.png" at bounding box center [144, 308] width 96 height 18
click at [165, 308] on button "Etsy July 2025.png" at bounding box center [144, 309] width 96 height 13
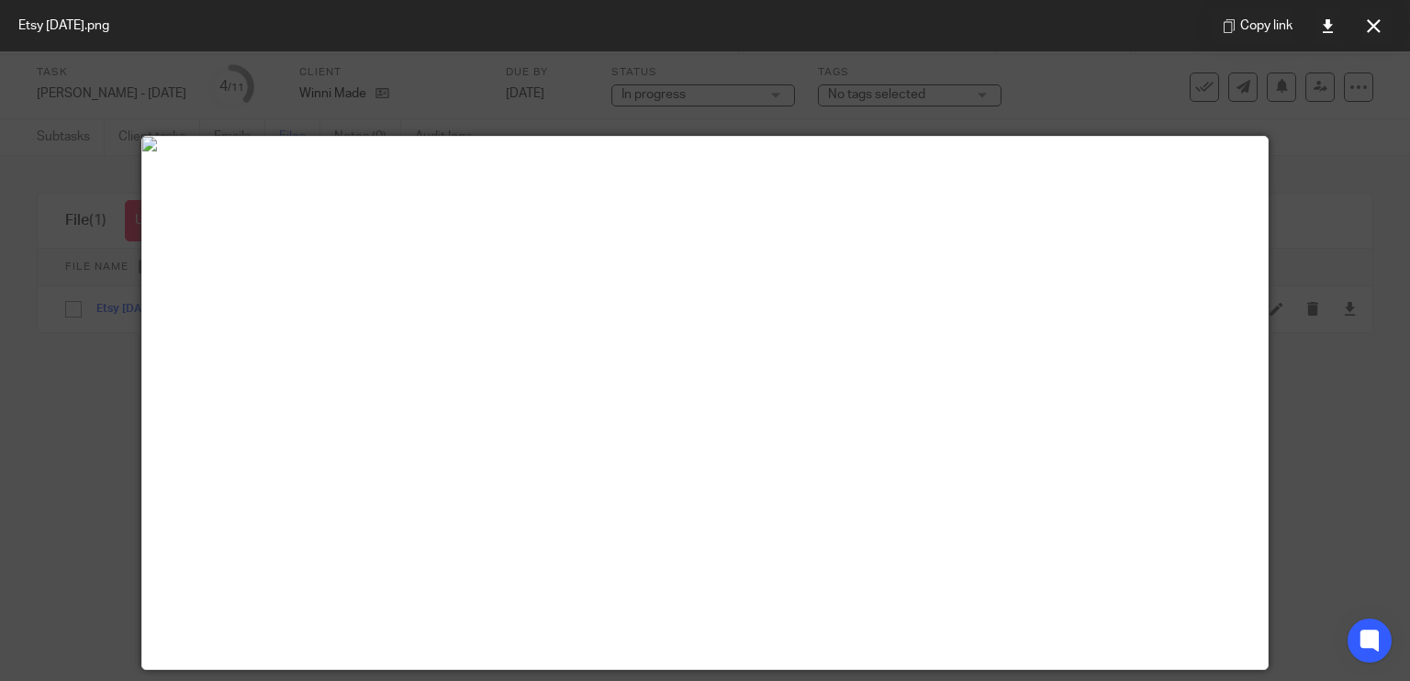
scroll to position [4, 0]
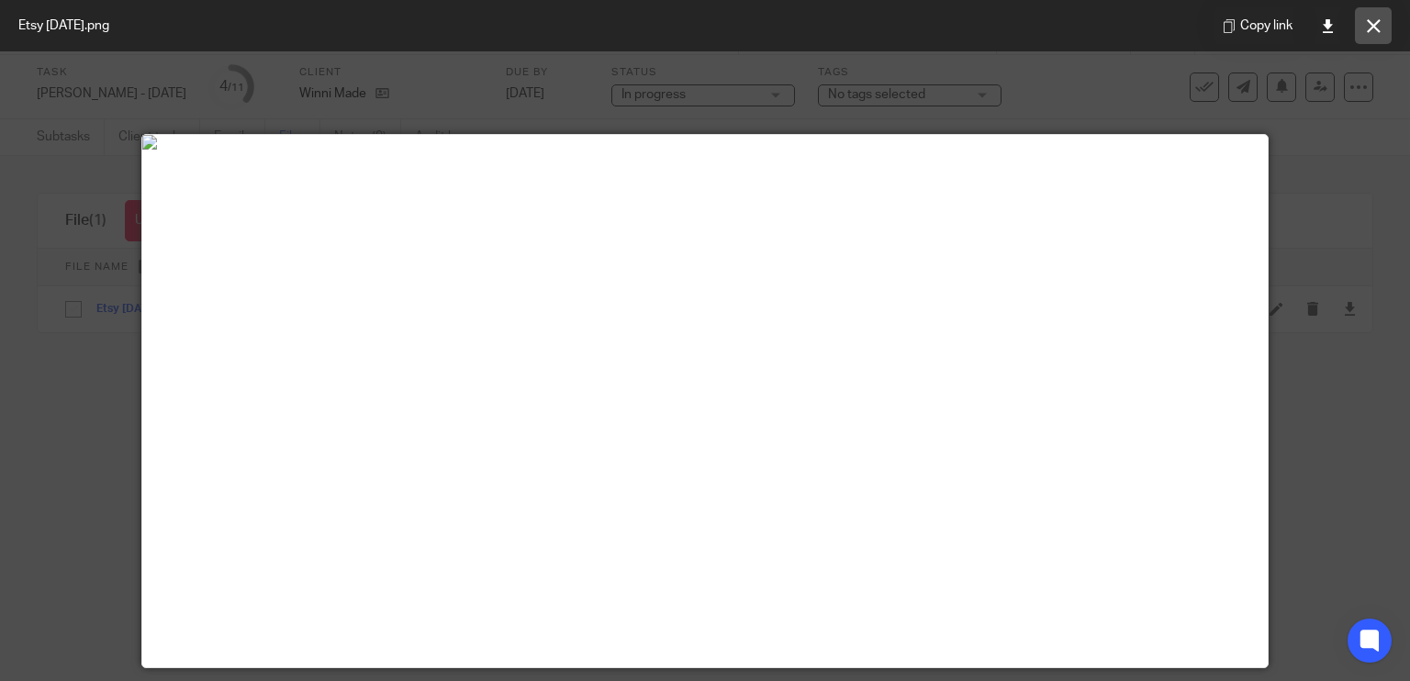
click at [1365, 38] on button at bounding box center [1373, 25] width 37 height 37
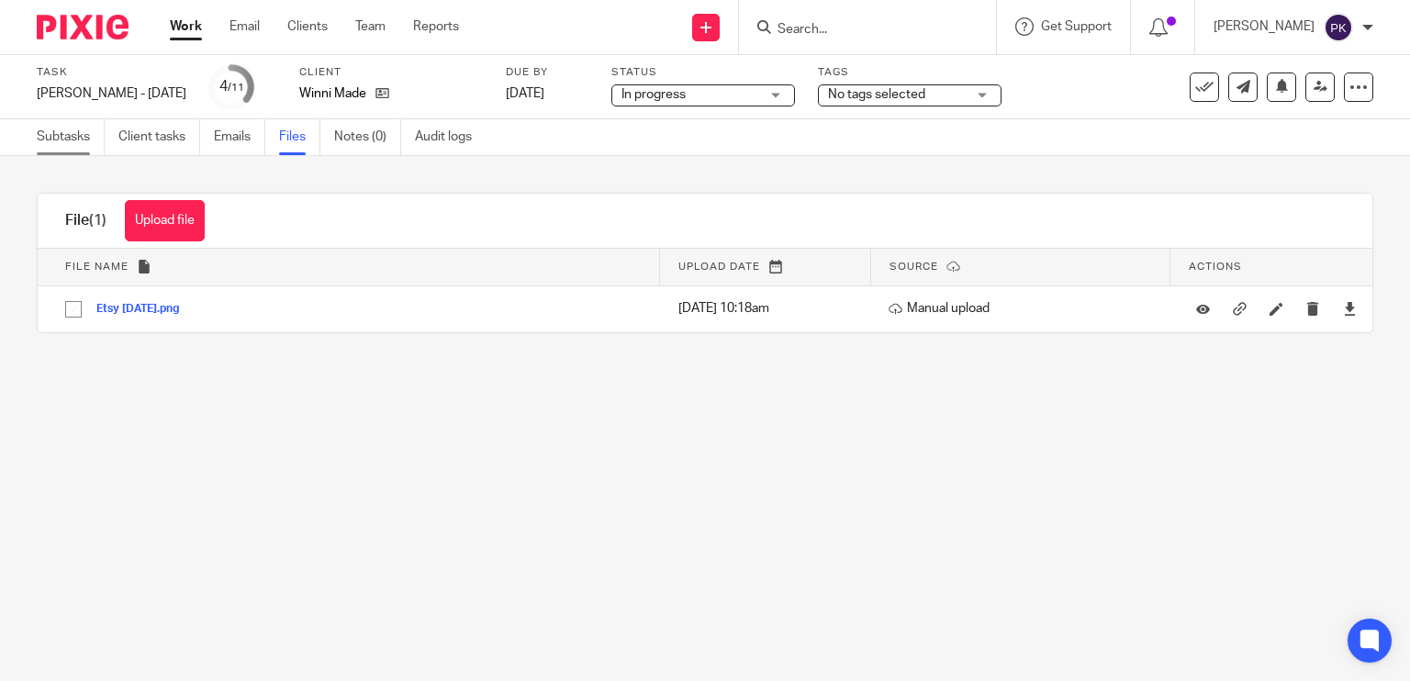
click at [50, 142] on link "Subtasks" at bounding box center [71, 137] width 68 height 36
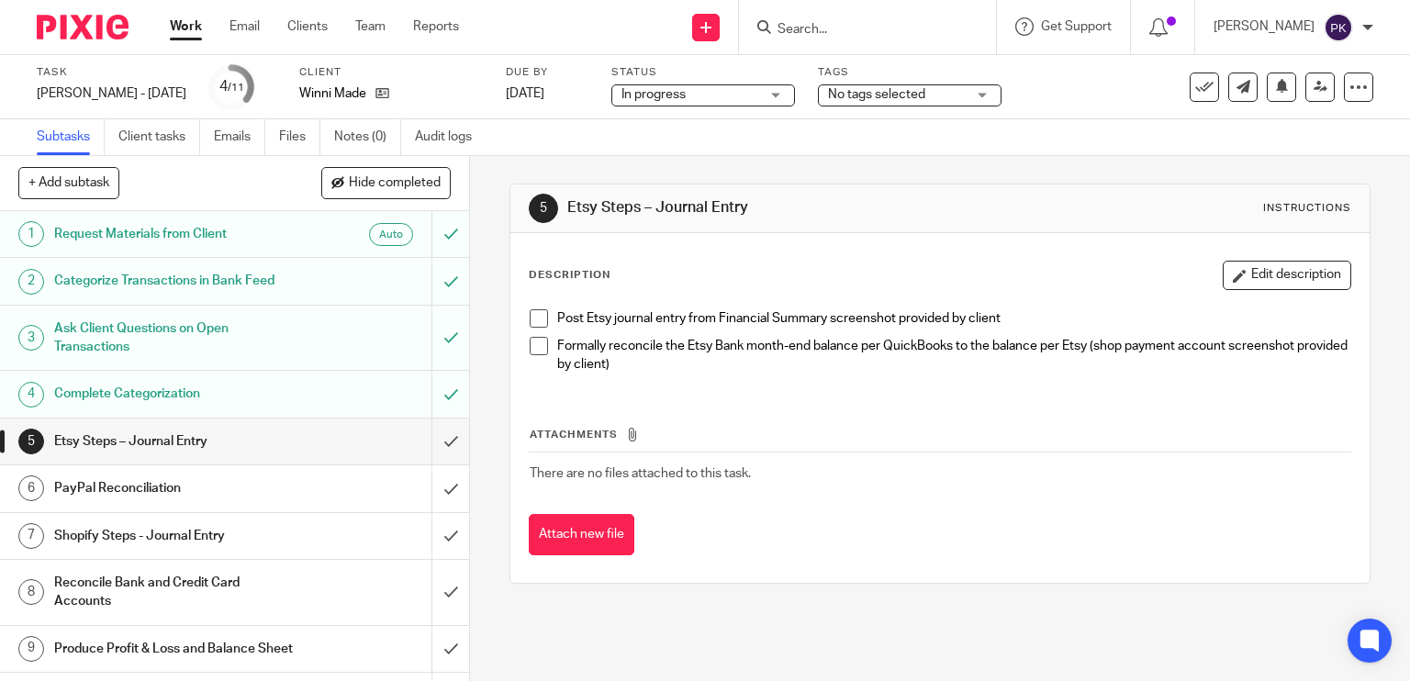
click at [534, 321] on span at bounding box center [539, 318] width 18 height 18
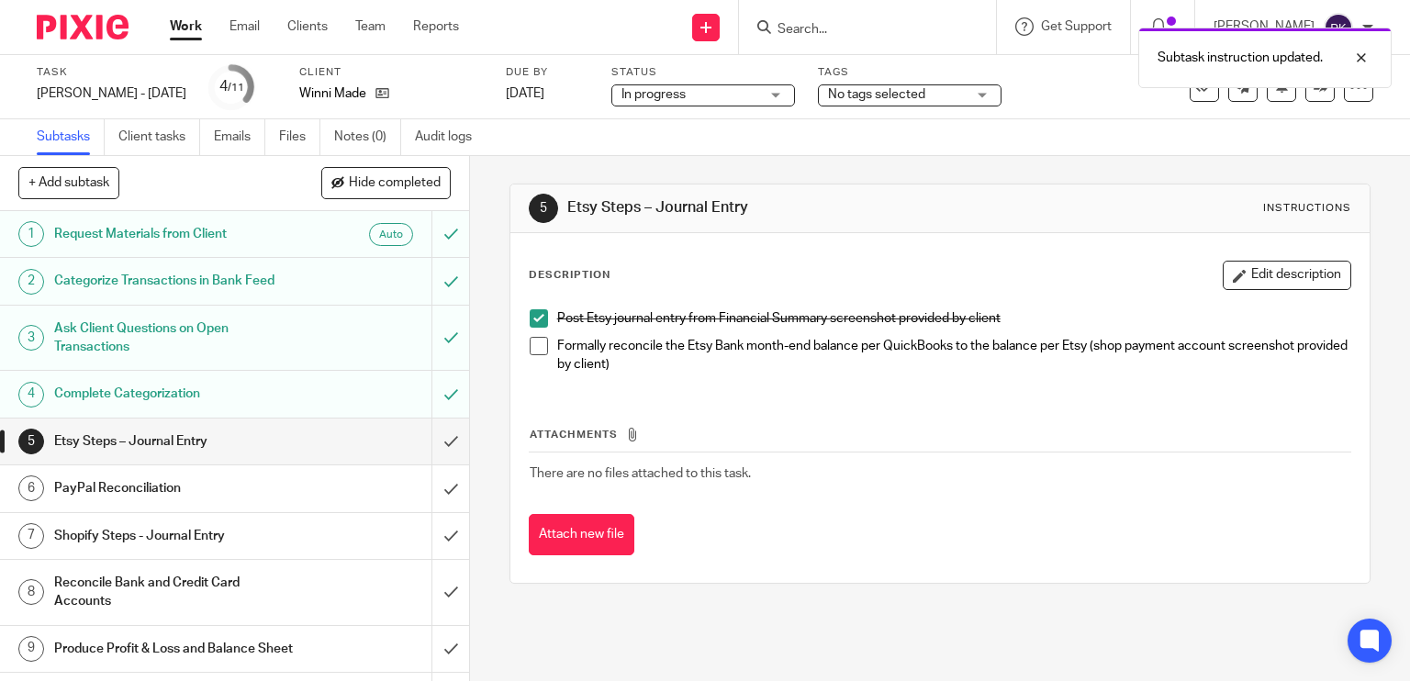
click at [530, 341] on span at bounding box center [539, 346] width 18 height 18
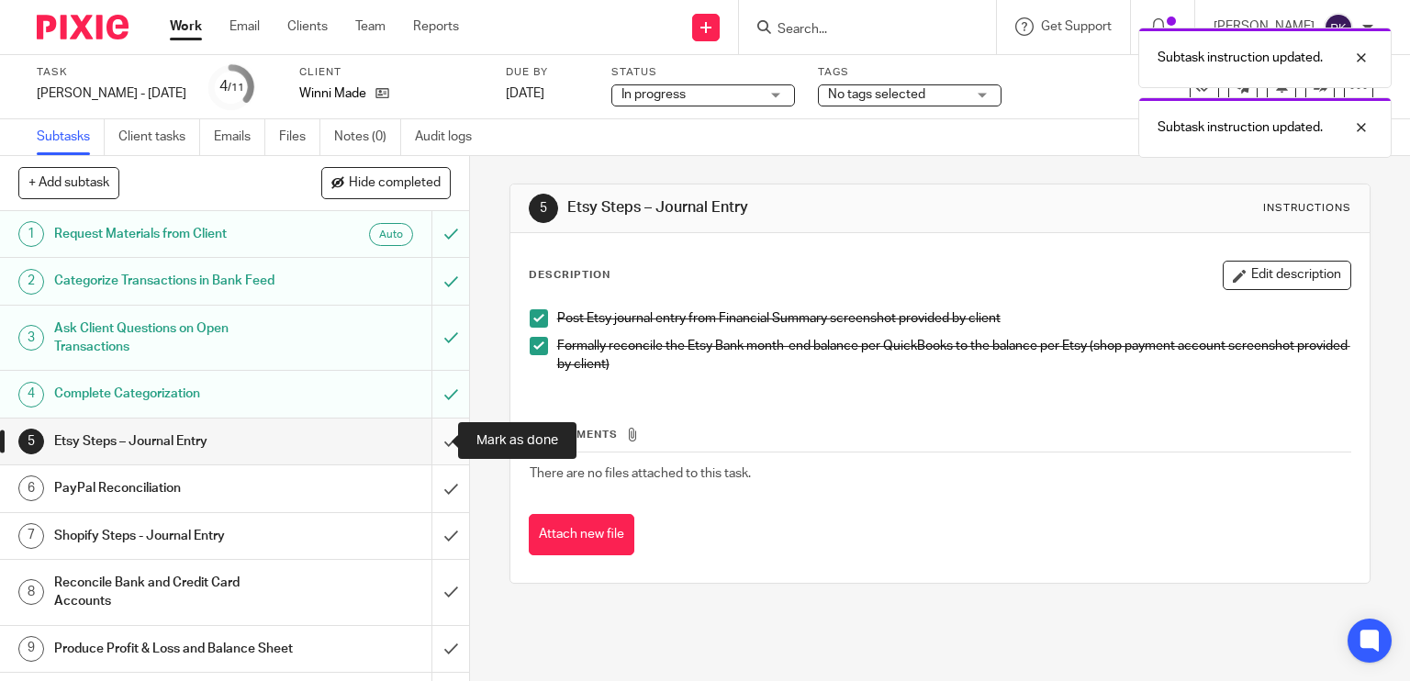
click at [424, 437] on input "submit" at bounding box center [234, 442] width 469 height 46
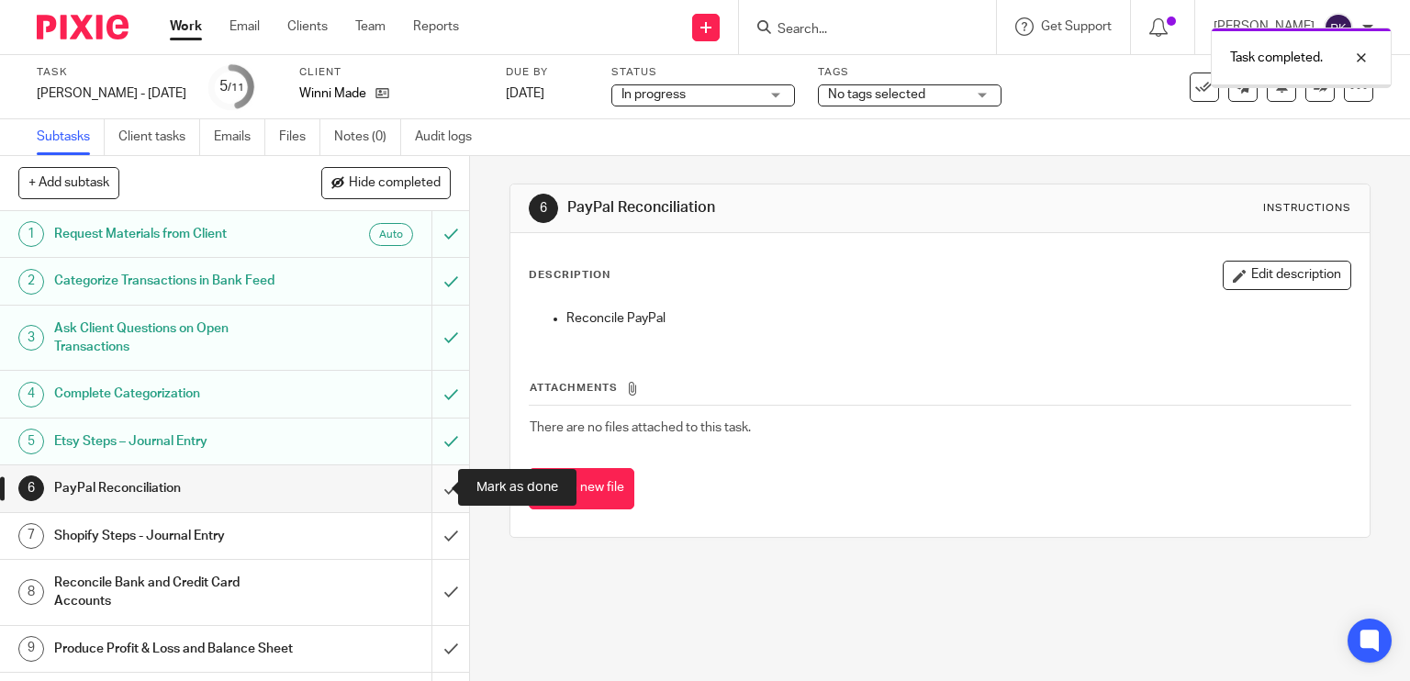
click at [429, 484] on input "submit" at bounding box center [234, 488] width 469 height 46
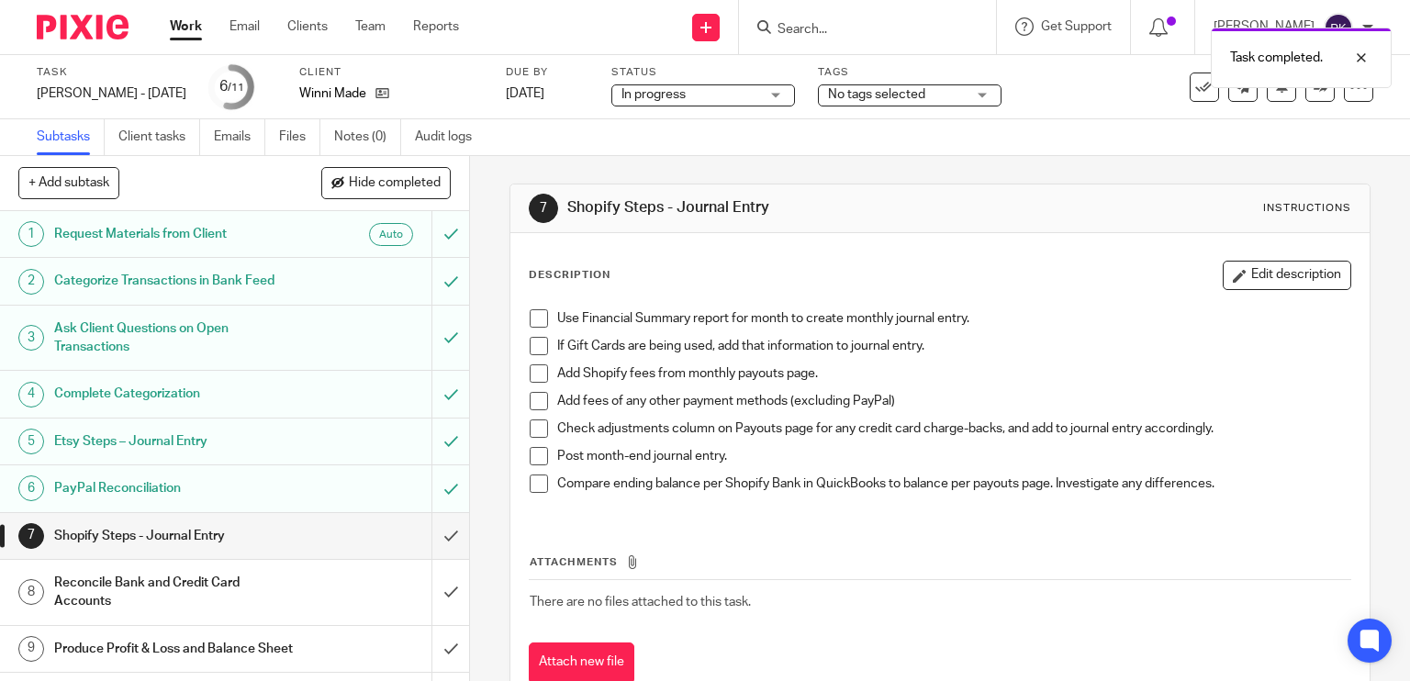
click at [535, 322] on span at bounding box center [539, 318] width 18 height 18
click at [535, 340] on span at bounding box center [539, 346] width 18 height 18
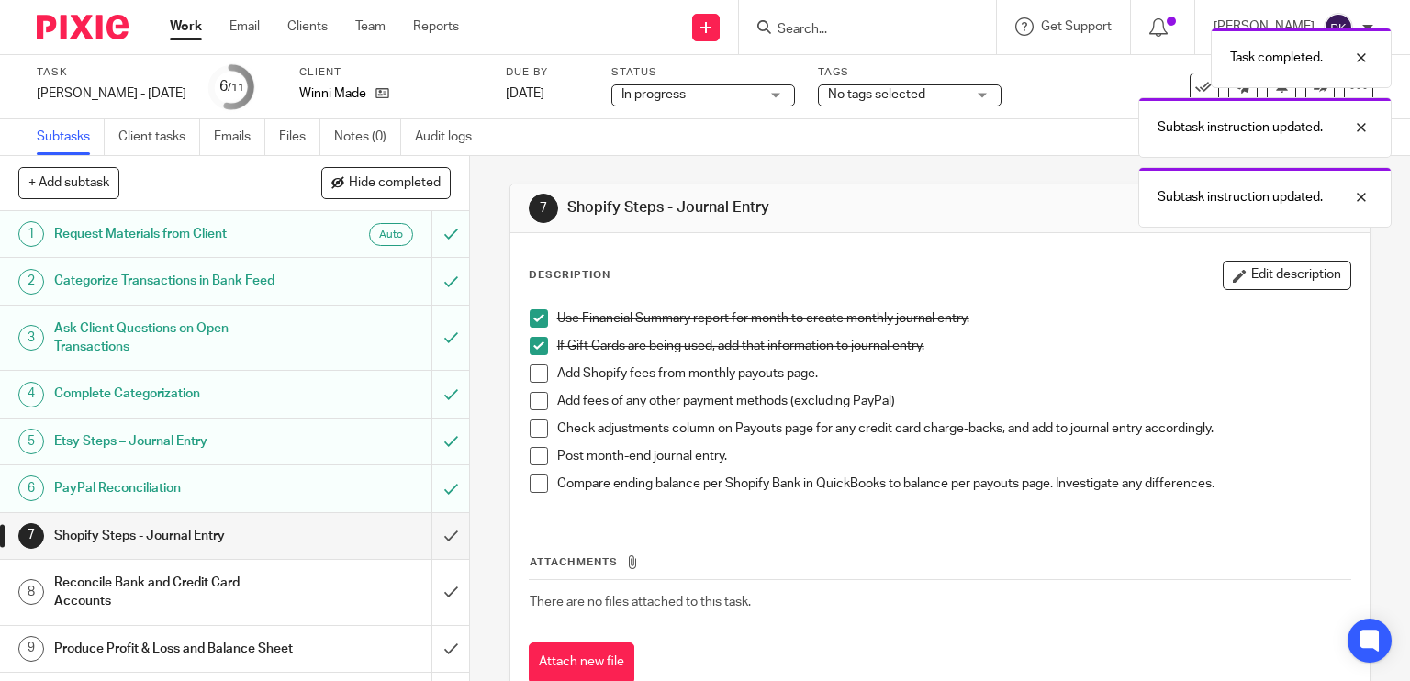
click at [531, 378] on span at bounding box center [539, 373] width 18 height 18
click at [530, 403] on span at bounding box center [539, 401] width 18 height 18
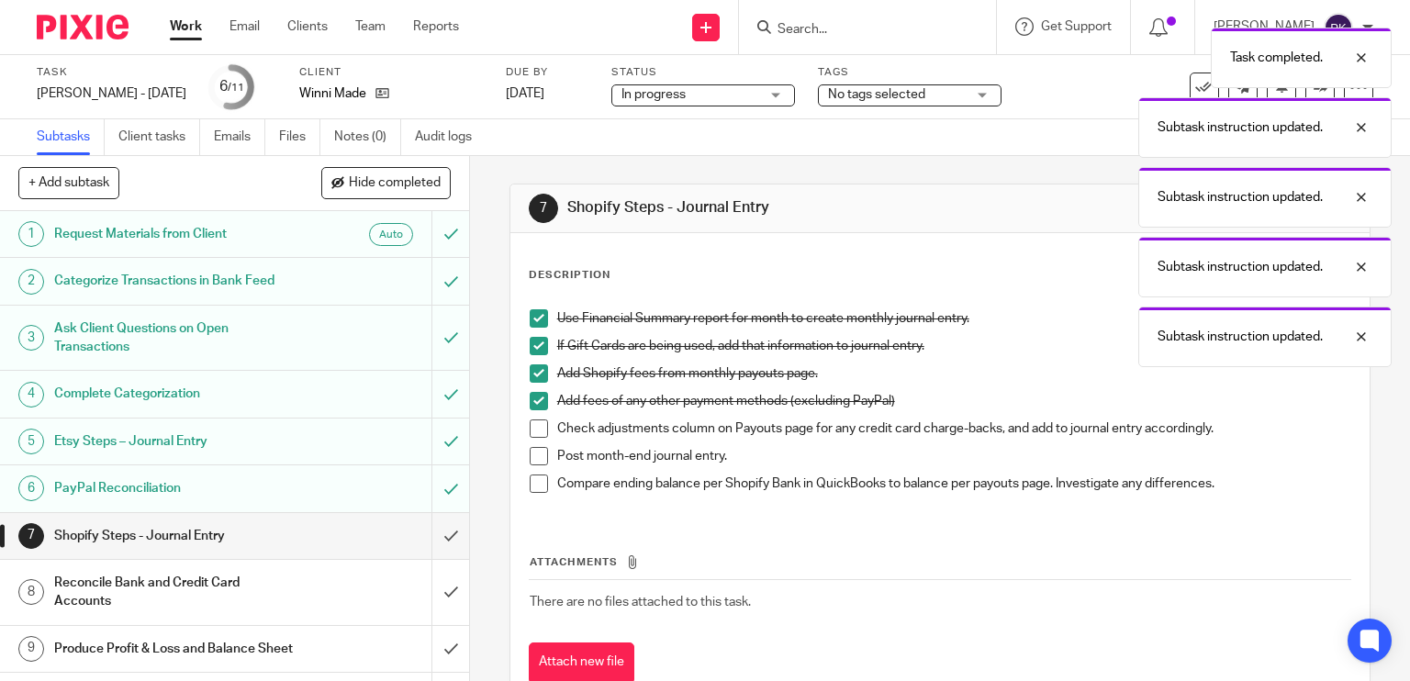
click at [530, 422] on span at bounding box center [539, 429] width 18 height 18
click at [533, 458] on span at bounding box center [539, 456] width 18 height 18
click at [533, 479] on span at bounding box center [539, 484] width 18 height 18
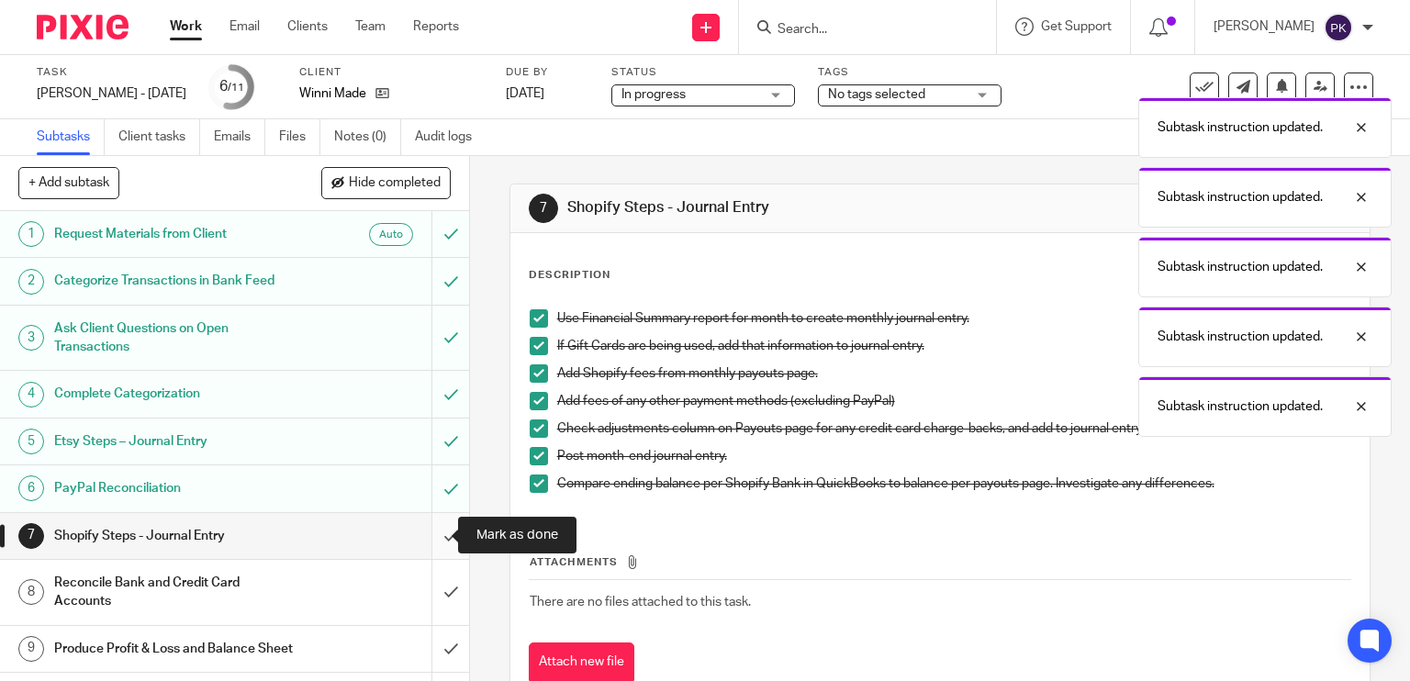
click at [420, 538] on input "submit" at bounding box center [234, 536] width 469 height 46
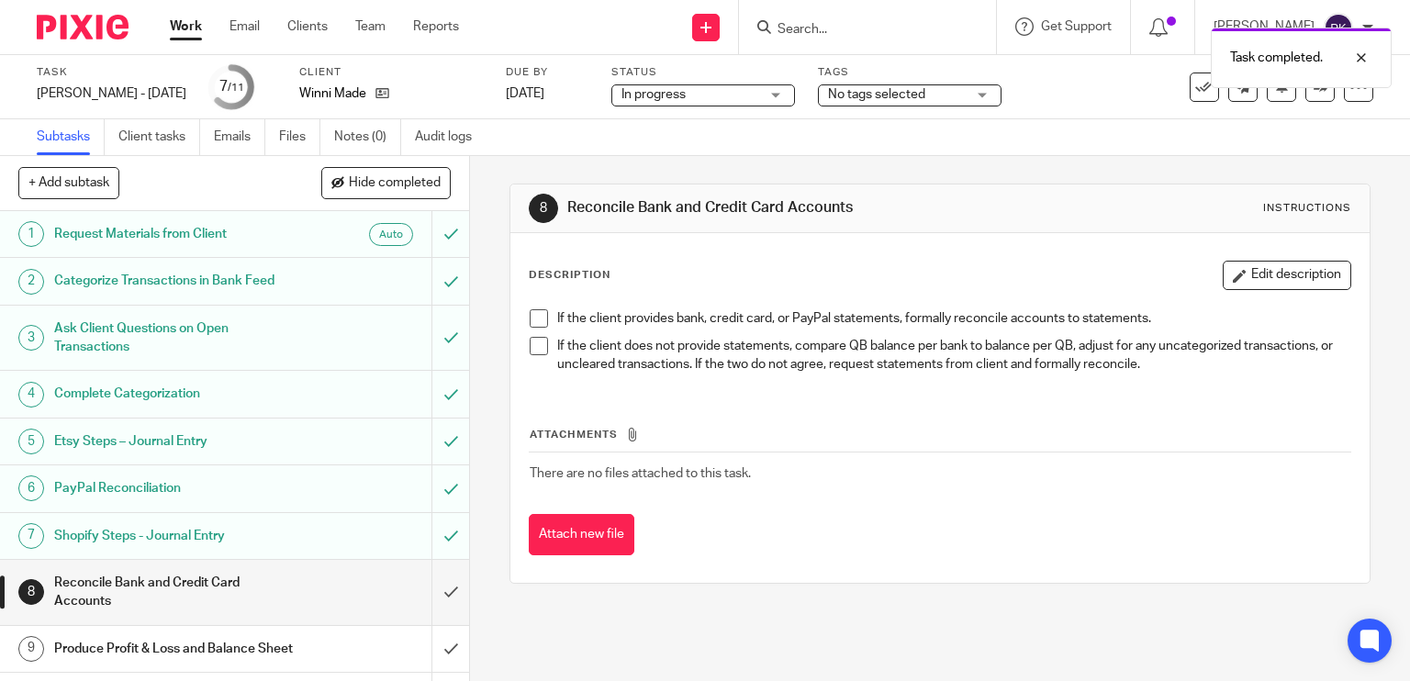
click at [530, 316] on span at bounding box center [539, 318] width 18 height 18
click at [530, 338] on span at bounding box center [539, 346] width 18 height 18
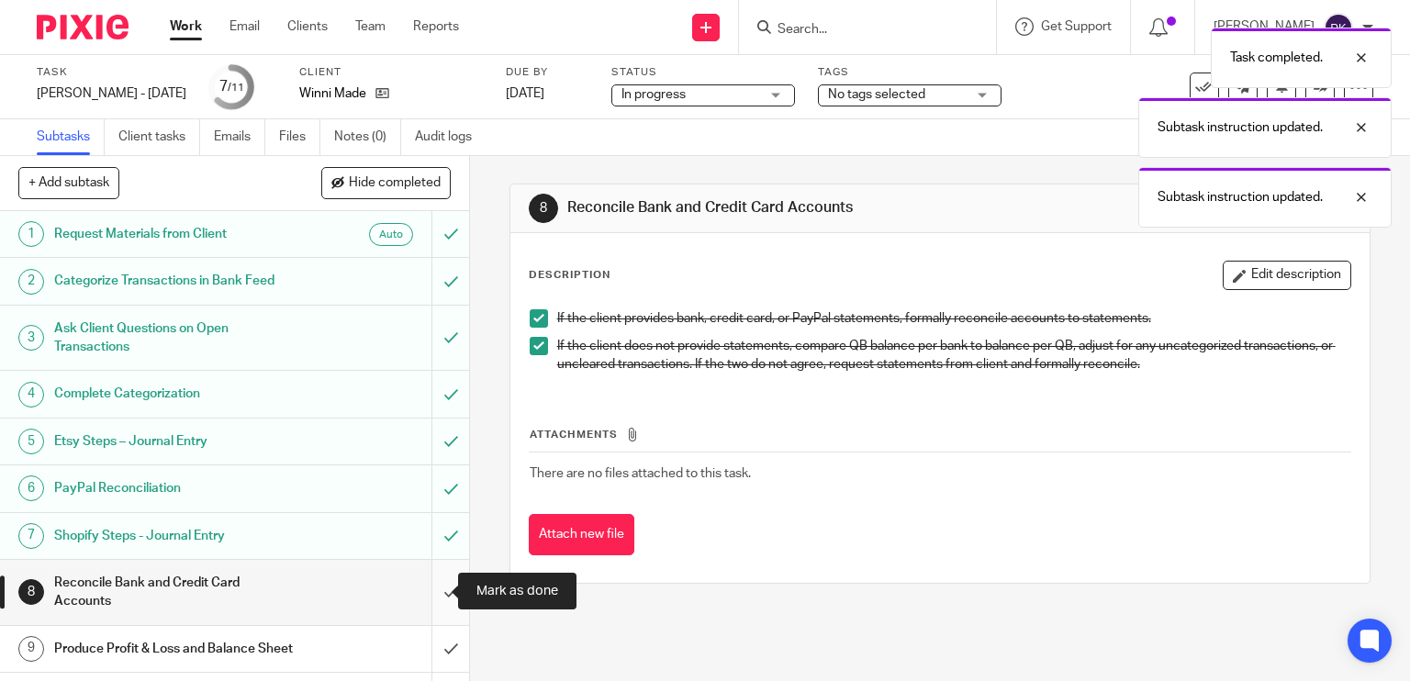
click at [429, 576] on input "submit" at bounding box center [234, 592] width 469 height 65
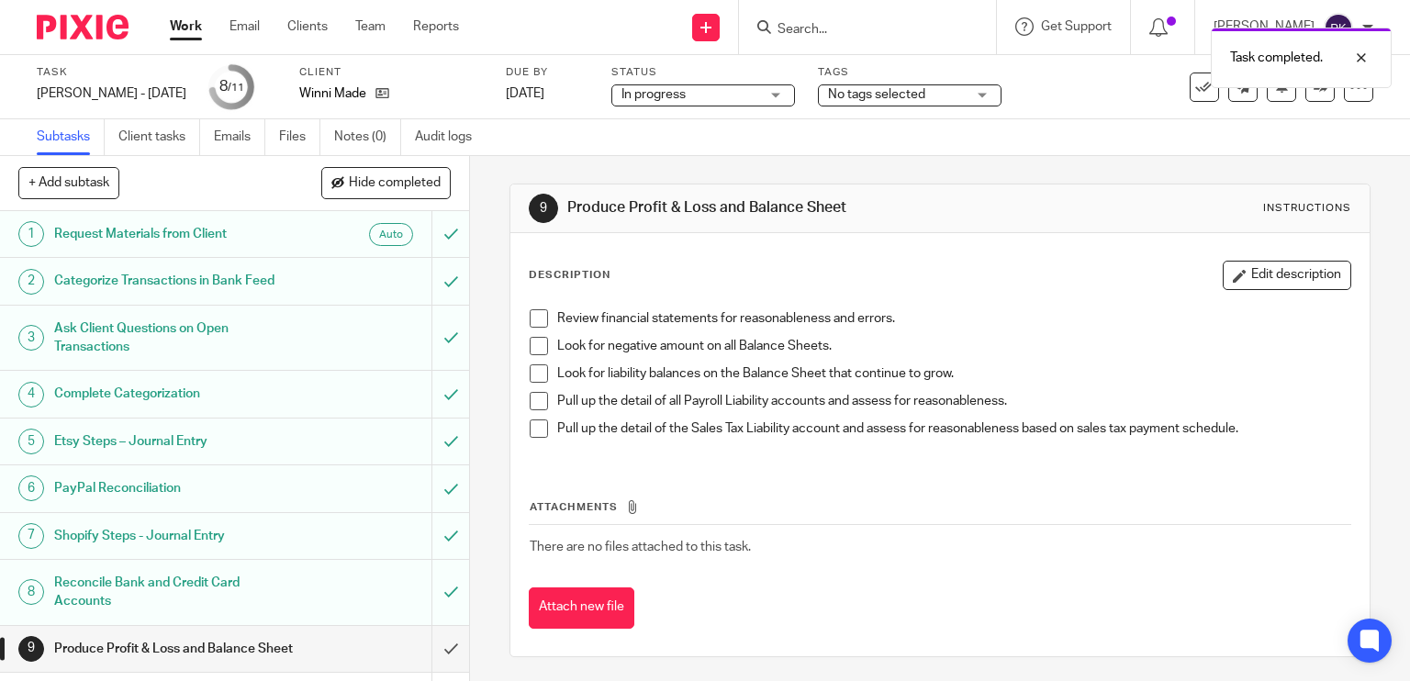
click at [839, 84] on div "Task completed." at bounding box center [1048, 53] width 687 height 70
click at [835, 100] on span "No tags selected" at bounding box center [876, 94] width 97 height 13
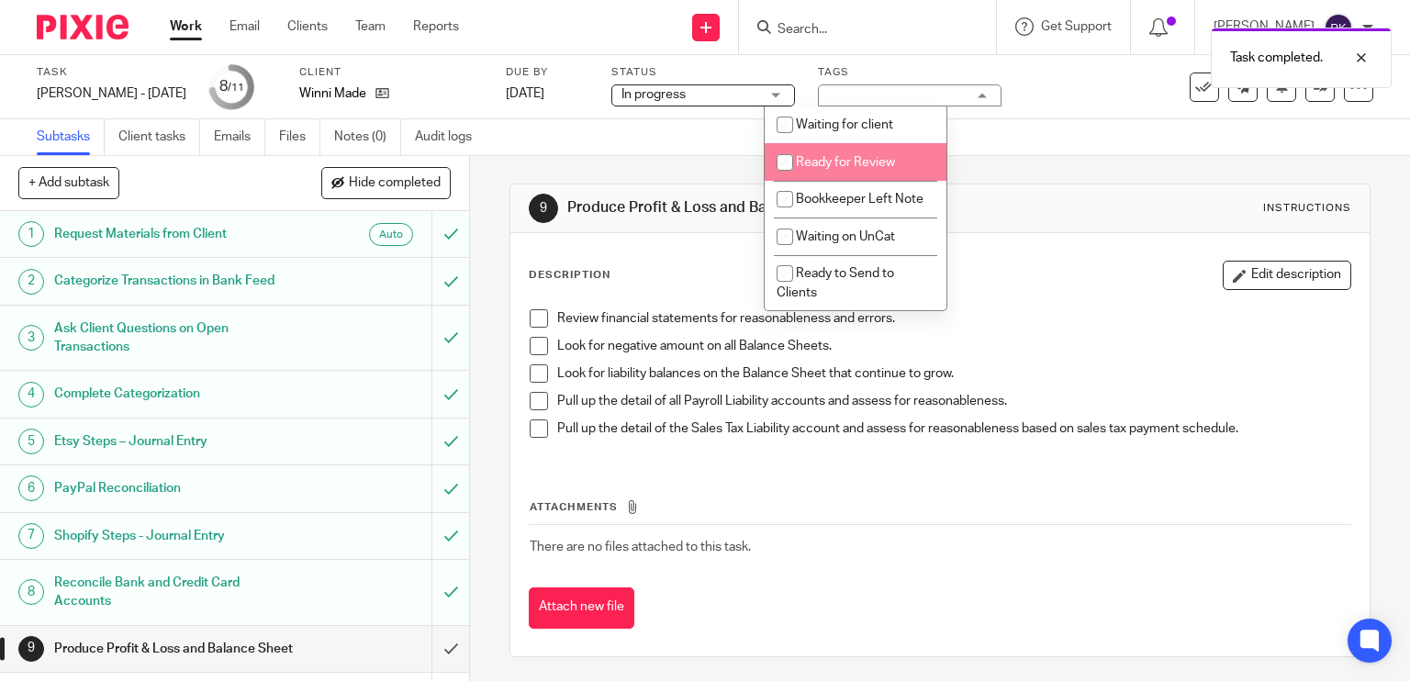
click at [818, 161] on span "Ready for Review" at bounding box center [845, 162] width 99 height 13
checkbox input "true"
click at [712, 157] on div "9 Produce Profit & Loss and Balance Sheet Instructions Description Edit descrip…" at bounding box center [941, 420] width 862 height 529
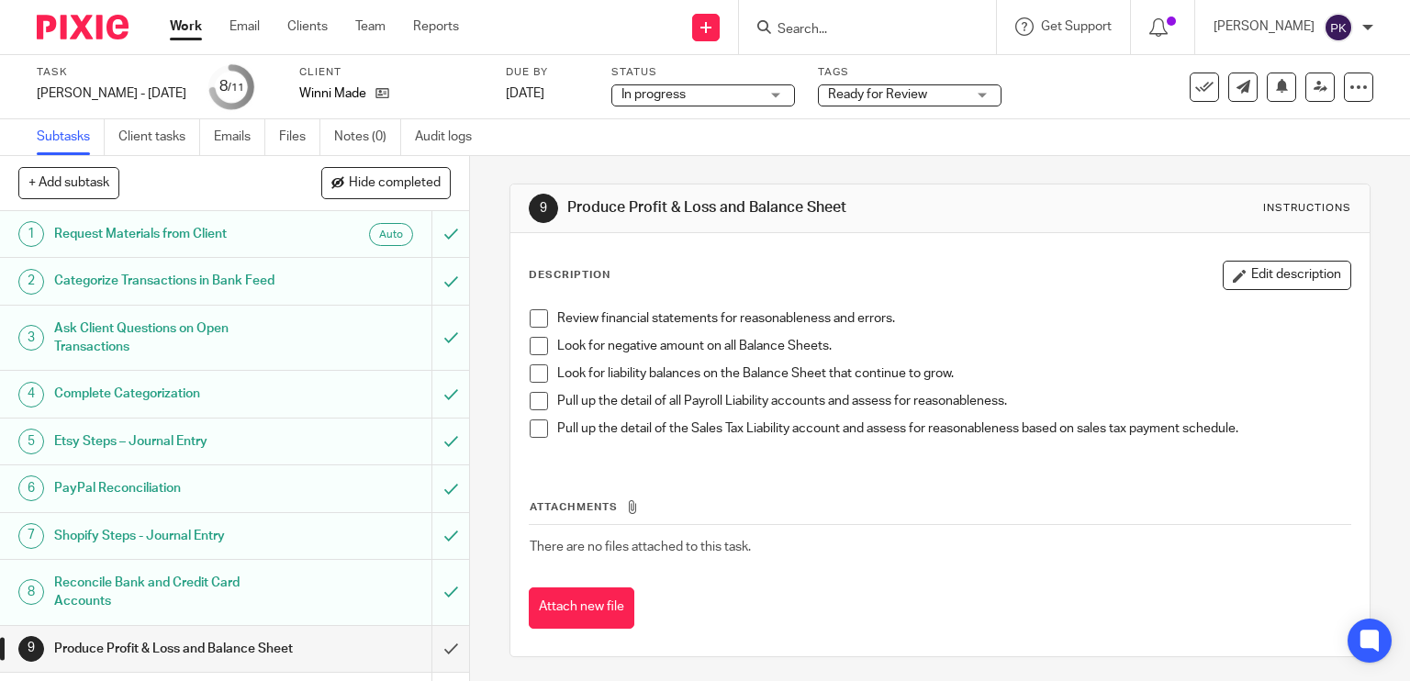
click at [533, 320] on span at bounding box center [539, 318] width 18 height 18
click at [533, 346] on span at bounding box center [539, 346] width 18 height 18
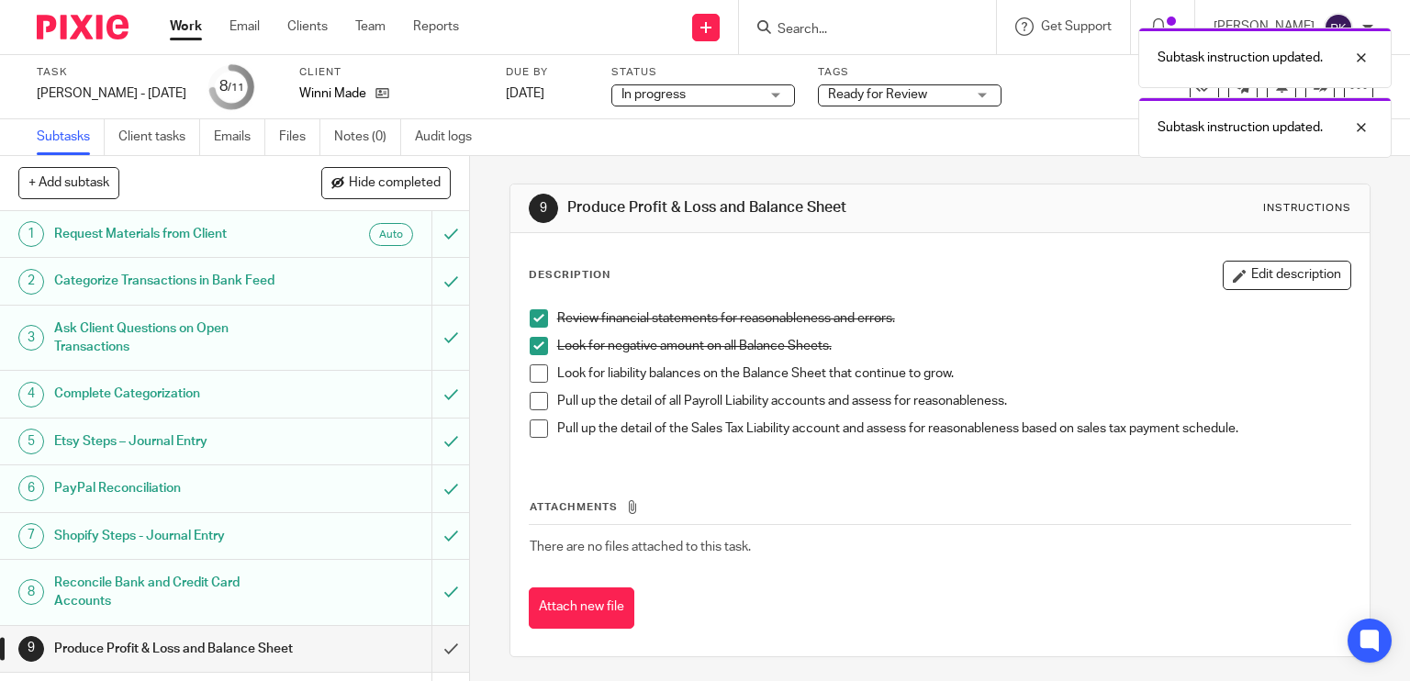
click at [533, 374] on span at bounding box center [539, 373] width 18 height 18
click at [532, 395] on span at bounding box center [539, 401] width 18 height 18
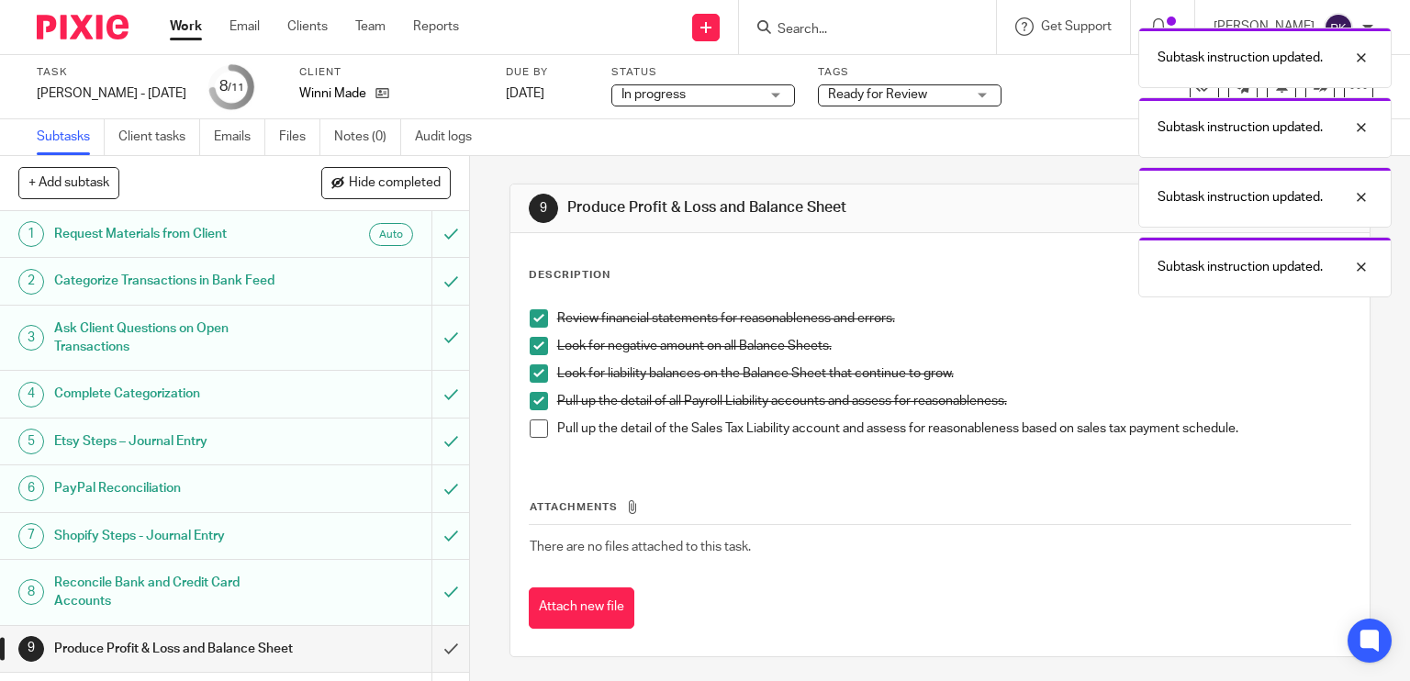
click at [530, 432] on span at bounding box center [539, 429] width 18 height 18
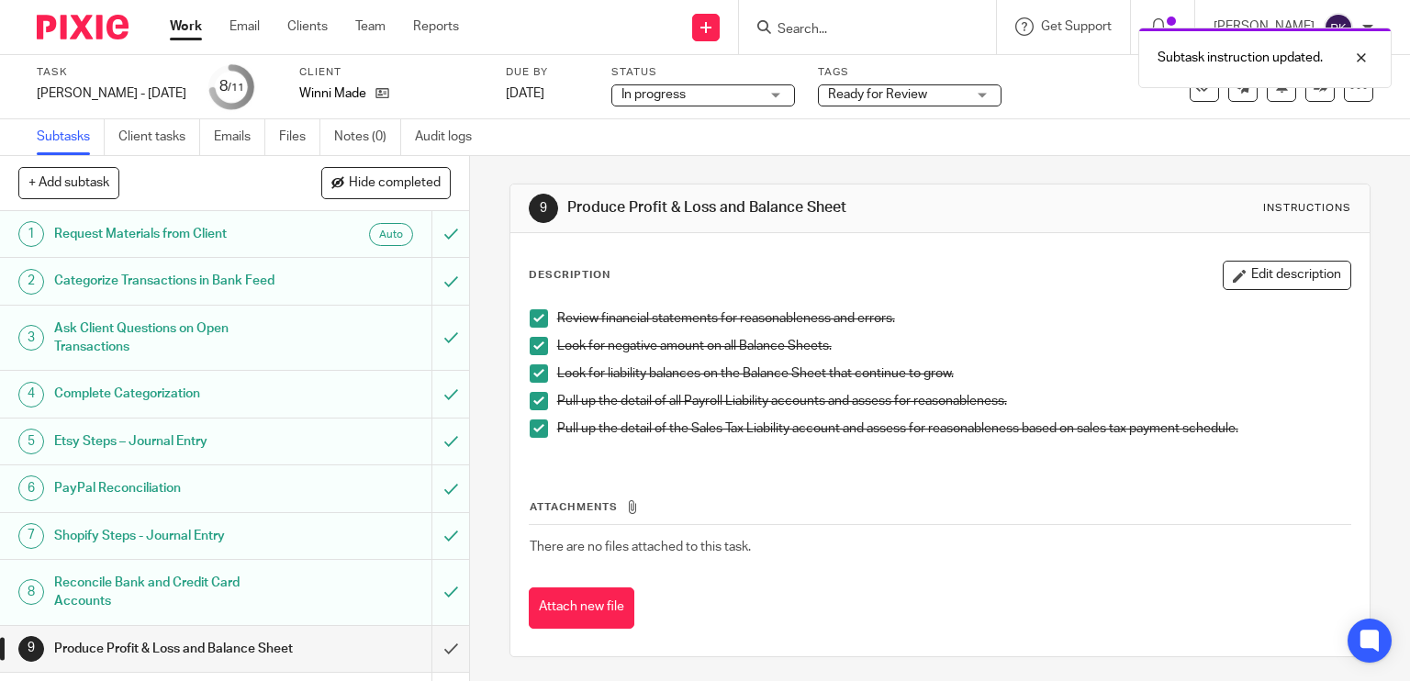
scroll to position [102, 0]
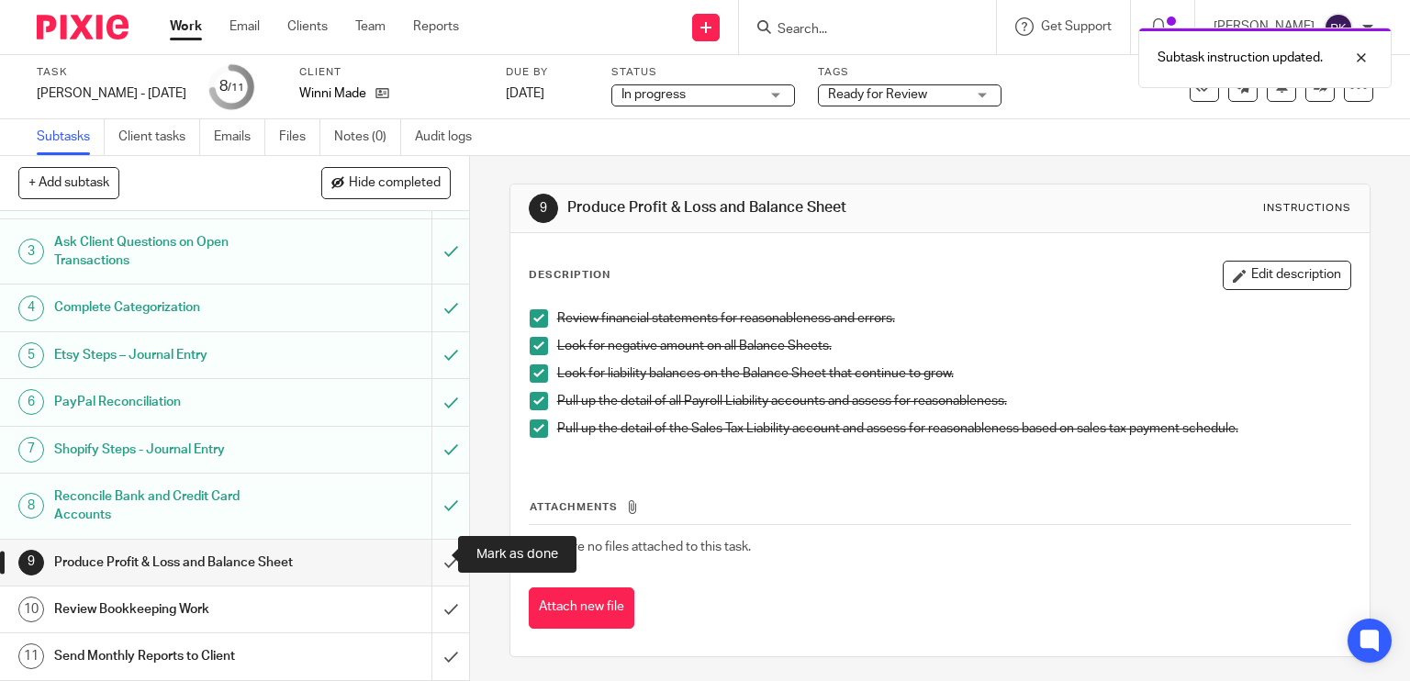
click at [420, 554] on input "submit" at bounding box center [234, 563] width 469 height 46
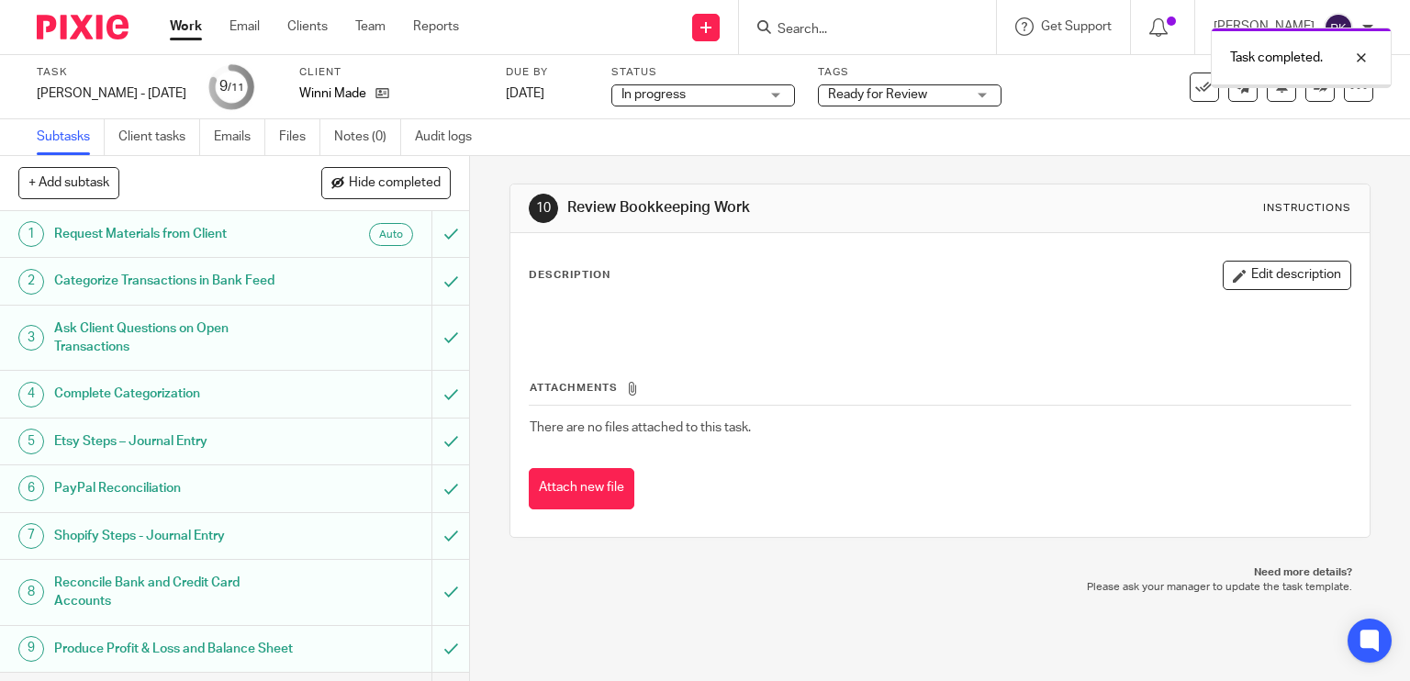
click at [192, 30] on link "Work" at bounding box center [186, 26] width 32 height 18
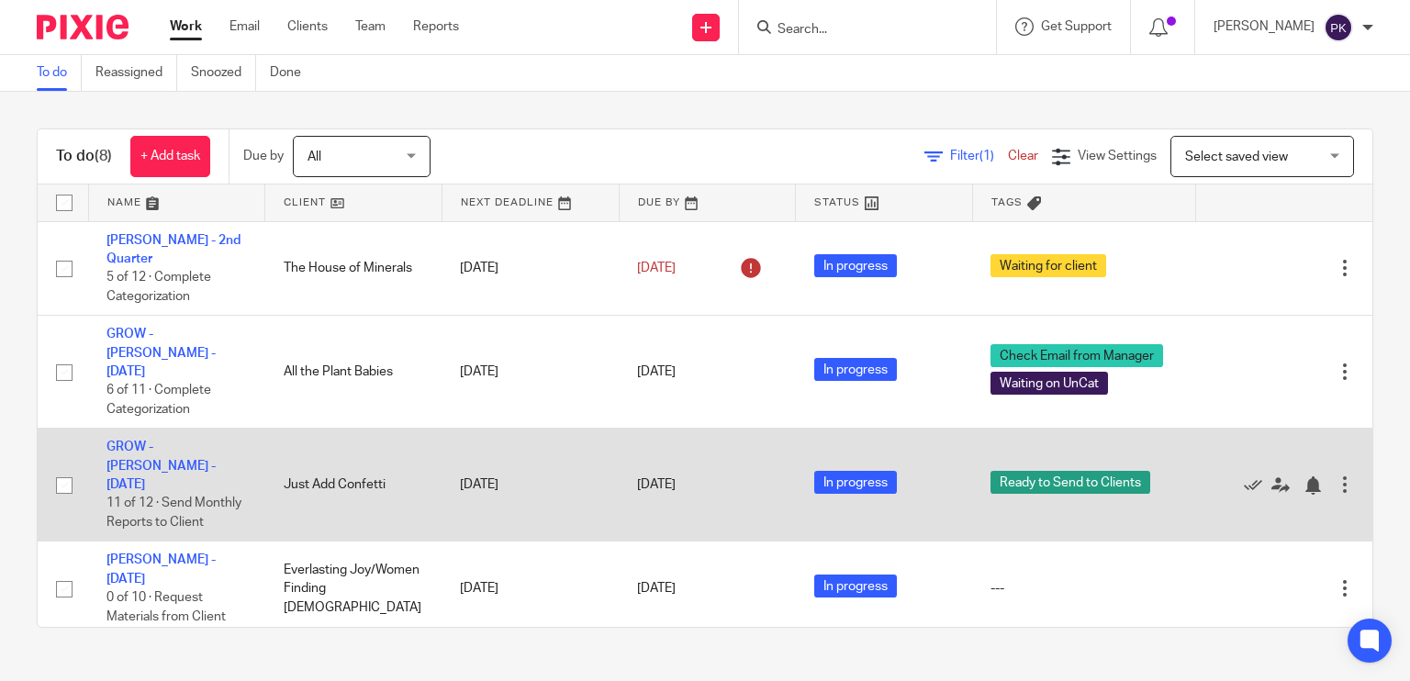
scroll to position [297, 0]
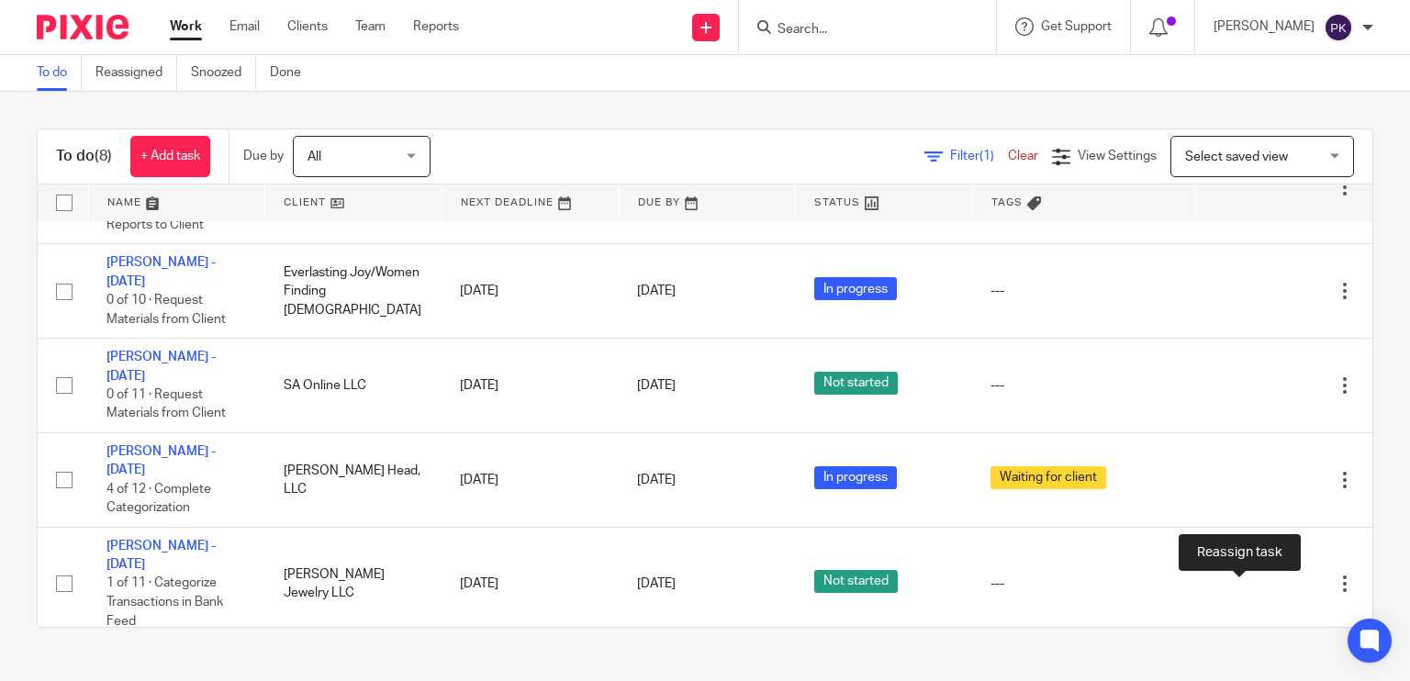
click at [1272, 678] on icon at bounding box center [1281, 687] width 18 height 18
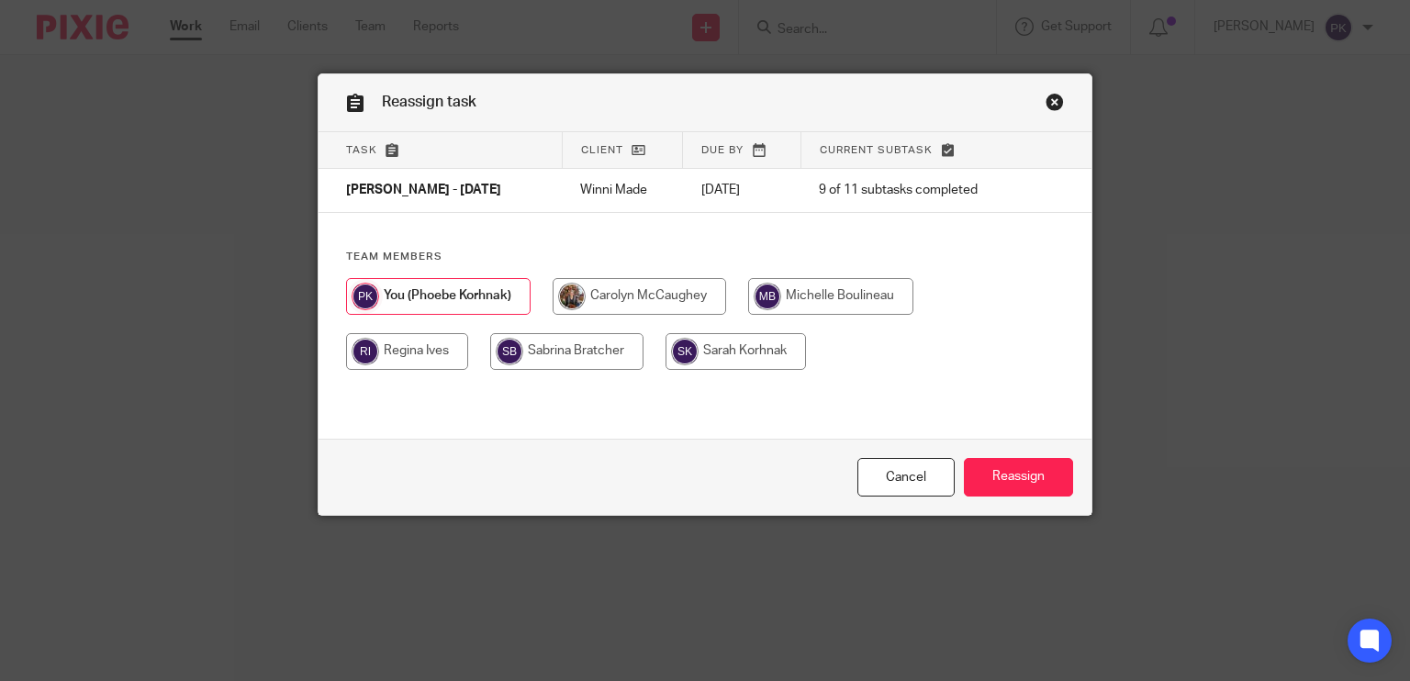
click at [856, 283] on input "radio" at bounding box center [830, 296] width 165 height 37
radio input "true"
click at [1028, 484] on input "Reassign" at bounding box center [1018, 477] width 109 height 39
